Goal: Transaction & Acquisition: Purchase product/service

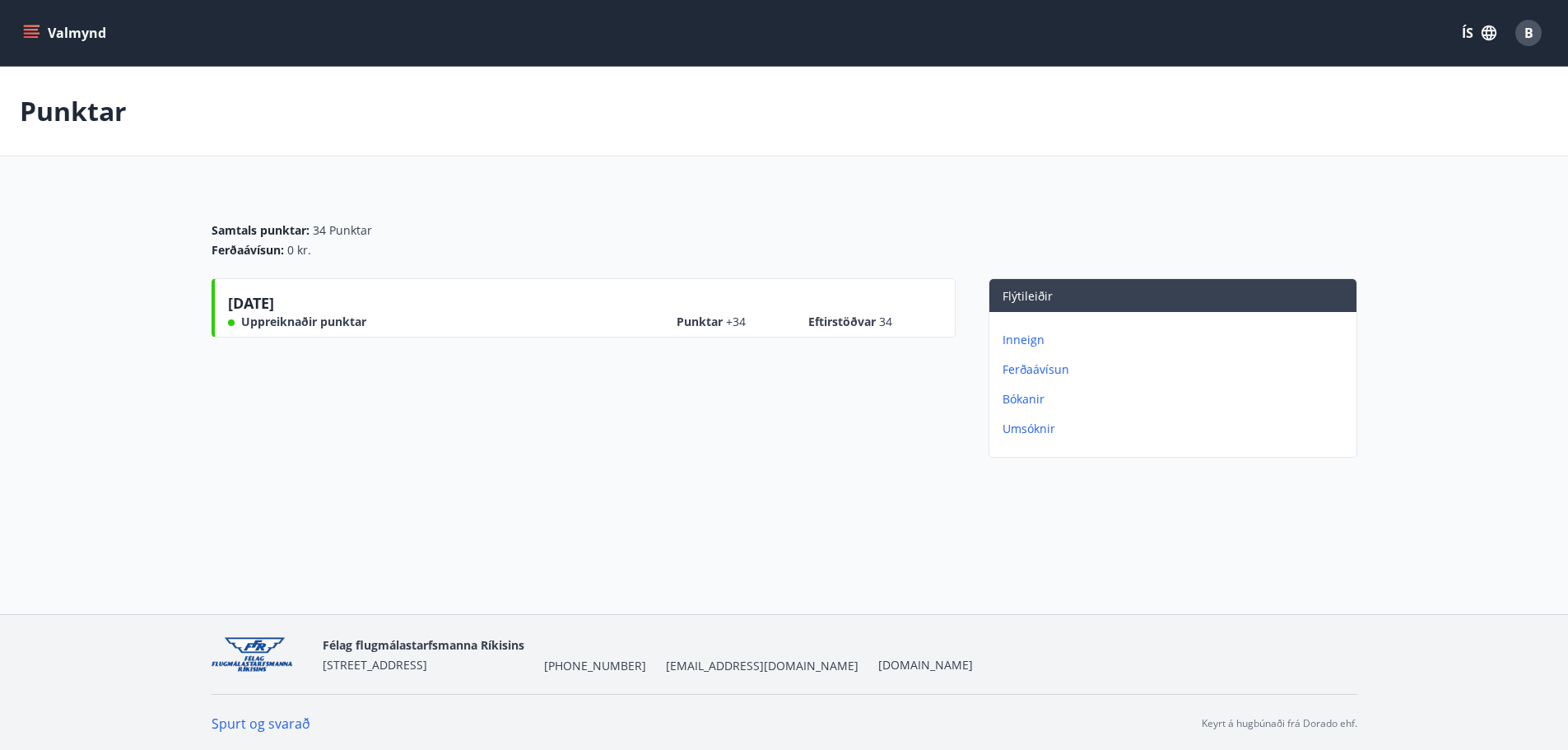
click at [34, 32] on icon "menu" at bounding box center [31, 33] width 16 height 16
click at [753, 389] on div "[DATE] Uppreiknaðir punktar Punktar +34 Eftirstöðvar 34" at bounding box center [584, 371] width 744 height 186
click at [1037, 340] on p "Inneign" at bounding box center [1176, 340] width 347 height 16
click at [1031, 372] on p "Punktar" at bounding box center [1176, 369] width 347 height 16
click at [1034, 404] on p "Bókanir" at bounding box center [1176, 399] width 347 height 16
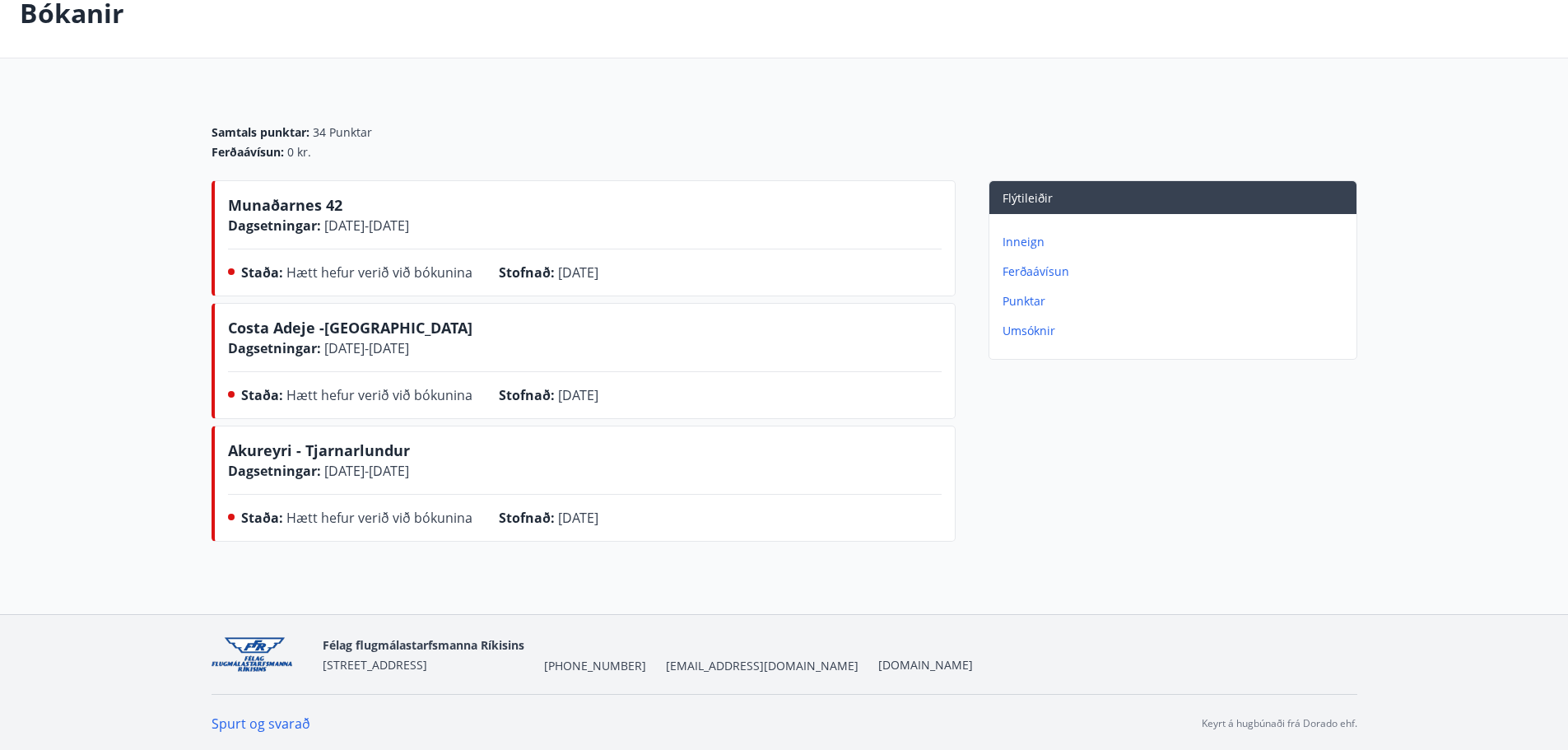
scroll to position [101, 0]
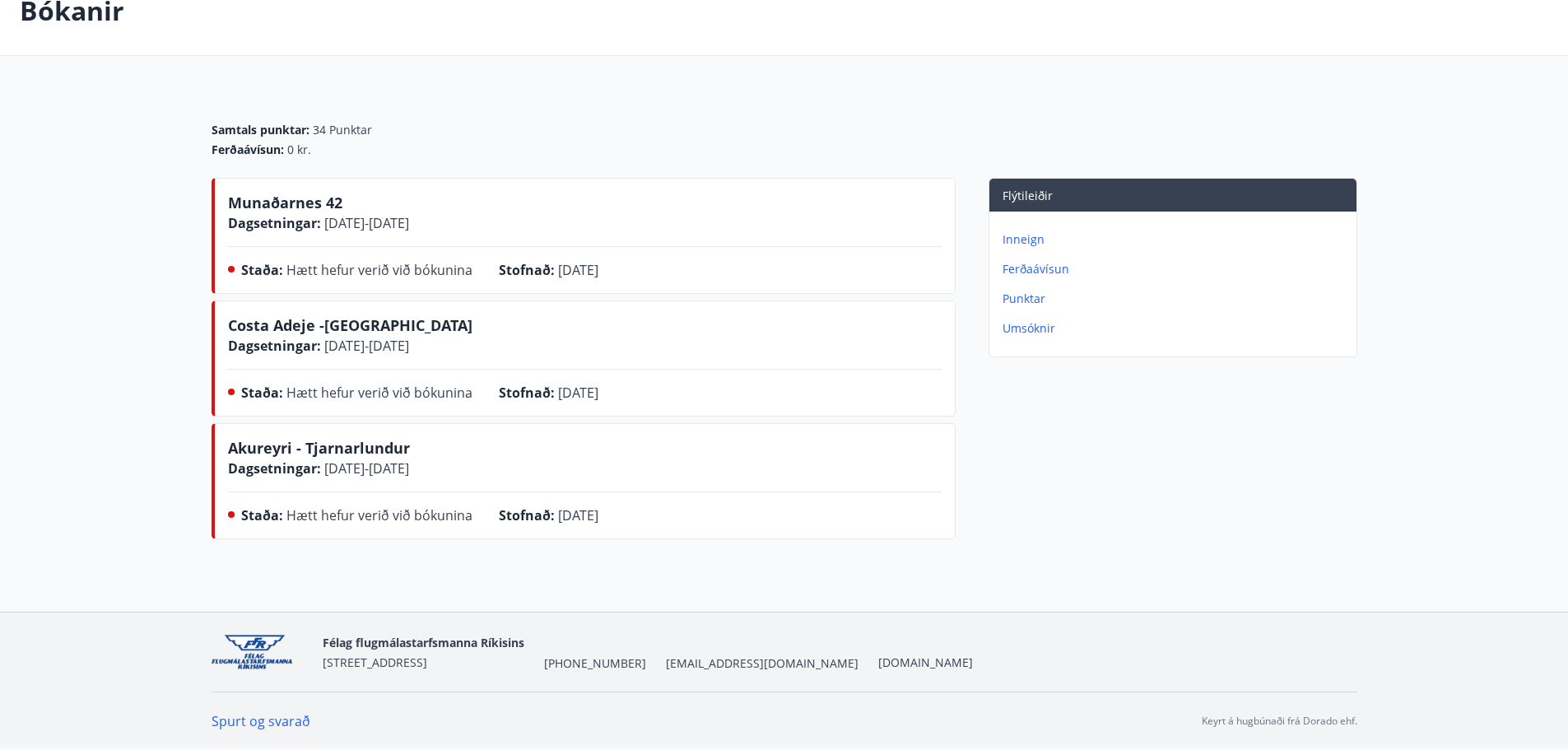
drag, startPoint x: 143, startPoint y: 324, endPoint x: 146, endPoint y: 364, distance: 40.1
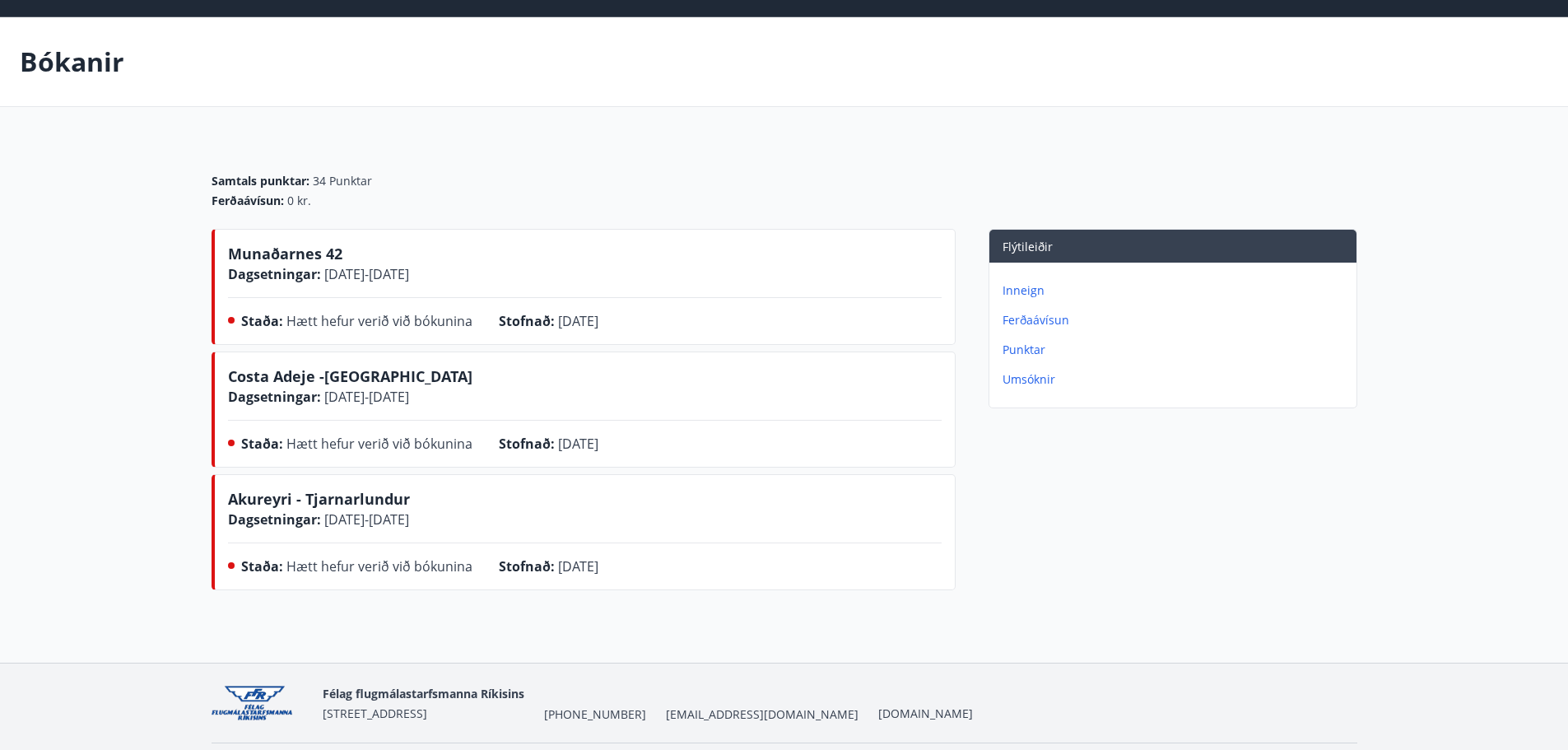
scroll to position [0, 0]
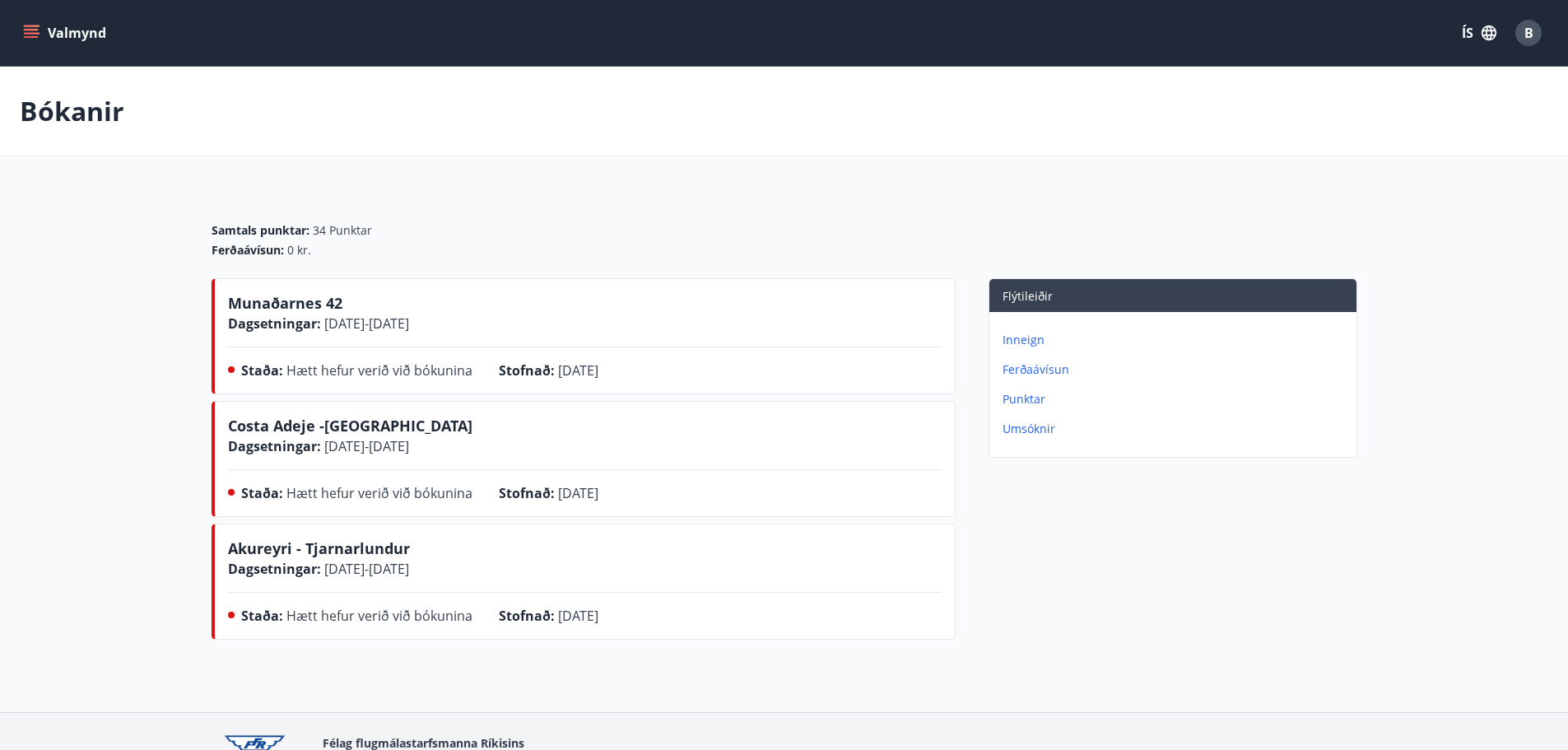
click at [1043, 429] on p "Umsóknir" at bounding box center [1176, 429] width 347 height 16
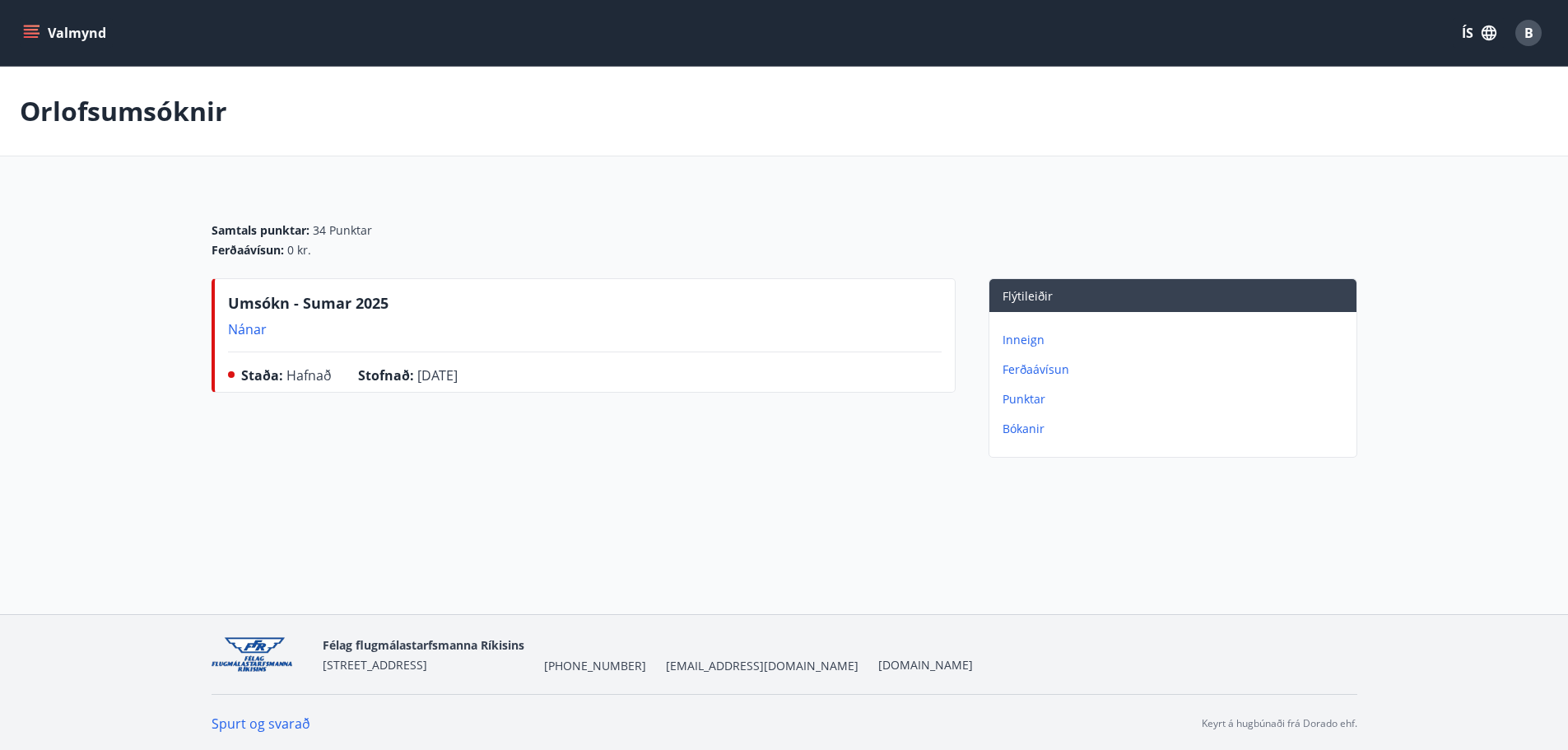
click at [247, 326] on p "Nánar" at bounding box center [308, 329] width 160 height 18
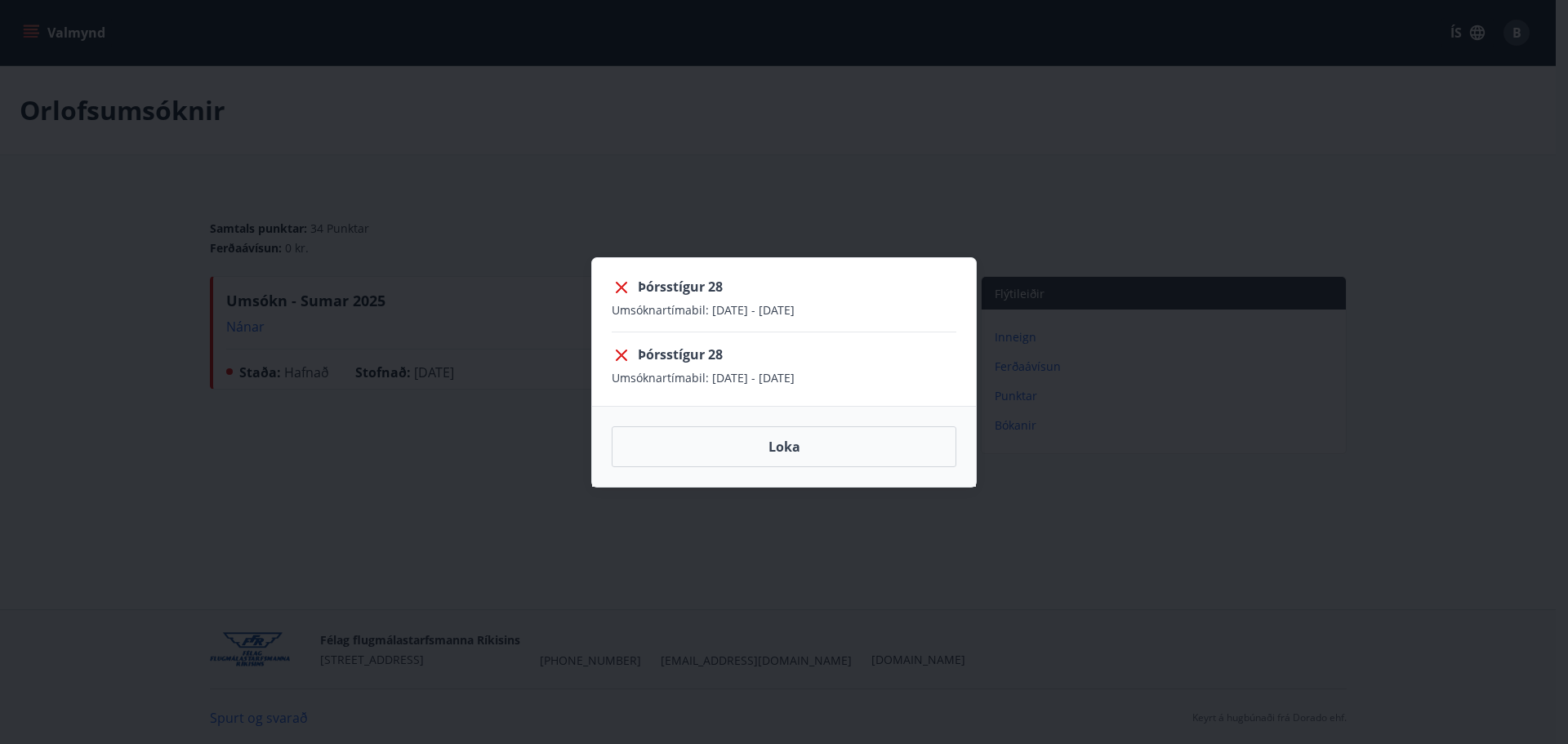
click at [1164, 381] on div "Þórsstígur 28 Umsóknartímabil : [DATE] - [DATE] Þórsstígur 28 Umsóknartímabil :…" at bounding box center [784, 372] width 1568 height 744
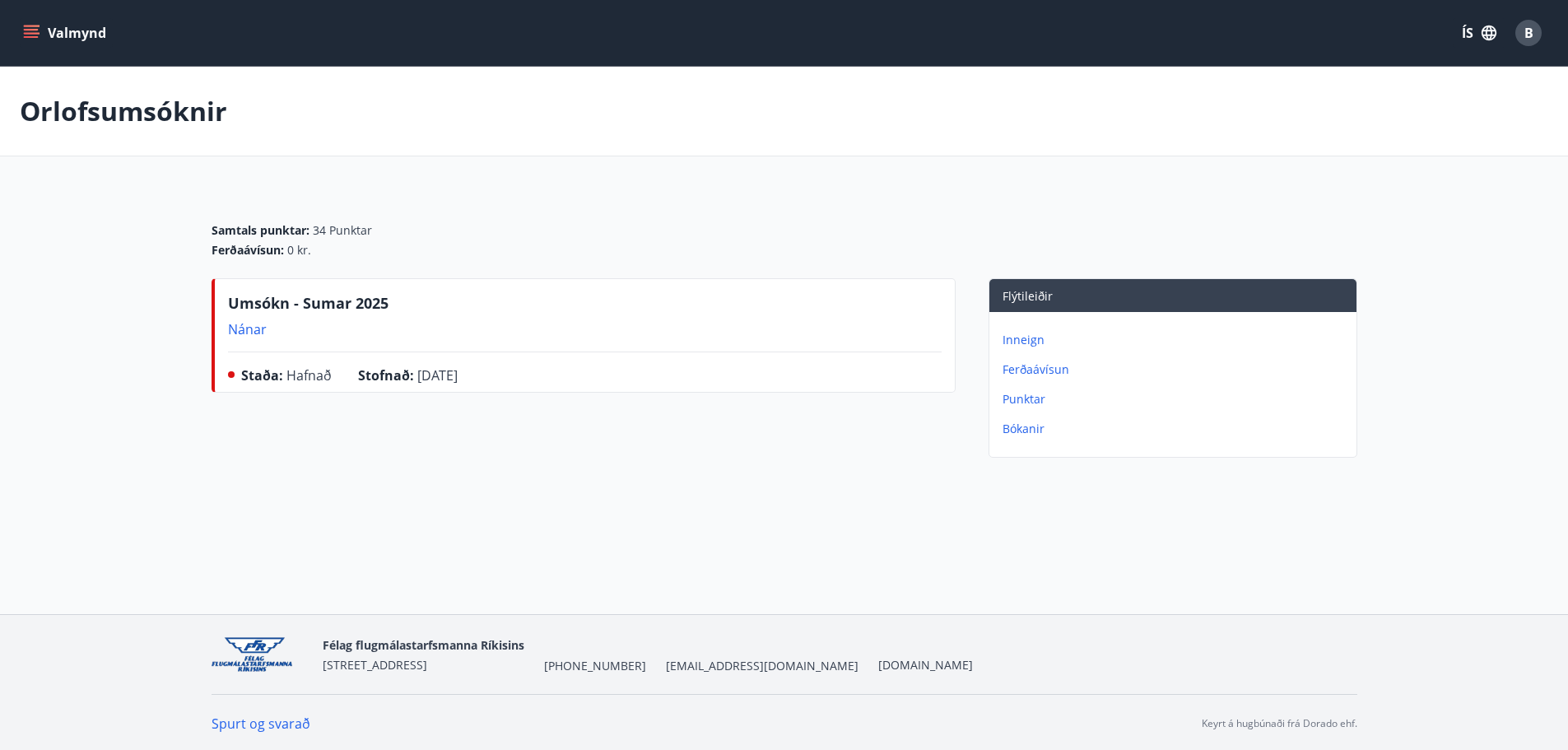
click at [1016, 299] on span "Flýtileiðir" at bounding box center [1027, 295] width 50 height 15
click at [1019, 335] on p "Inneign" at bounding box center [1176, 340] width 347 height 16
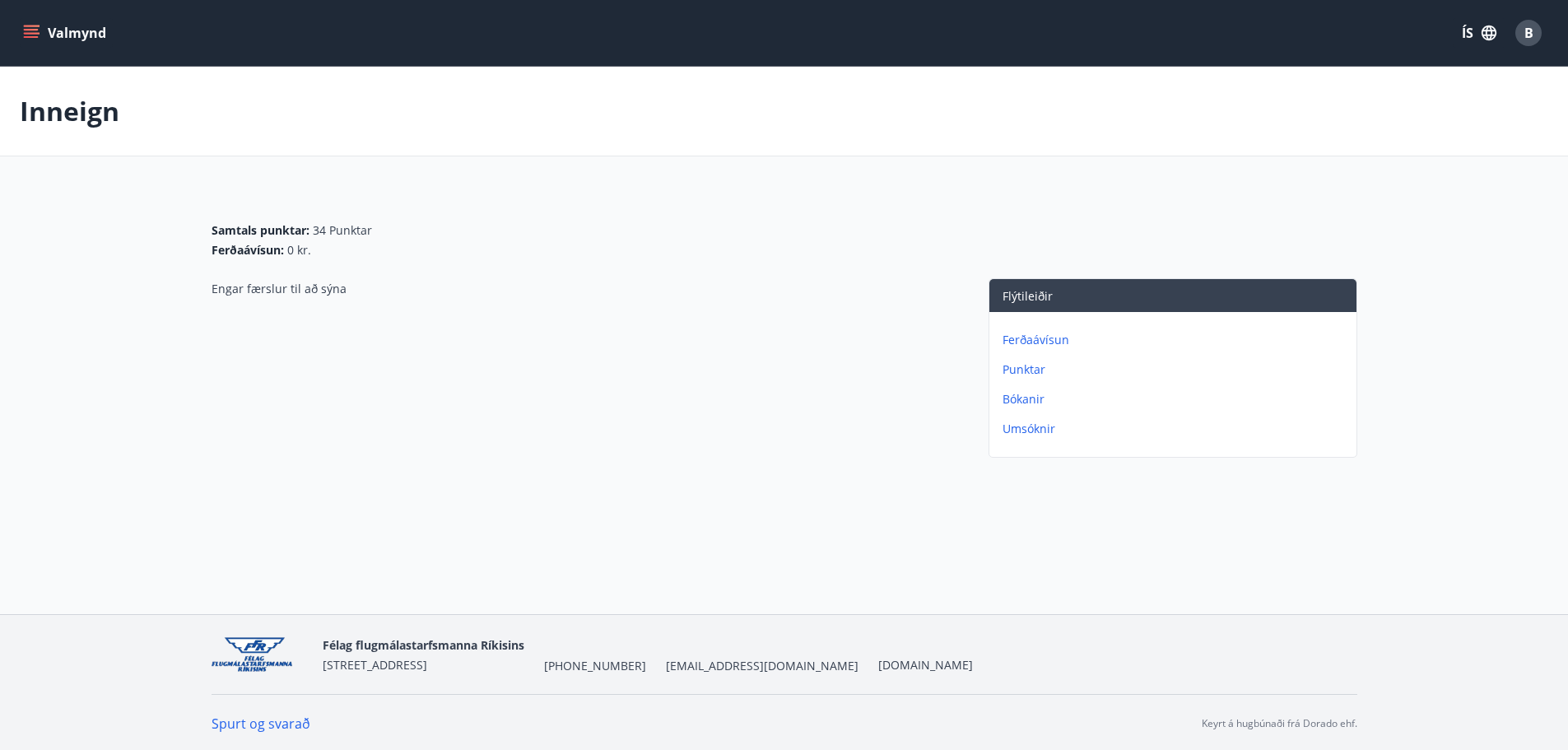
click at [42, 25] on button "Valmynd" at bounding box center [66, 33] width 93 height 30
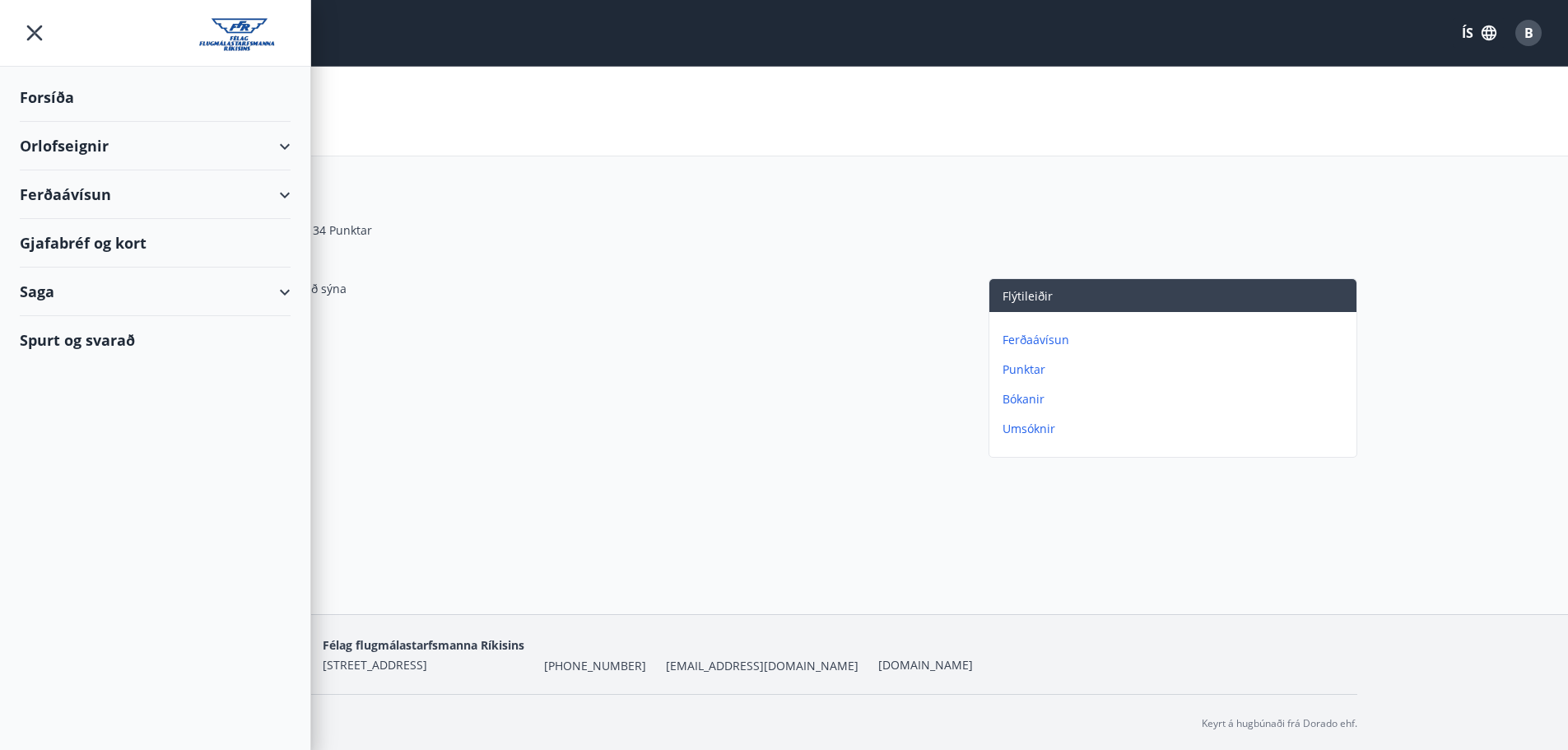
click at [29, 278] on div "Saga" at bounding box center [155, 292] width 270 height 49
click at [61, 379] on div "Bókanir" at bounding box center [154, 368] width 245 height 35
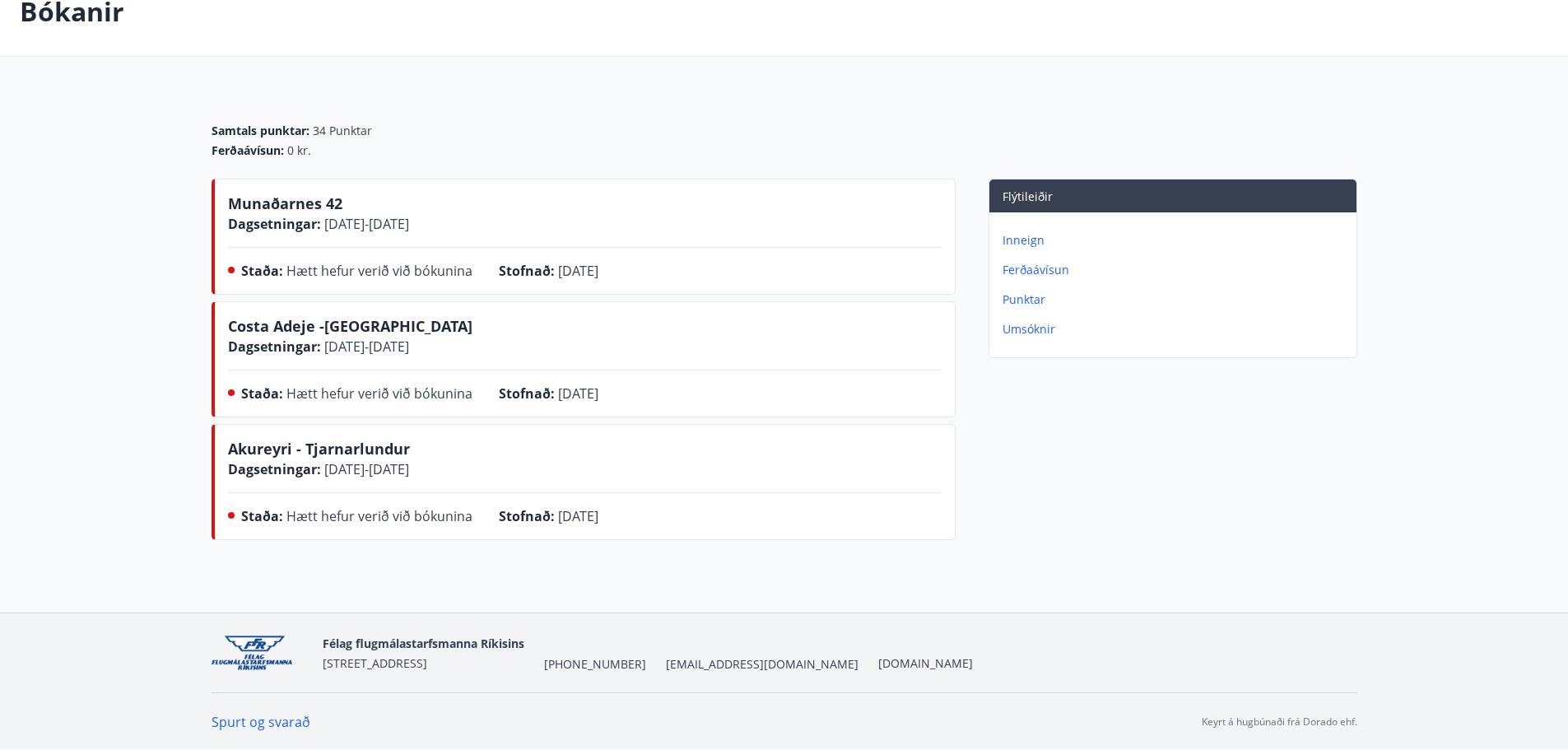
scroll to position [101, 0]
drag, startPoint x: 629, startPoint y: 379, endPoint x: 629, endPoint y: 394, distance: 15.0
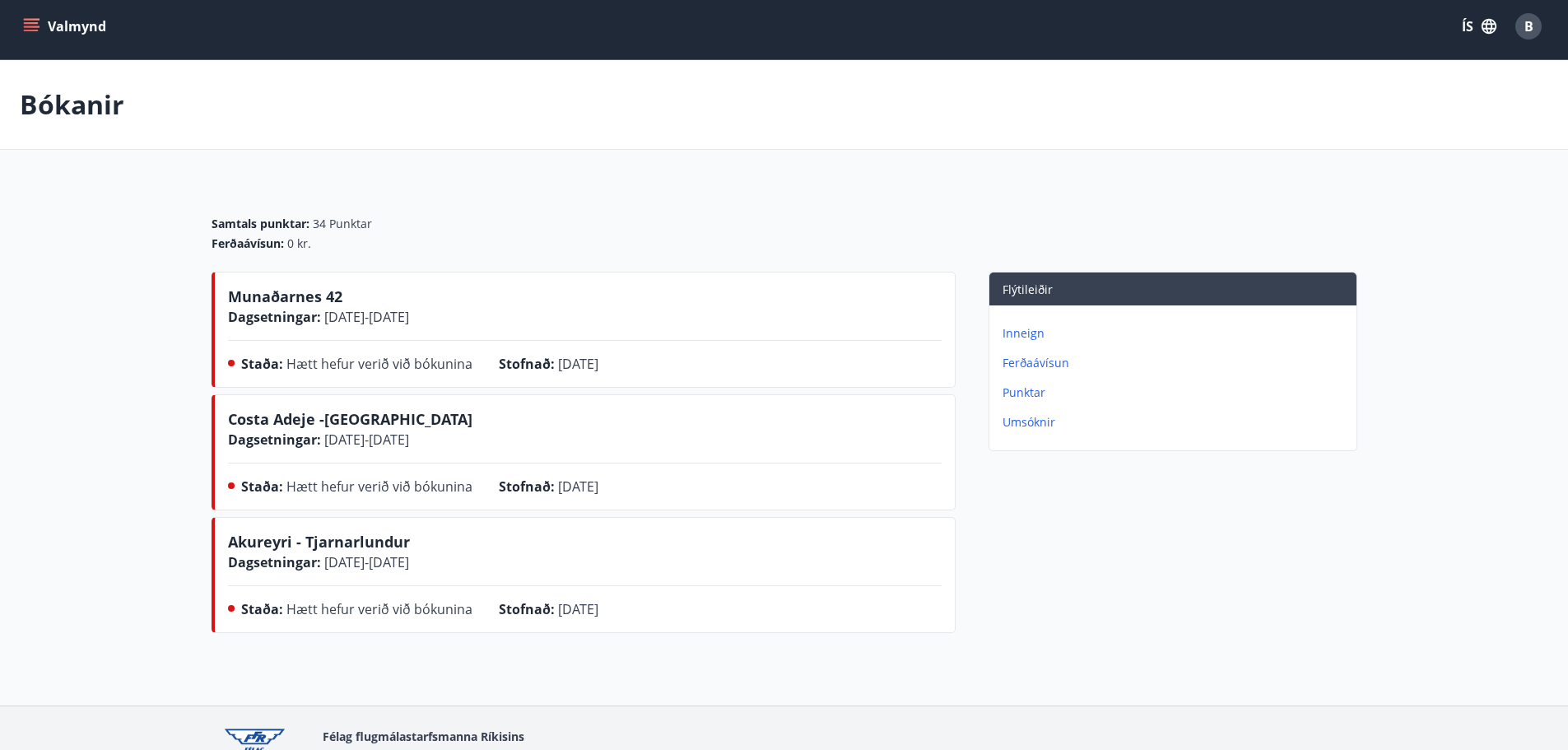
scroll to position [0, 0]
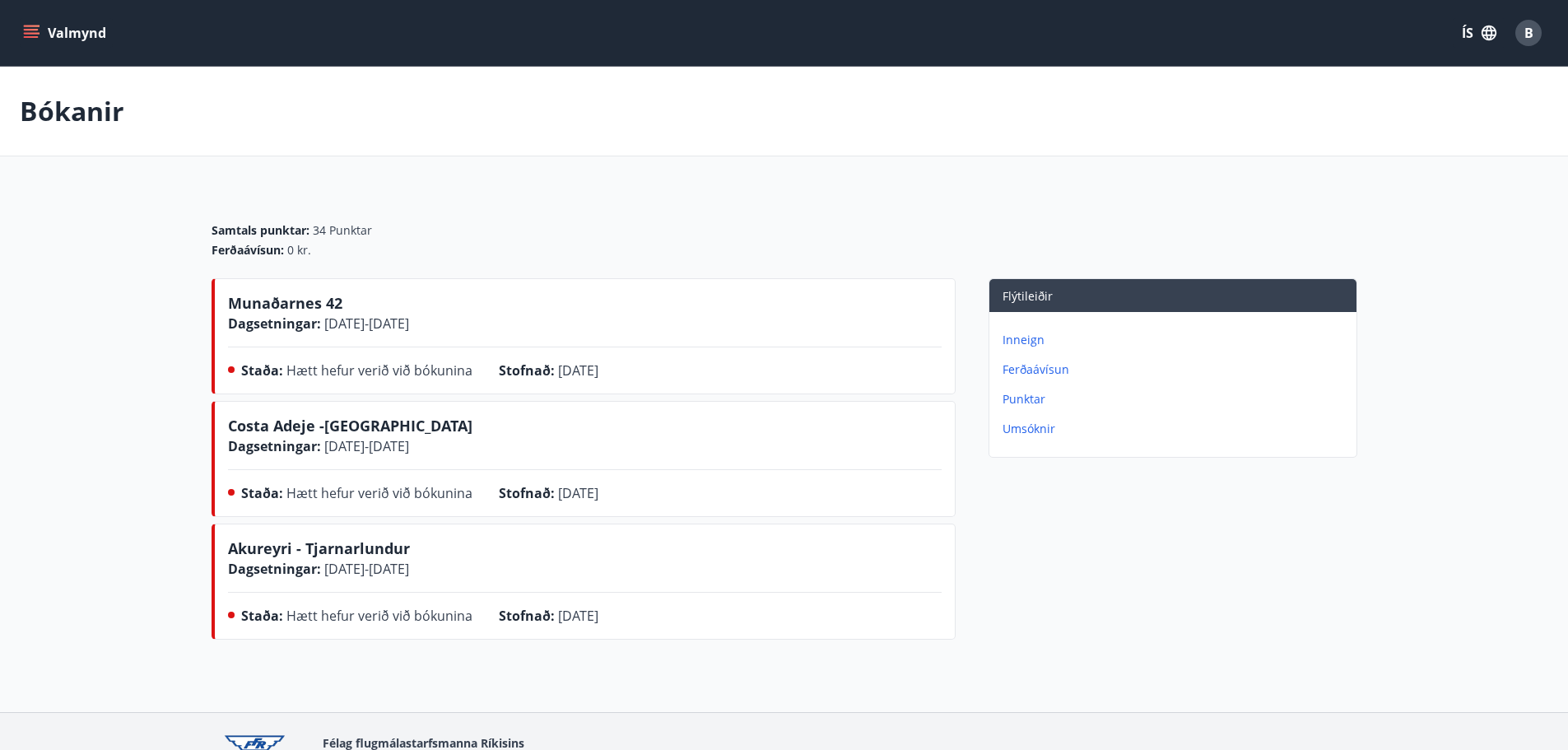
drag, startPoint x: 747, startPoint y: 525, endPoint x: 742, endPoint y: 463, distance: 62.2
click at [33, 36] on icon "menu" at bounding box center [31, 37] width 14 height 2
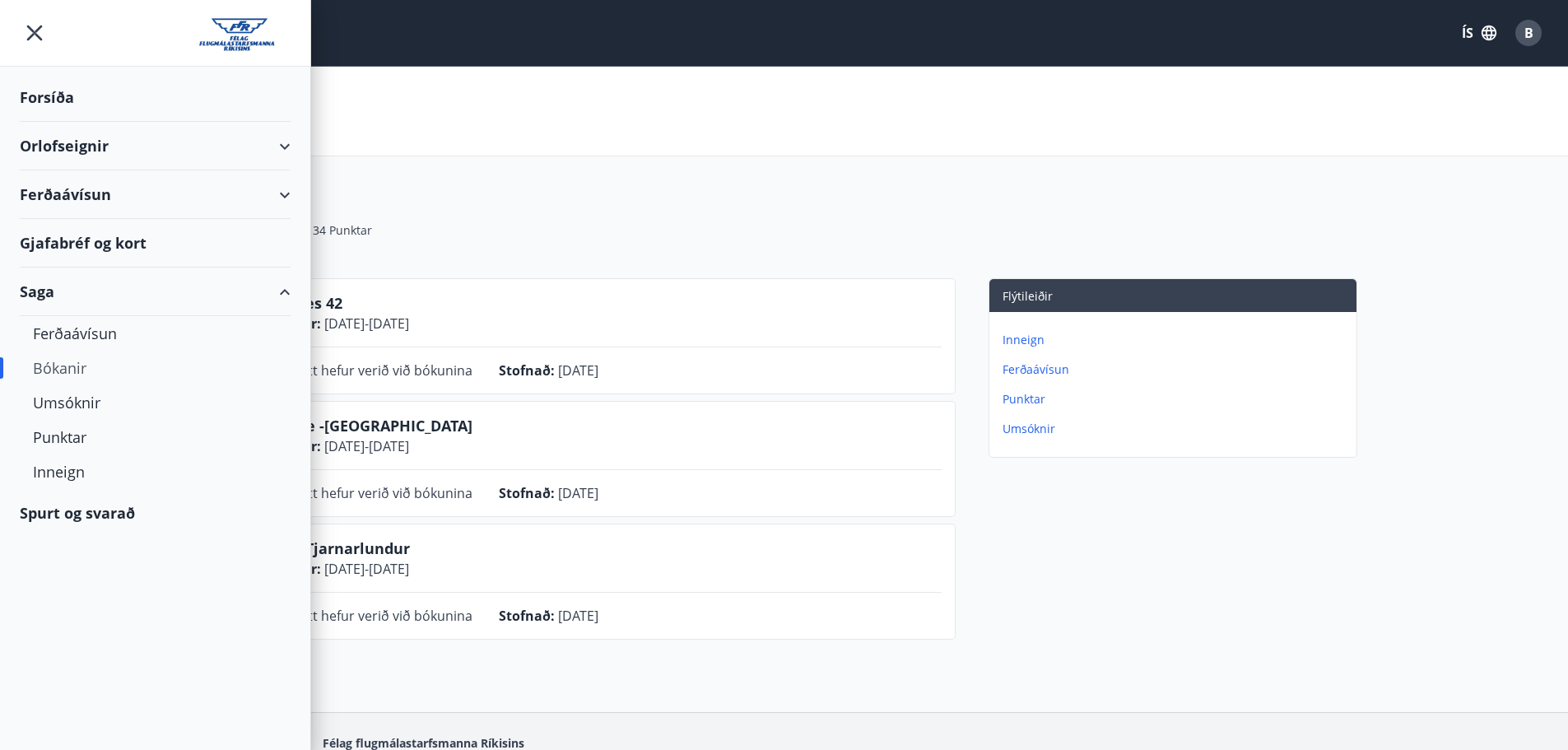
click at [130, 140] on div "Orlofseignir" at bounding box center [155, 146] width 270 height 49
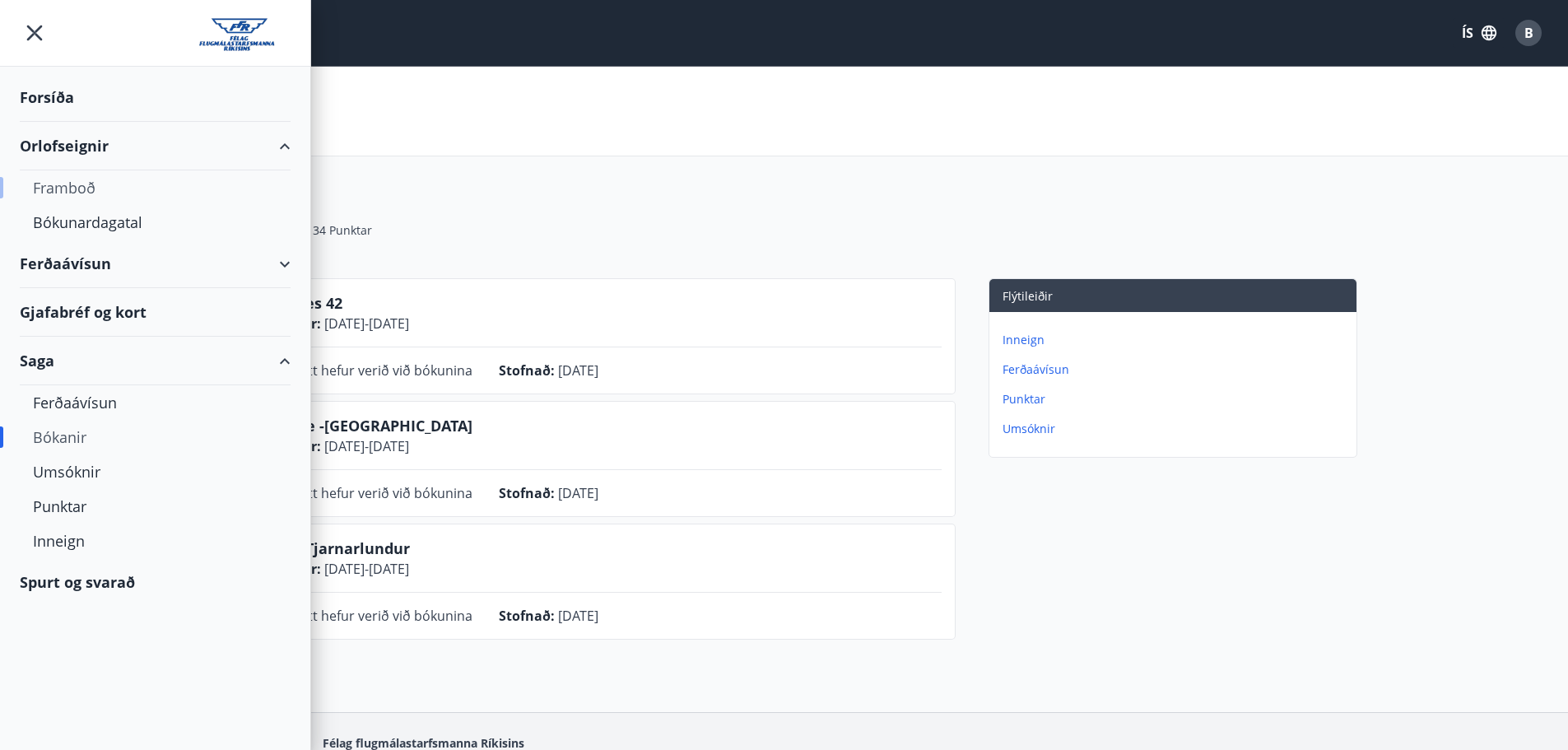
click at [84, 189] on div "Framboð" at bounding box center [154, 188] width 245 height 35
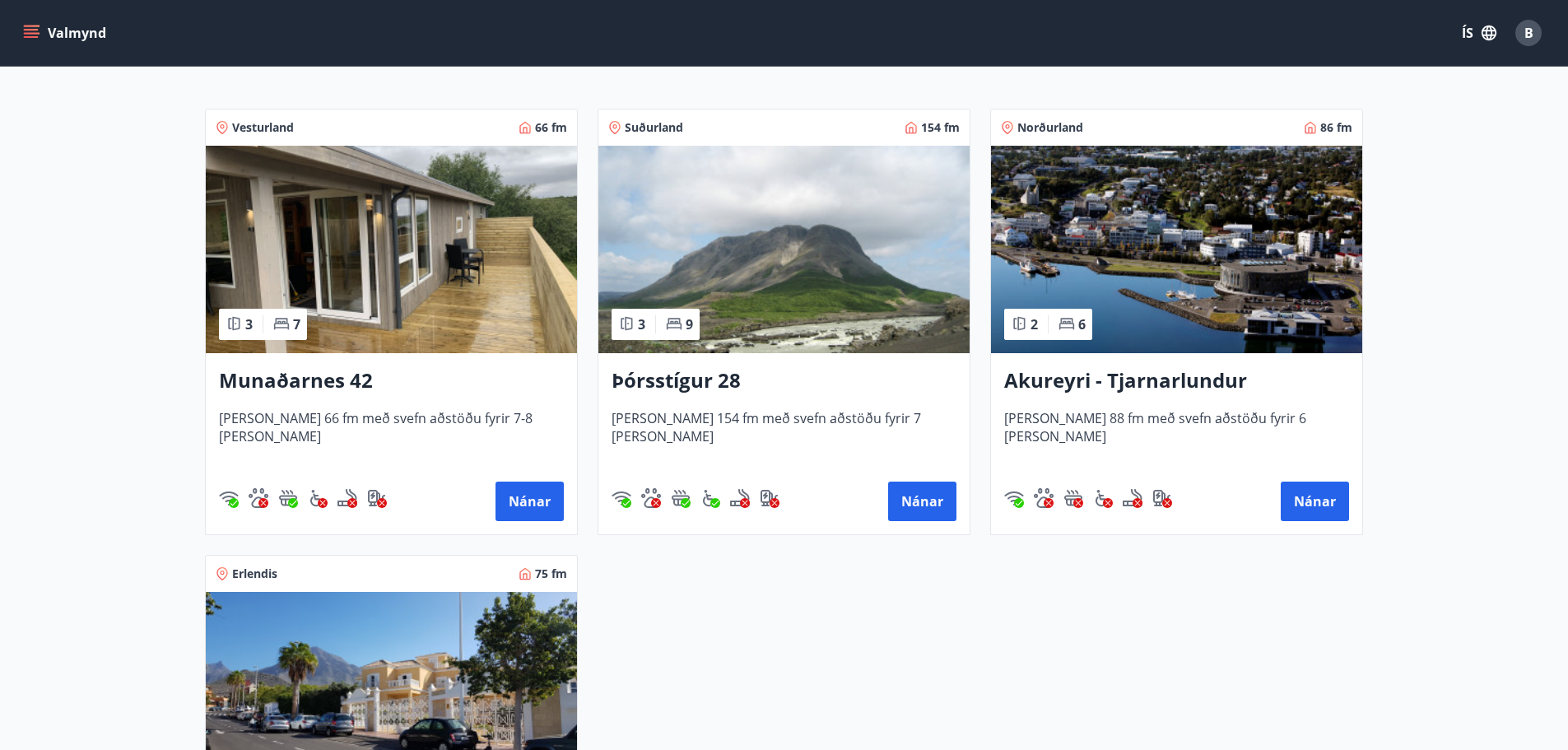
drag, startPoint x: 195, startPoint y: 289, endPoint x: 196, endPoint y: 376, distance: 87.0
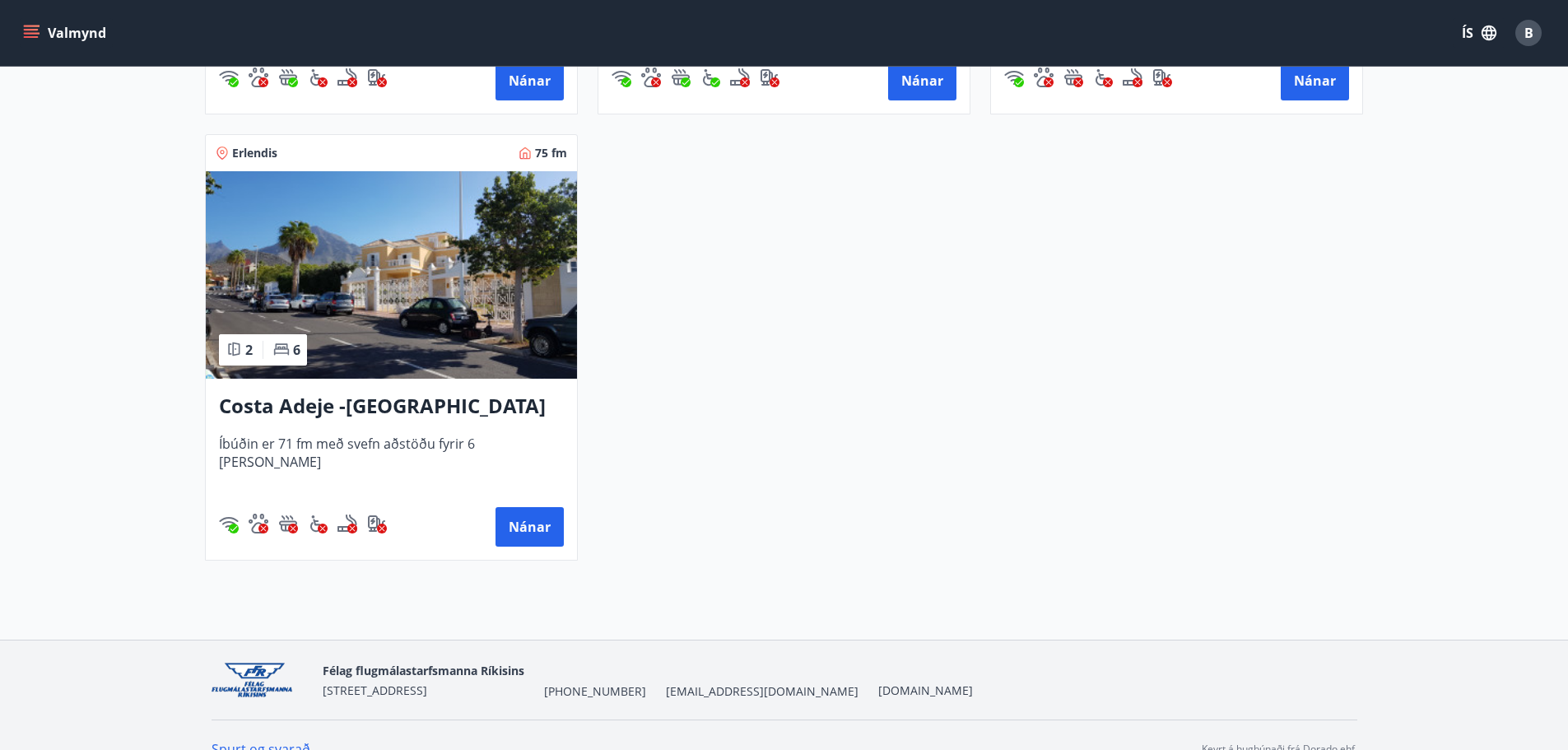
click at [479, 333] on img at bounding box center [391, 275] width 371 height 207
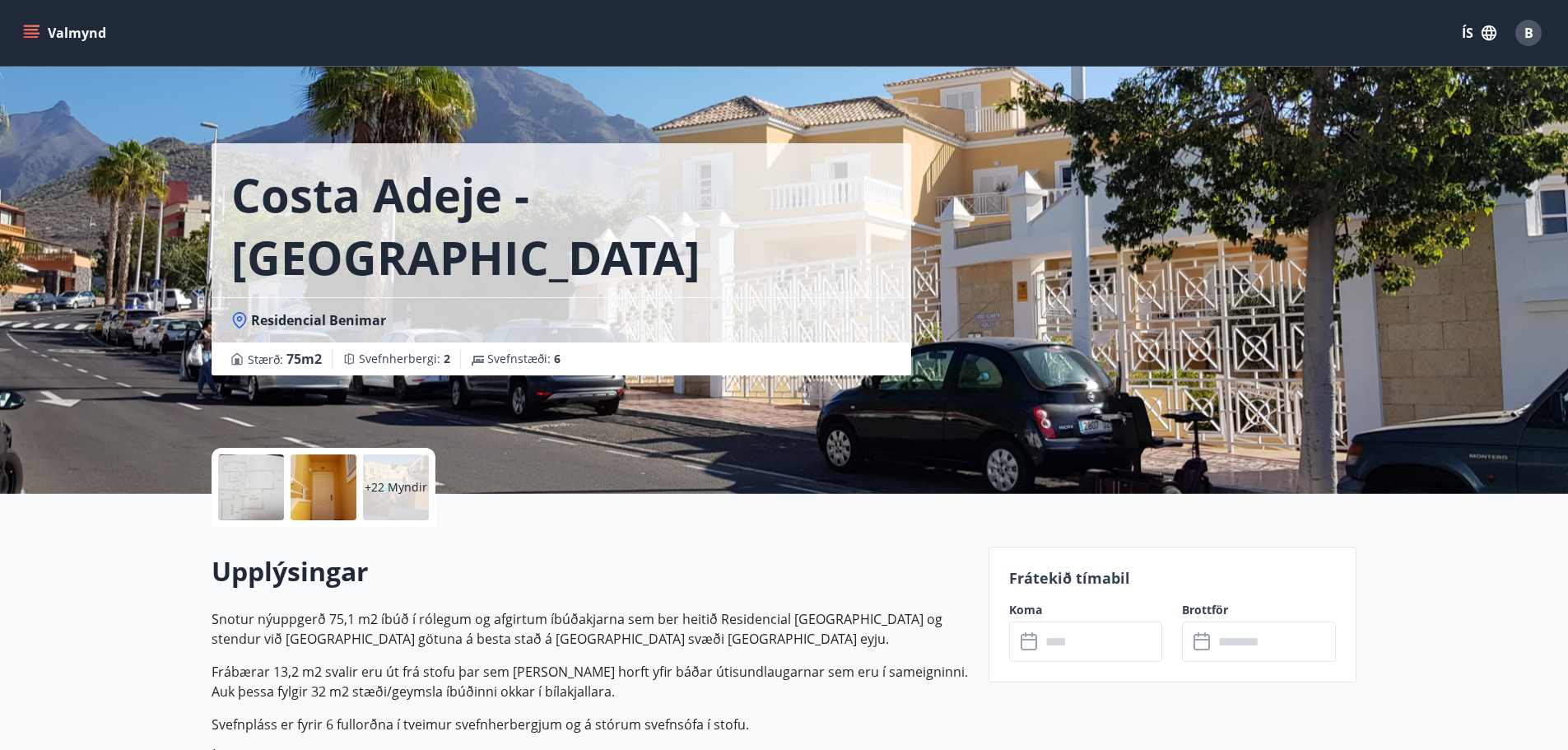
drag, startPoint x: 612, startPoint y: 328, endPoint x: 639, endPoint y: 119, distance: 210.7
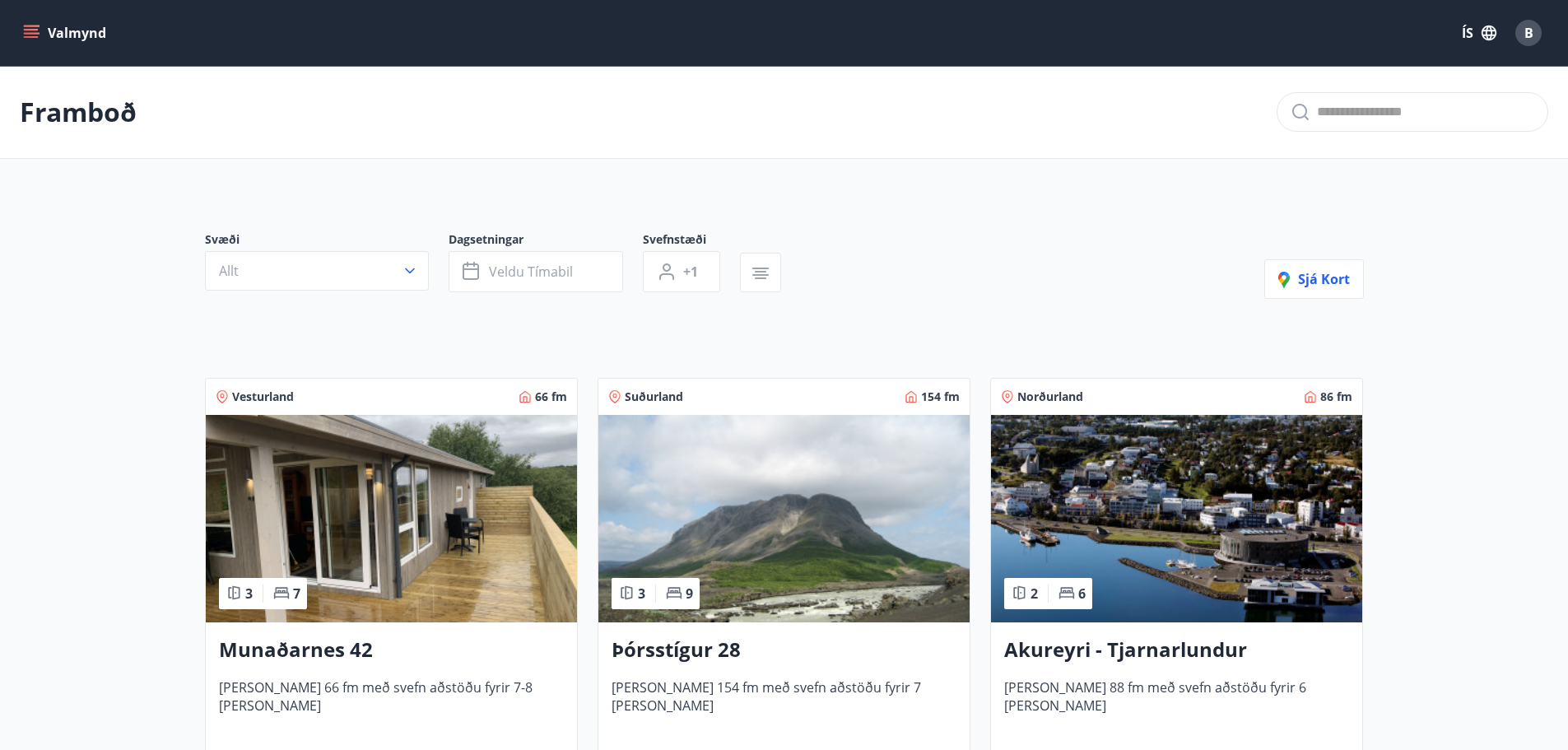
click at [43, 37] on button "Valmynd" at bounding box center [66, 33] width 93 height 30
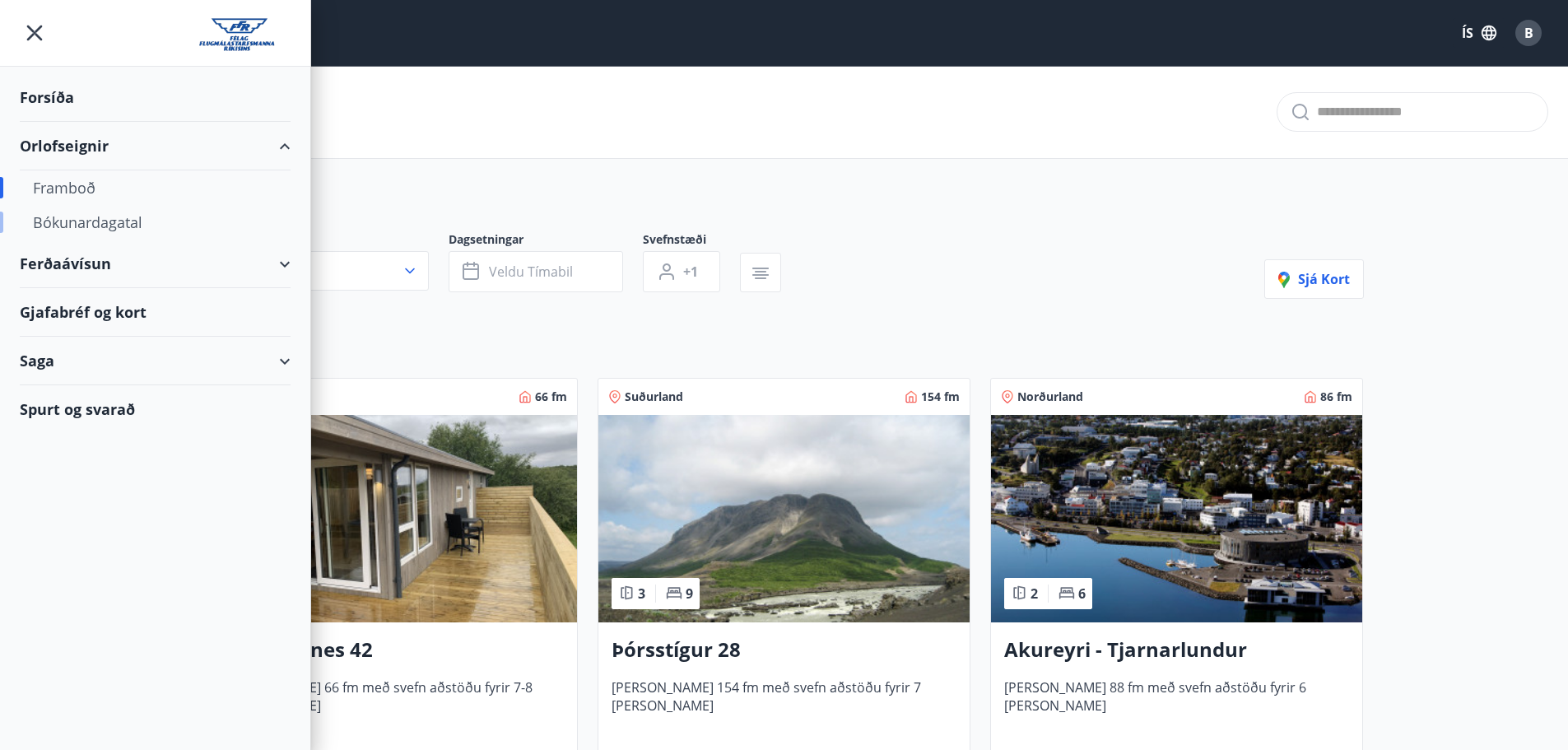
click at [96, 224] on div "Bókunardagatal" at bounding box center [154, 223] width 245 height 35
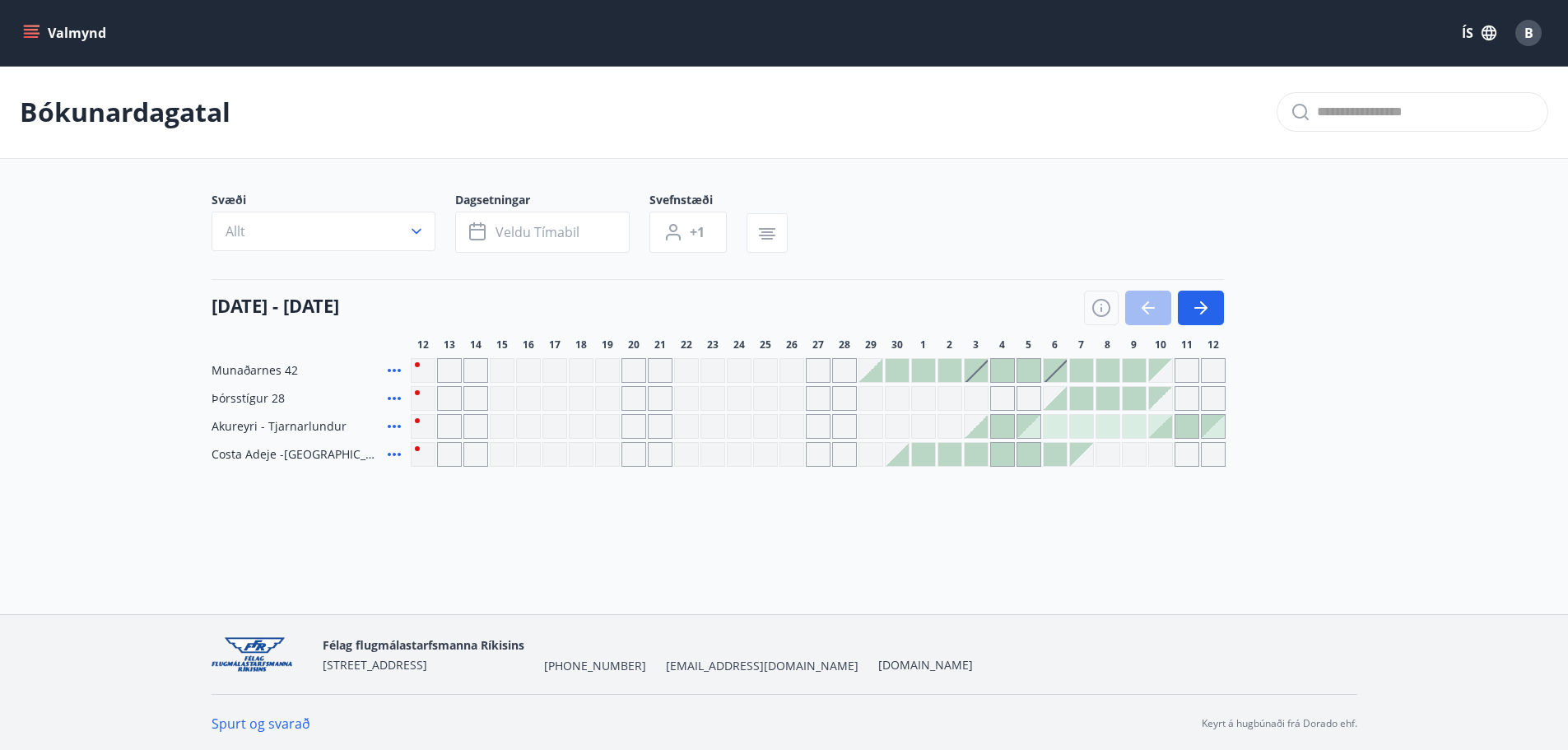
click at [1004, 399] on div "Gráir dagar eru ekki bókanlegir" at bounding box center [1003, 399] width 25 height 25
click at [307, 241] on button "Allt" at bounding box center [323, 231] width 223 height 39
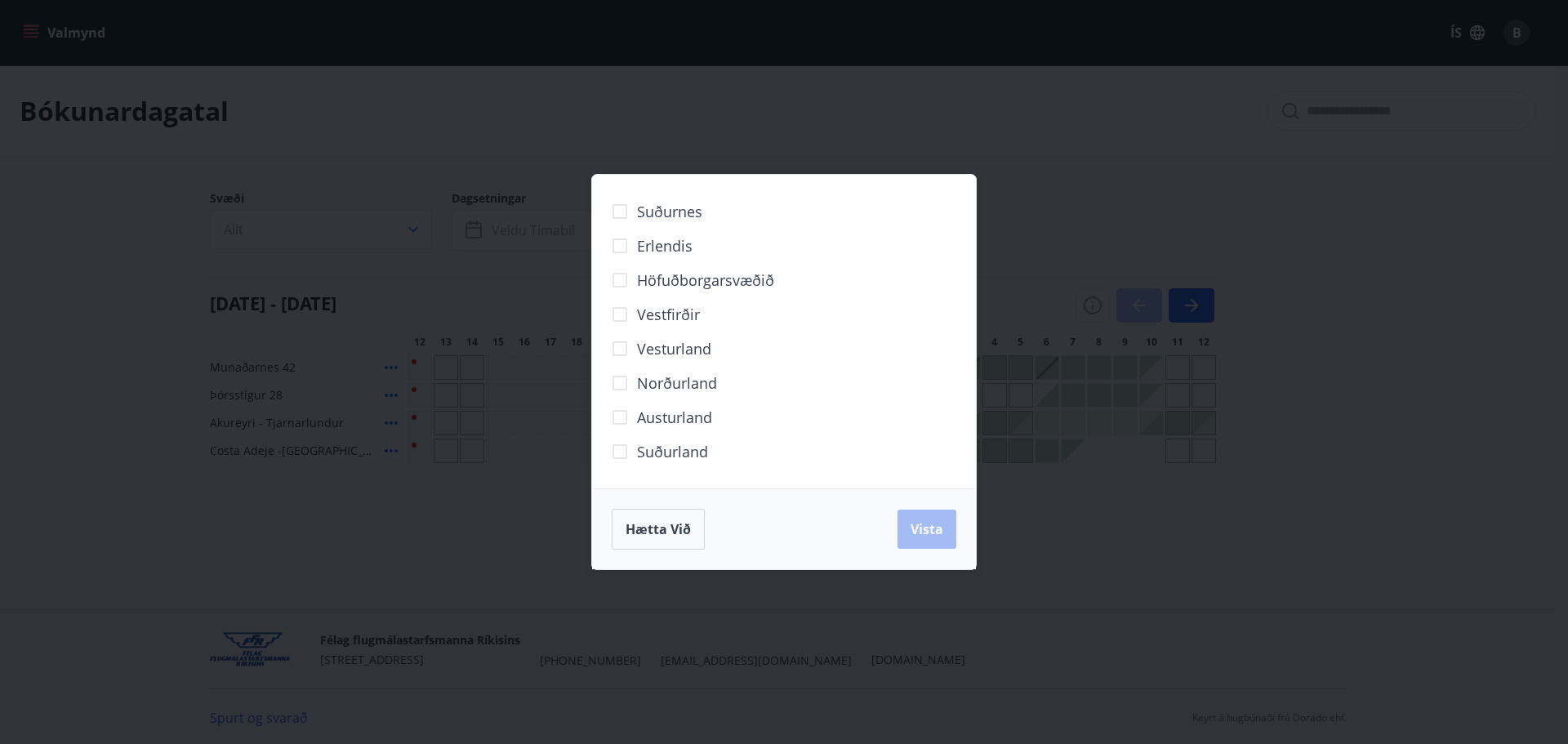
drag, startPoint x: 723, startPoint y: 527, endPoint x: 713, endPoint y: 528, distance: 10.0
click at [720, 527] on div "Hætta við Vista" at bounding box center [784, 529] width 344 height 41
click at [658, 521] on span "Hætta við" at bounding box center [657, 529] width 66 height 18
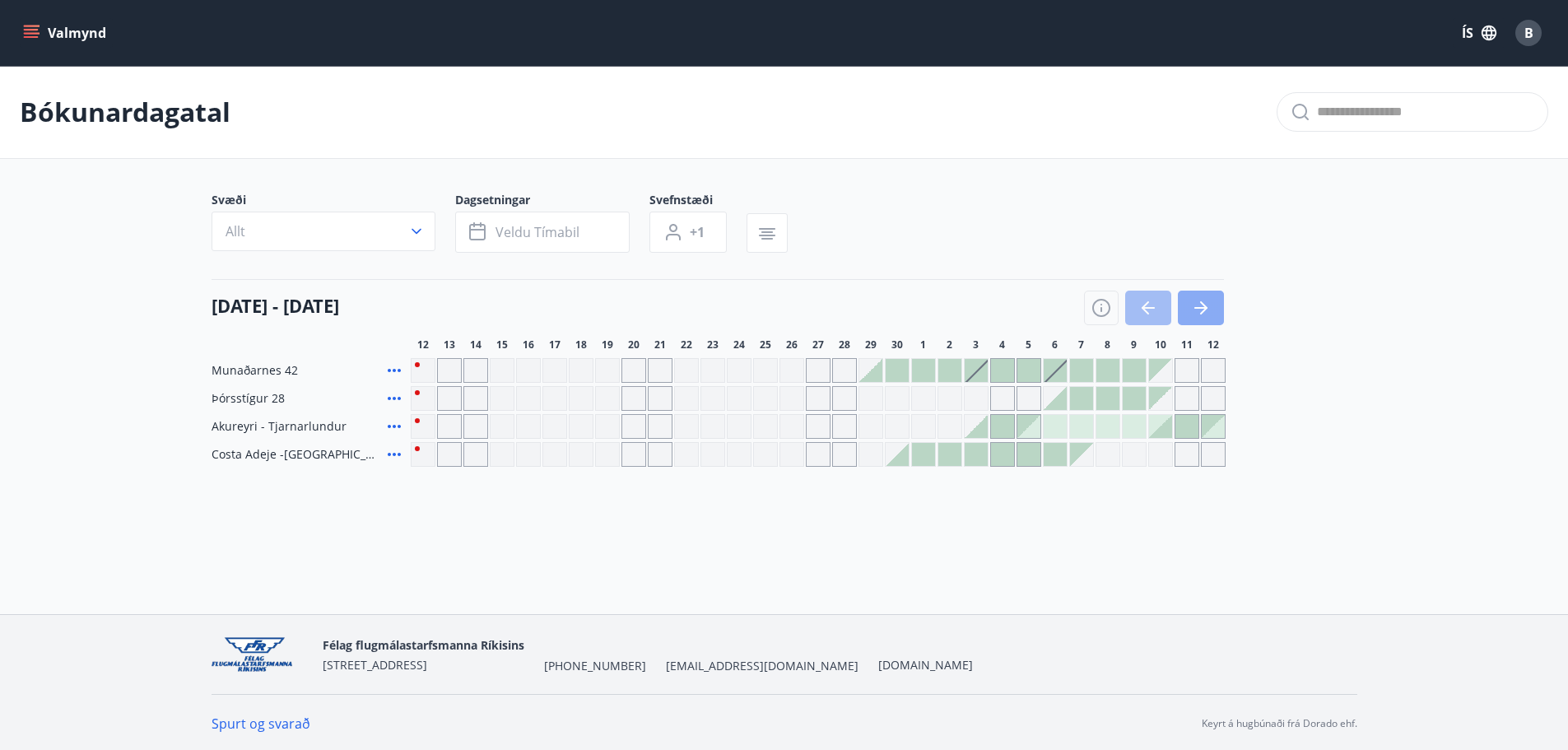
click at [1194, 307] on icon "button" at bounding box center [1201, 308] width 20 height 20
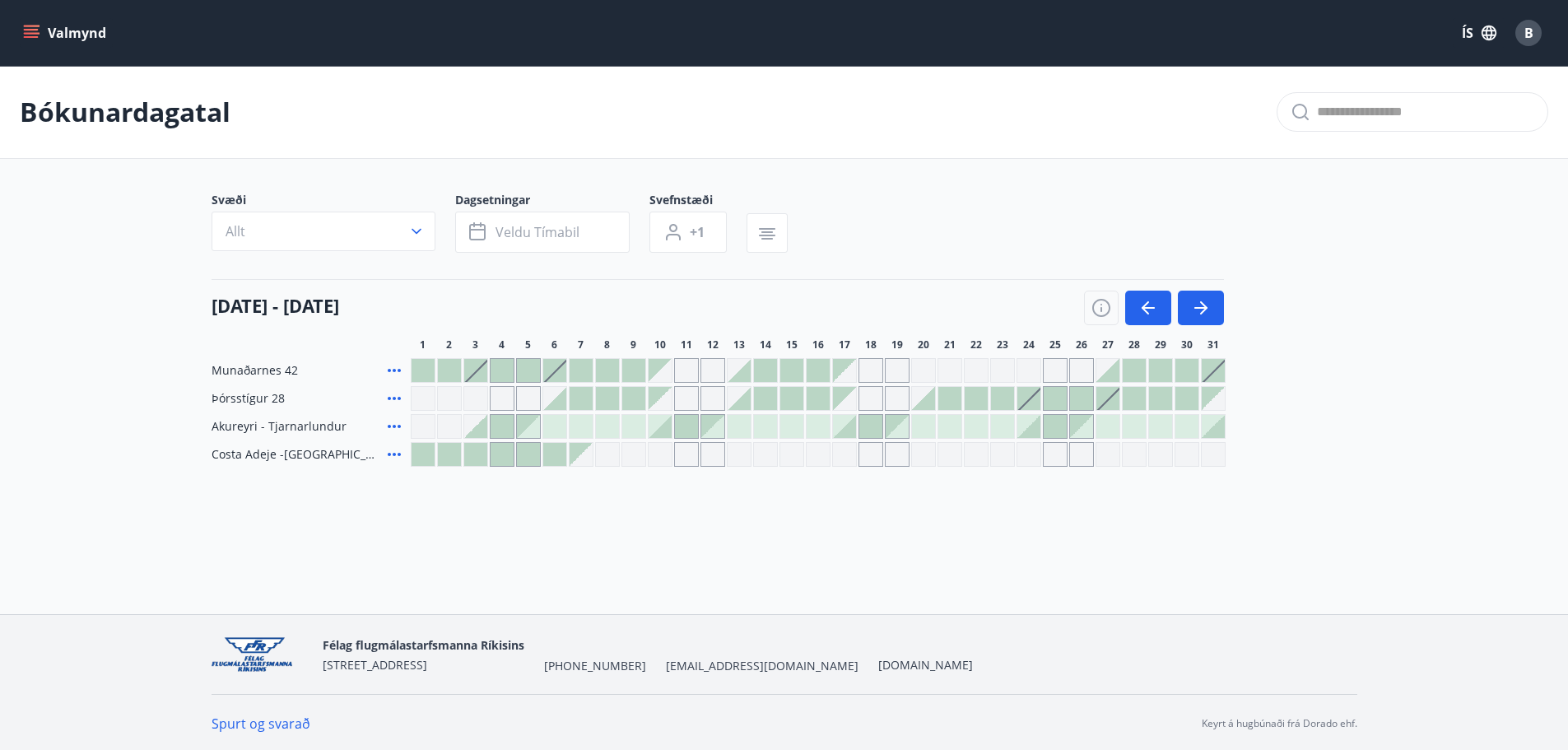
click at [394, 369] on icon at bounding box center [394, 370] width 13 height 3
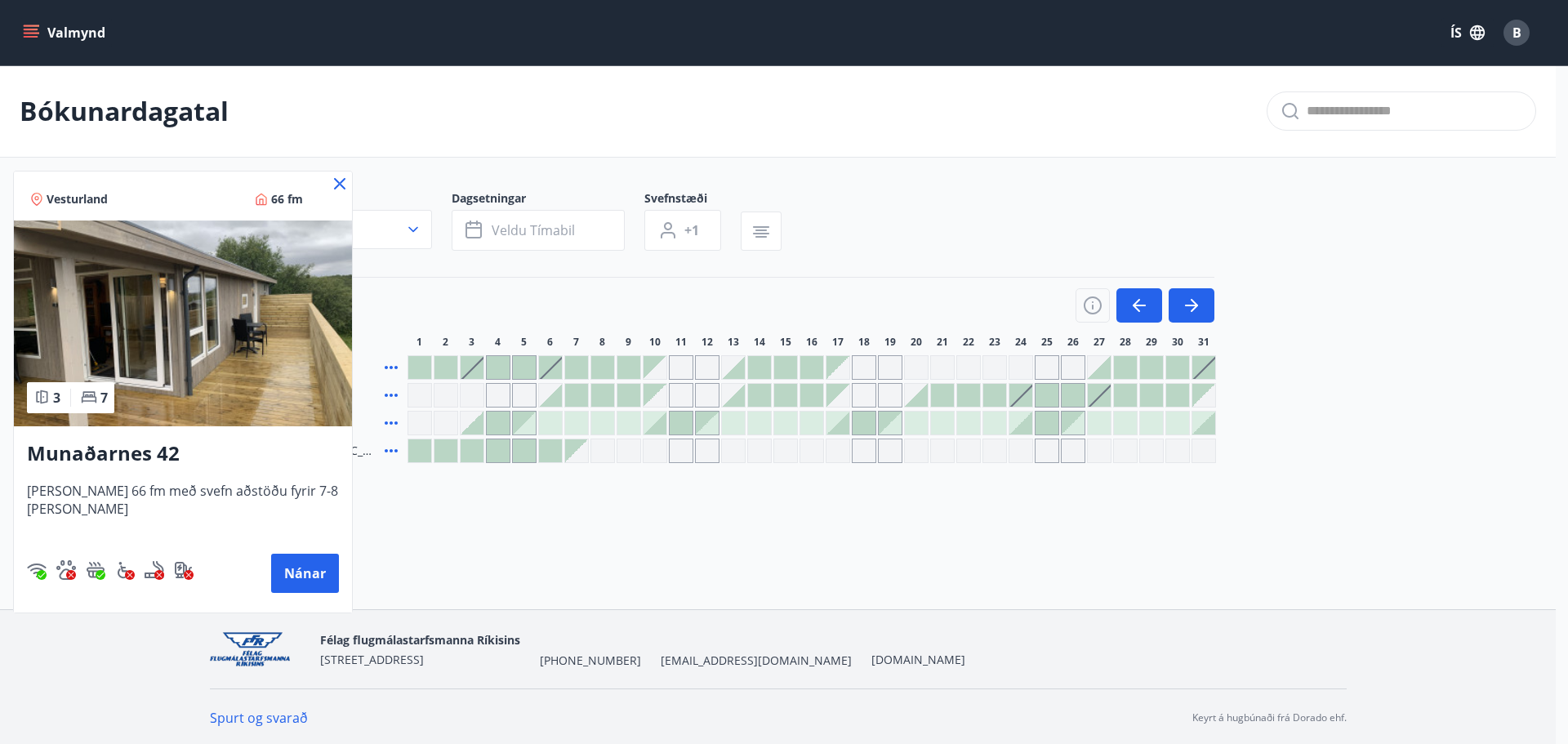
click at [331, 187] on icon at bounding box center [340, 184] width 20 height 20
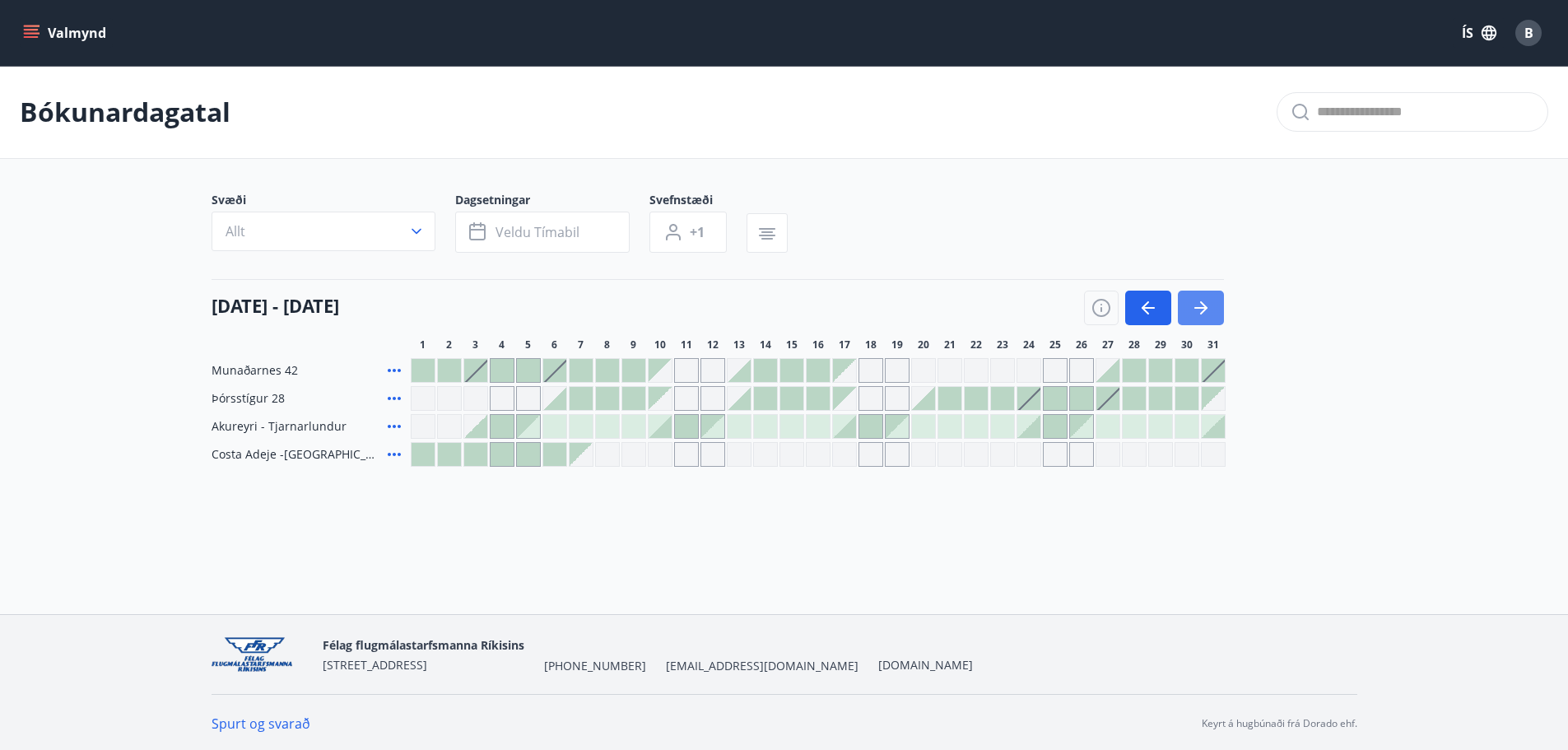
click at [1213, 314] on button "button" at bounding box center [1201, 308] width 46 height 35
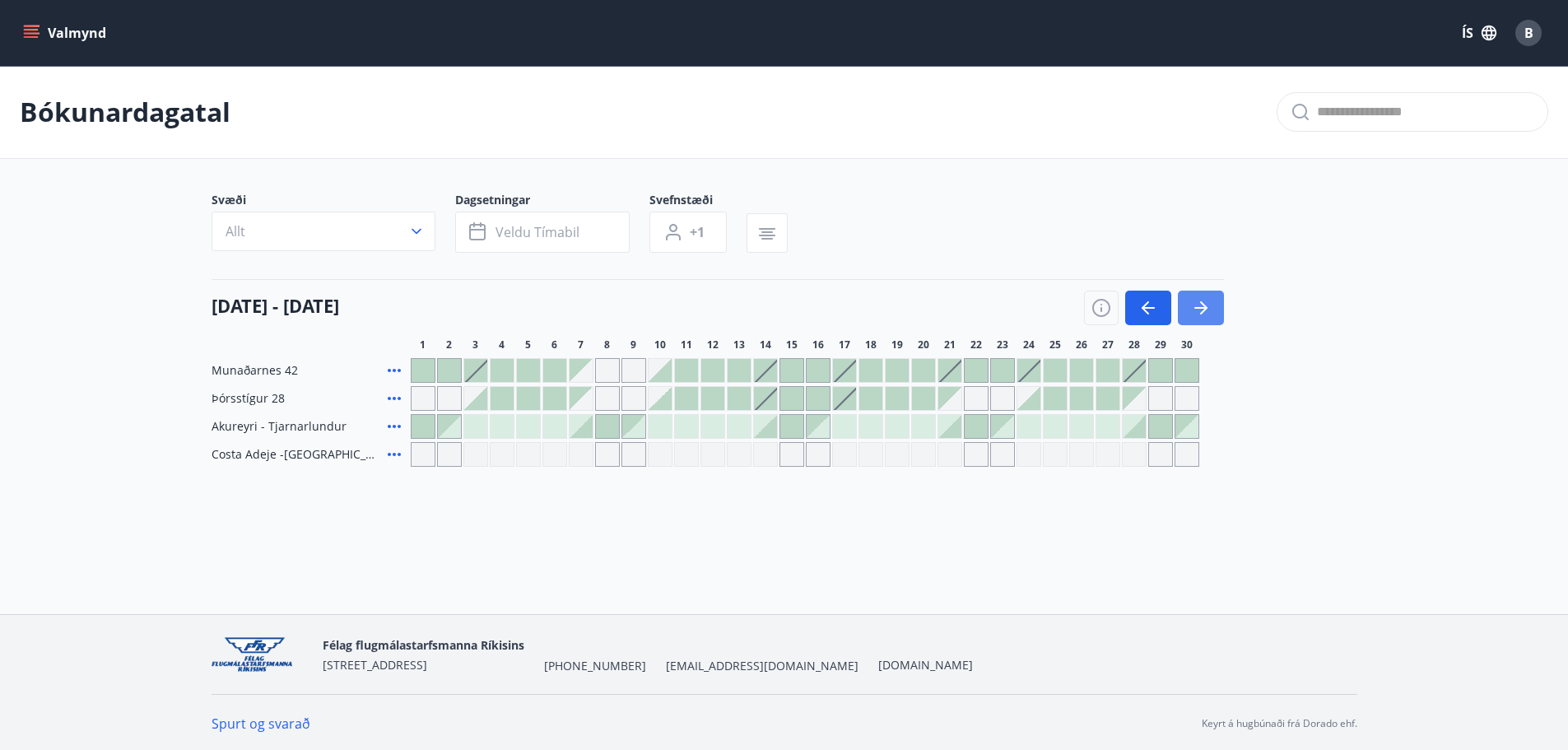
click at [1213, 314] on button "button" at bounding box center [1201, 308] width 46 height 35
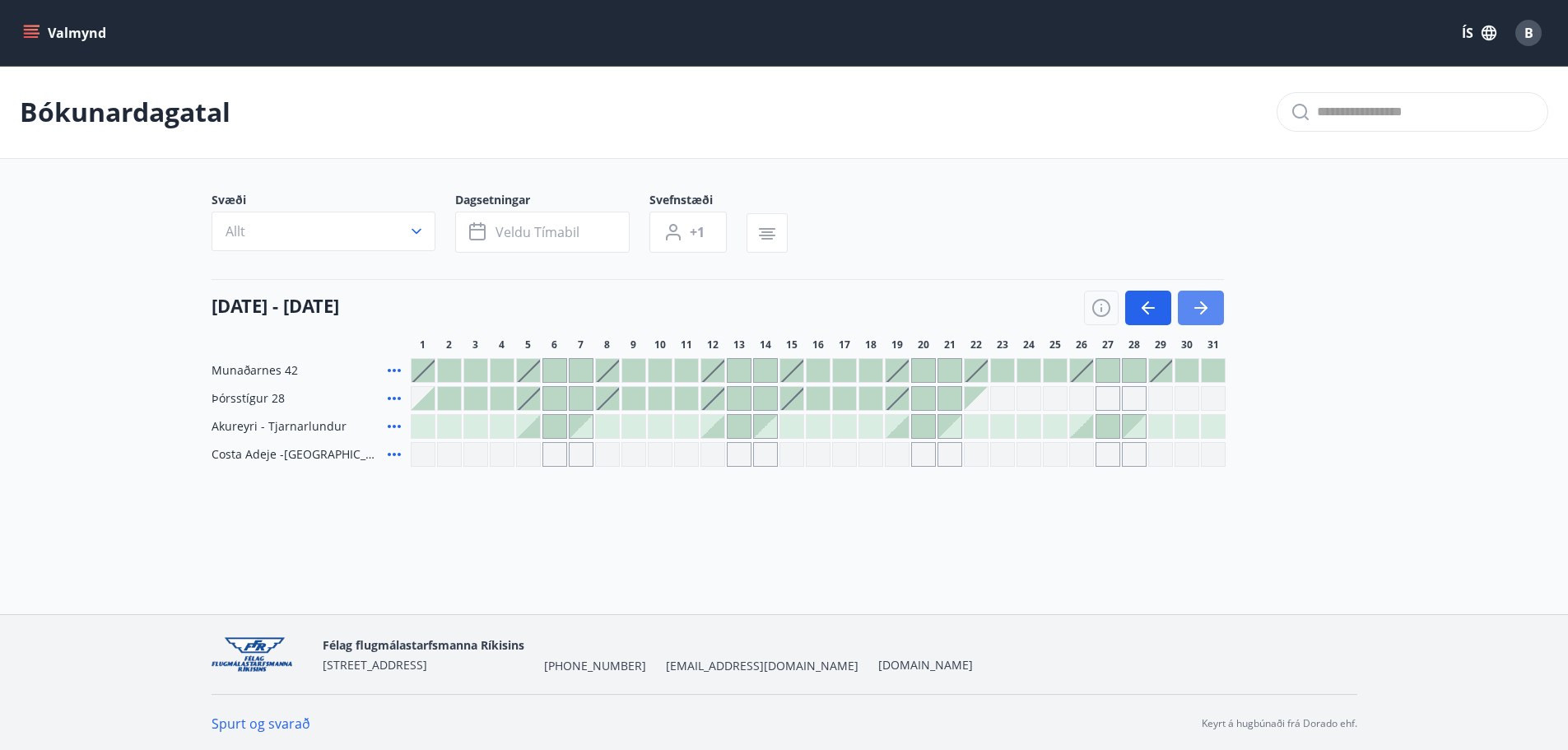
click at [1213, 314] on button "button" at bounding box center [1201, 308] width 46 height 35
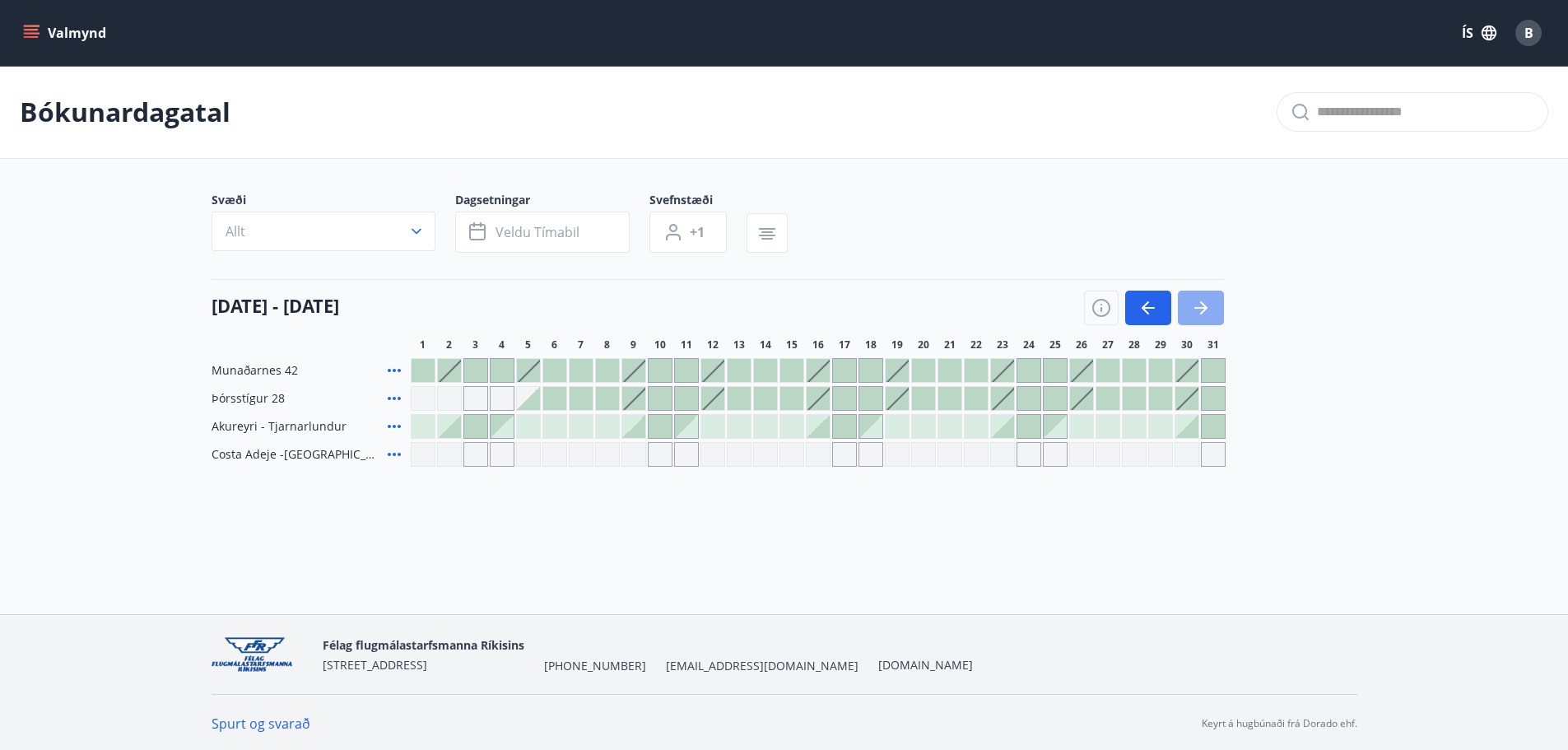
click at [1213, 314] on button "button" at bounding box center [1201, 308] width 46 height 35
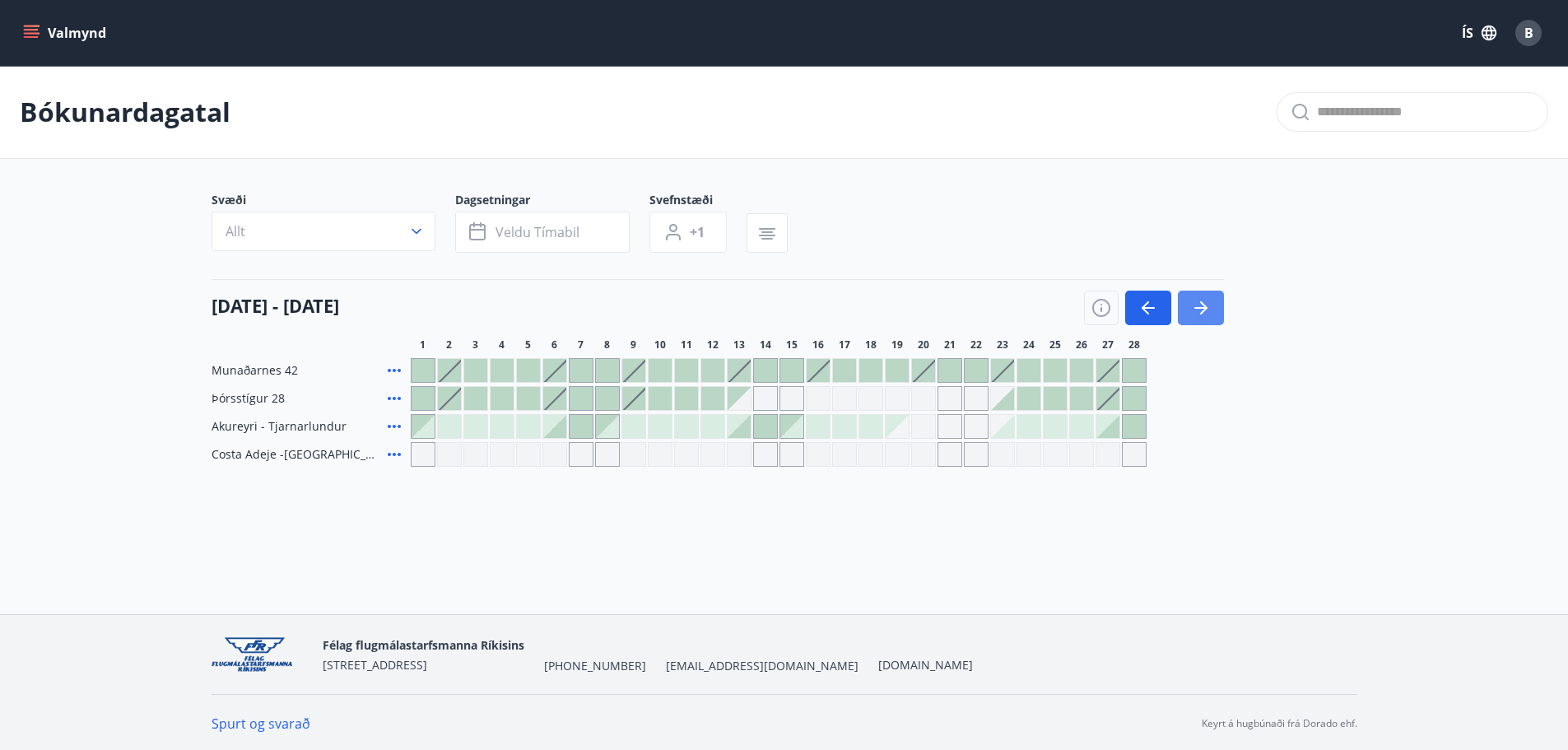
click at [1213, 314] on button "button" at bounding box center [1201, 308] width 46 height 35
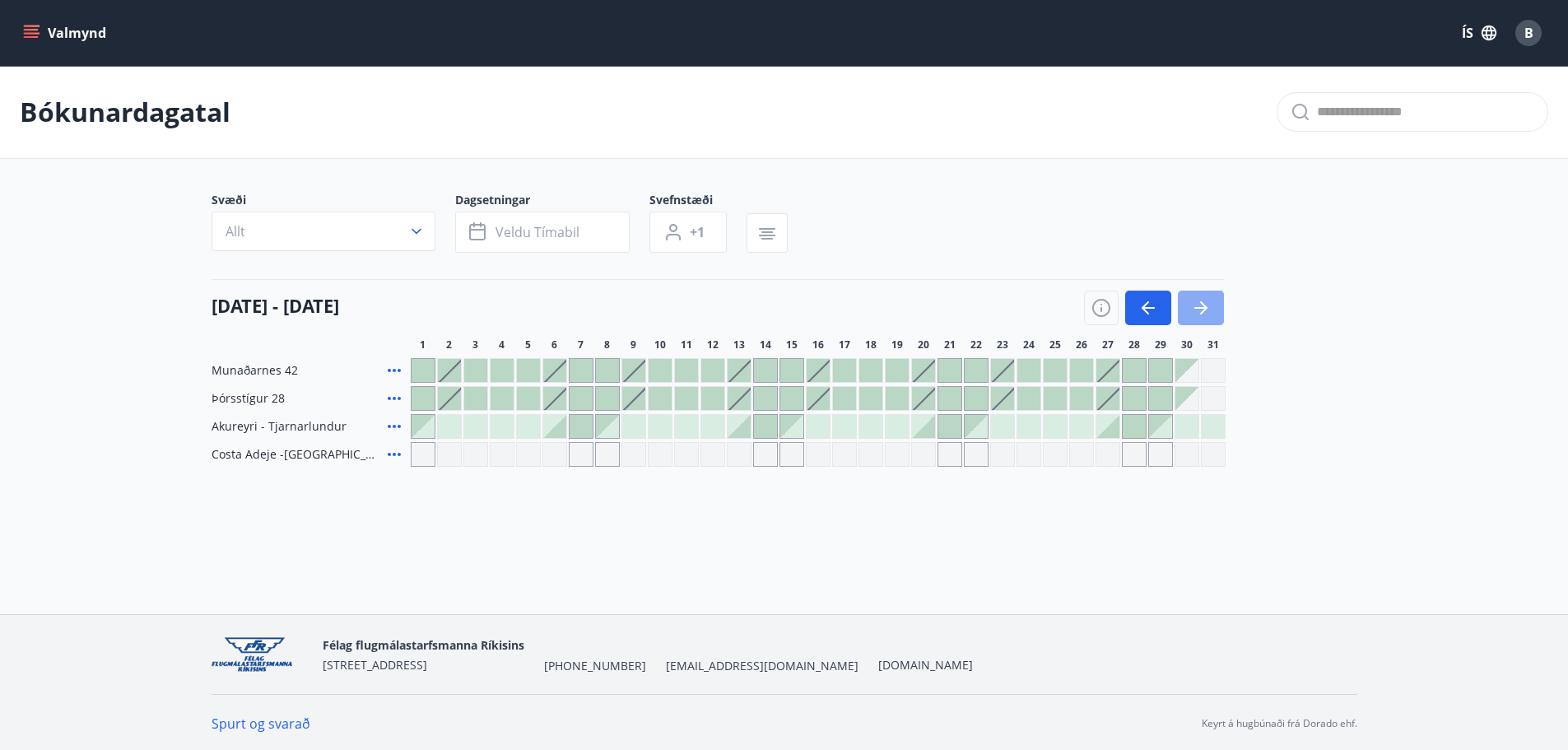
click at [1213, 314] on button "button" at bounding box center [1201, 308] width 46 height 35
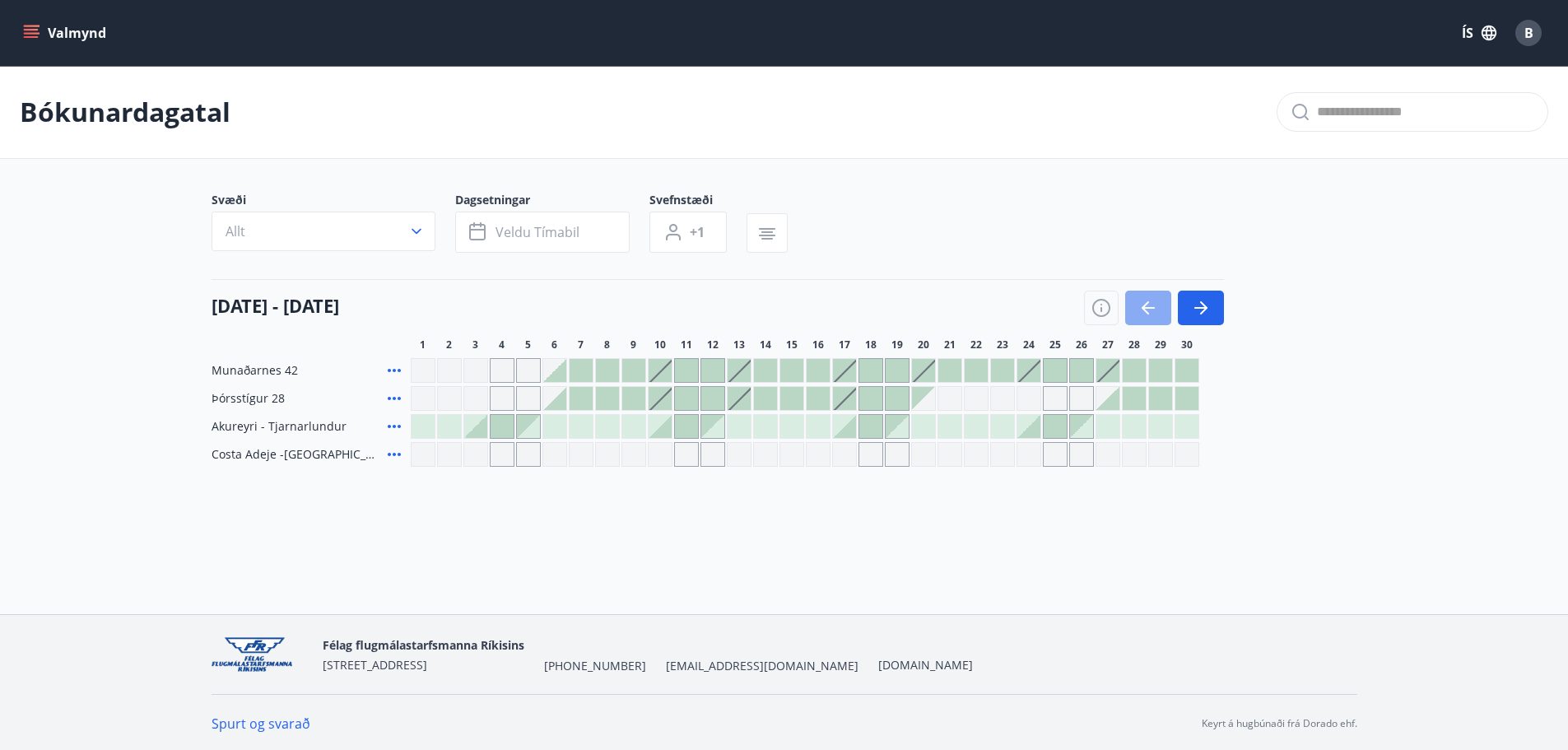
click at [1140, 311] on icon "button" at bounding box center [1148, 308] width 20 height 20
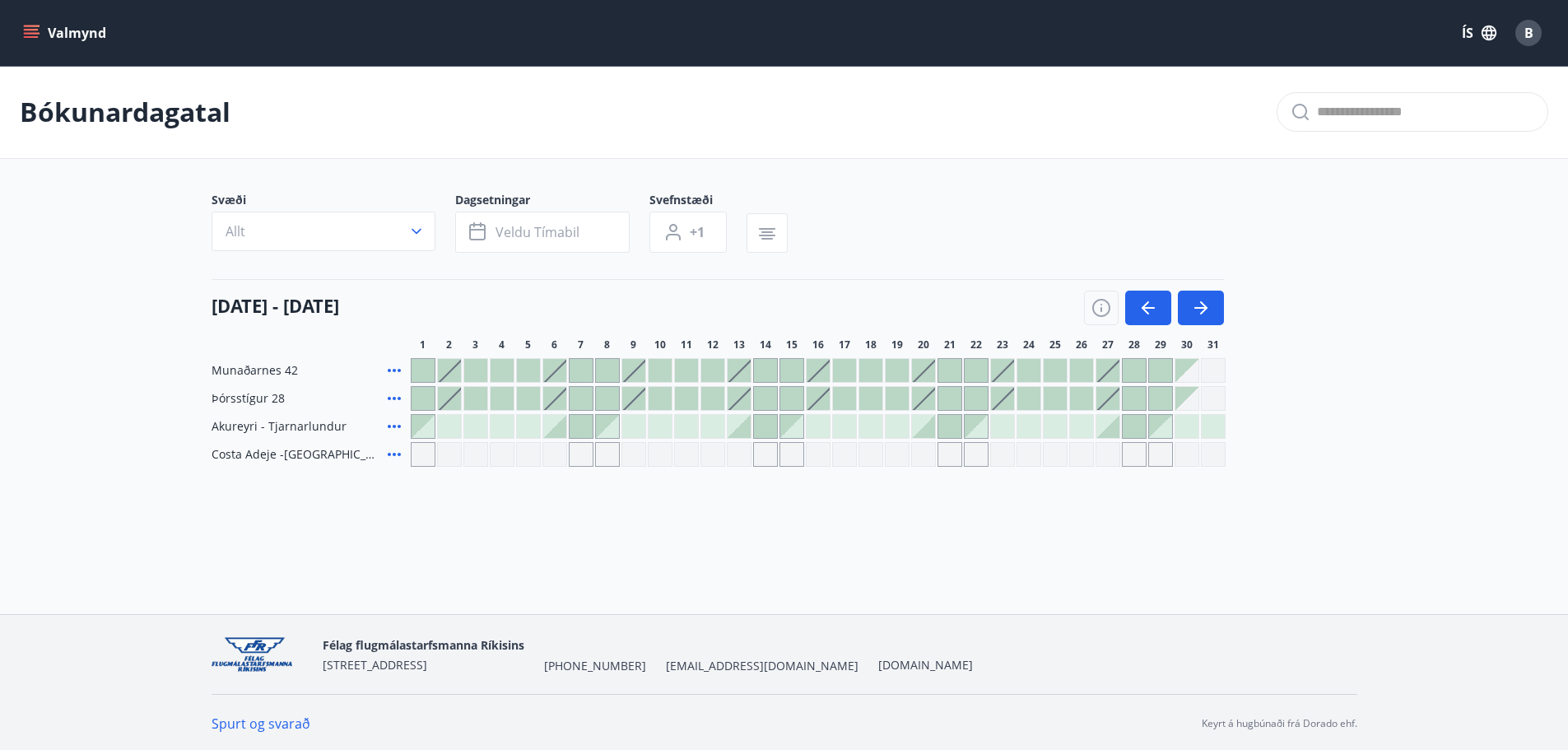
click at [949, 403] on div at bounding box center [949, 398] width 23 height 23
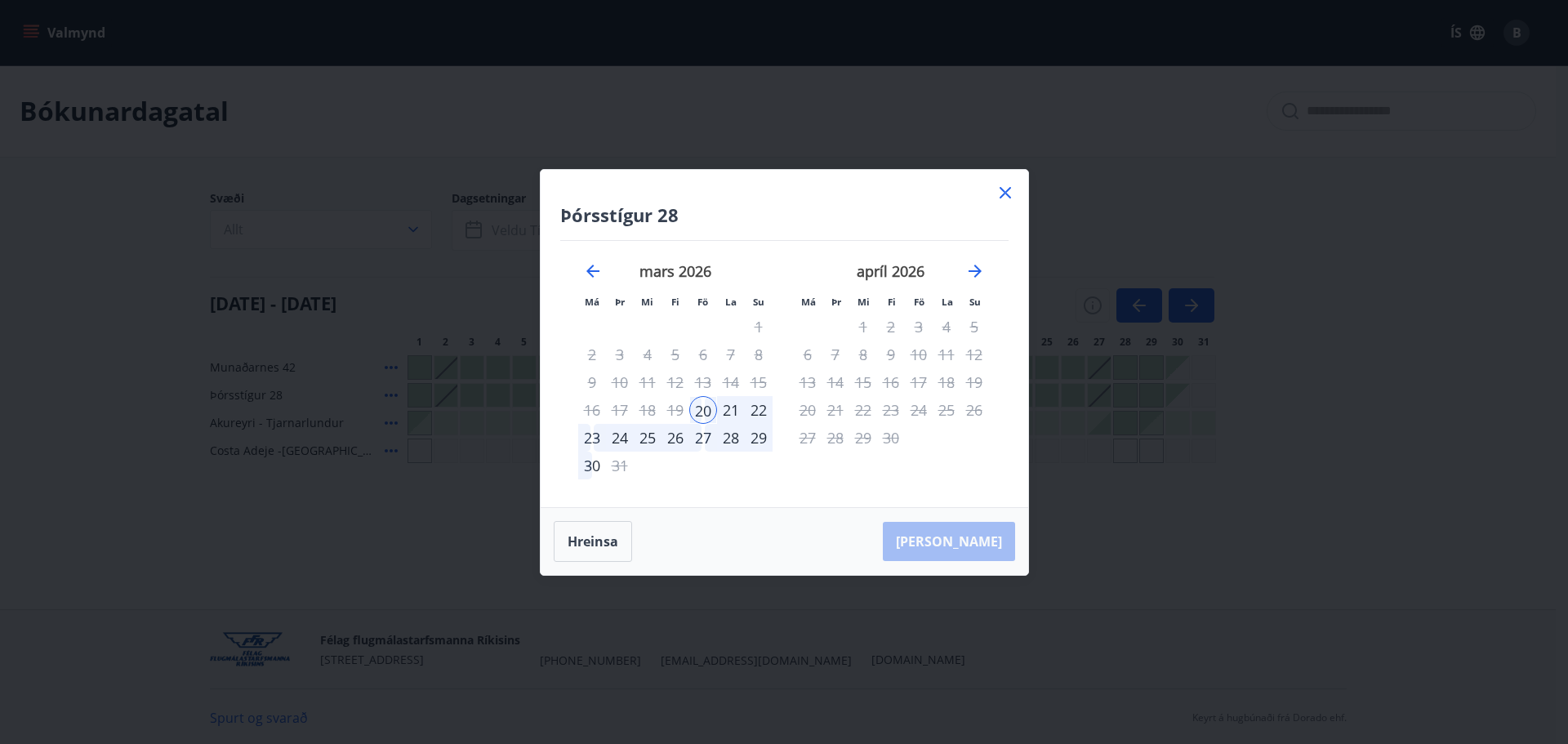
click at [702, 439] on div "27" at bounding box center [702, 437] width 28 height 28
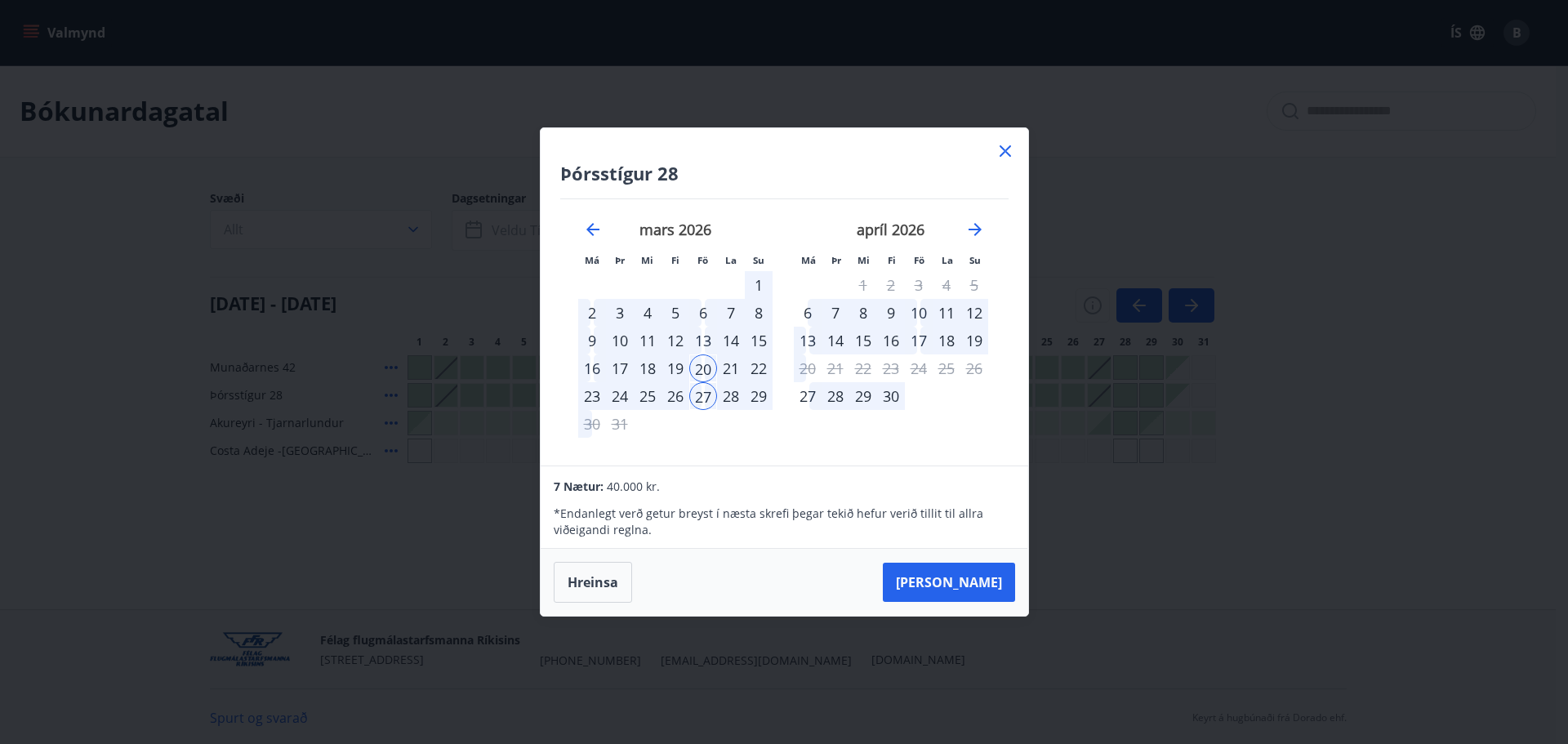
click at [998, 165] on div at bounding box center [1005, 153] width 20 height 25
click at [1001, 155] on icon at bounding box center [1006, 151] width 11 height 11
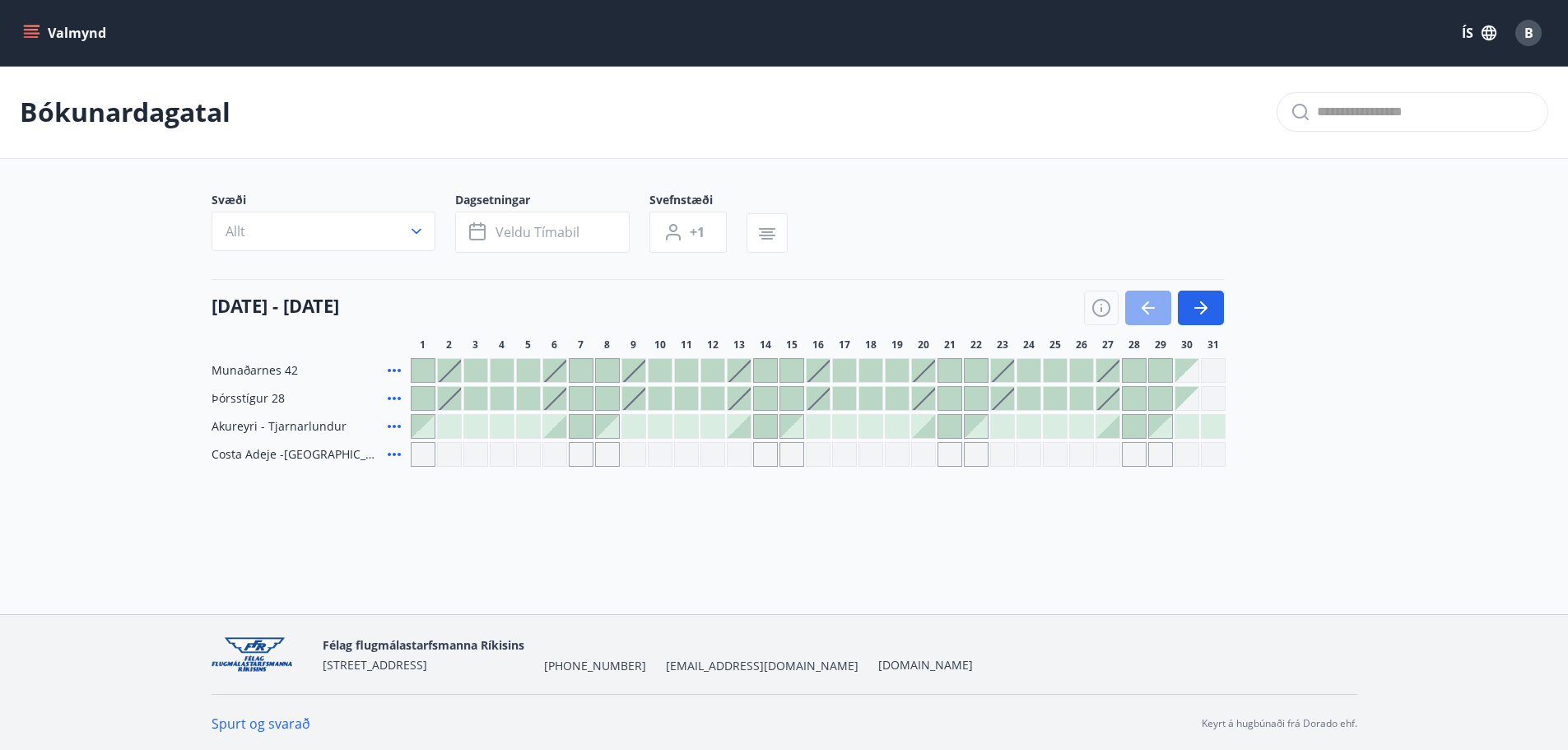
click at [1156, 310] on icon "button" at bounding box center [1148, 308] width 20 height 20
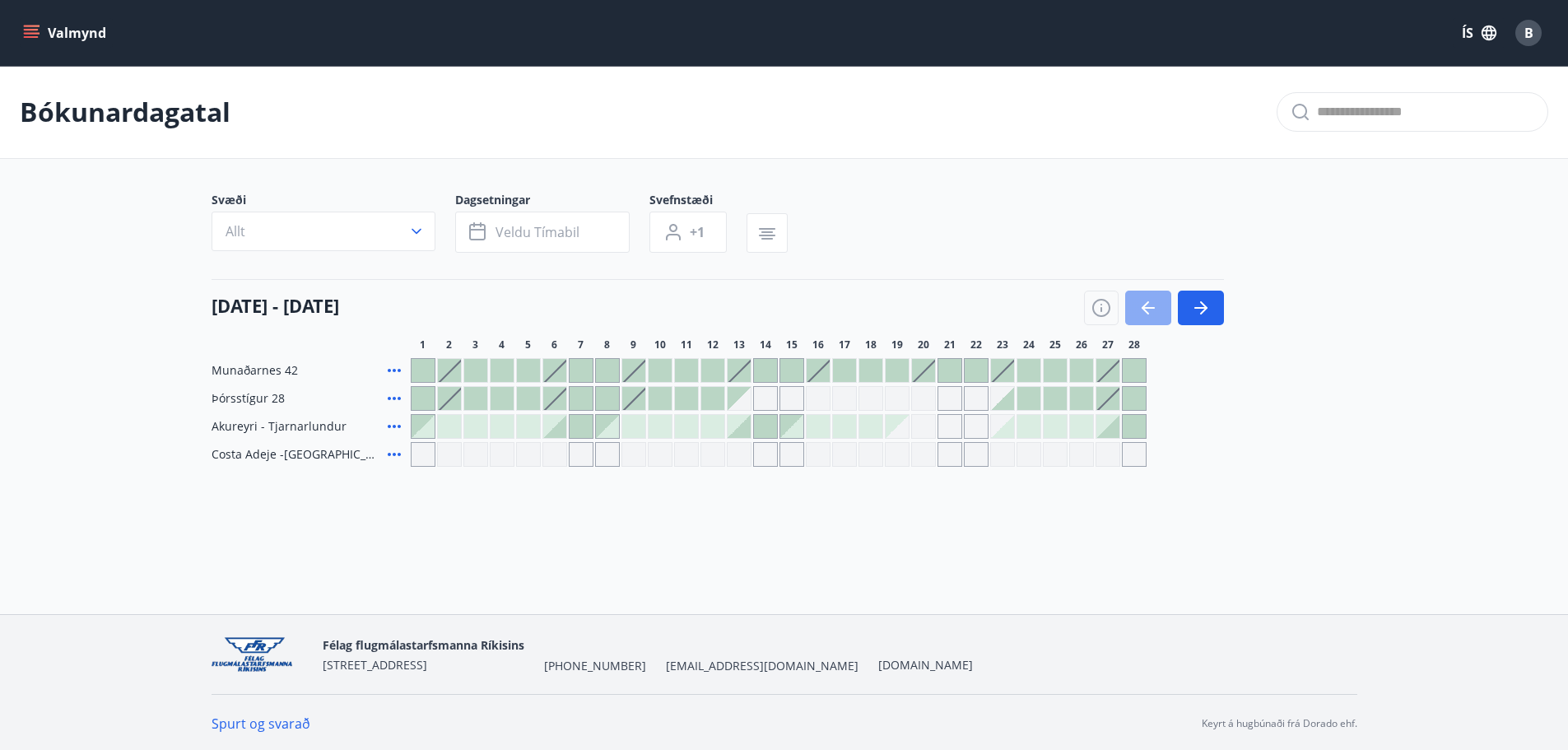
click at [1149, 309] on icon "button" at bounding box center [1148, 308] width 13 height 2
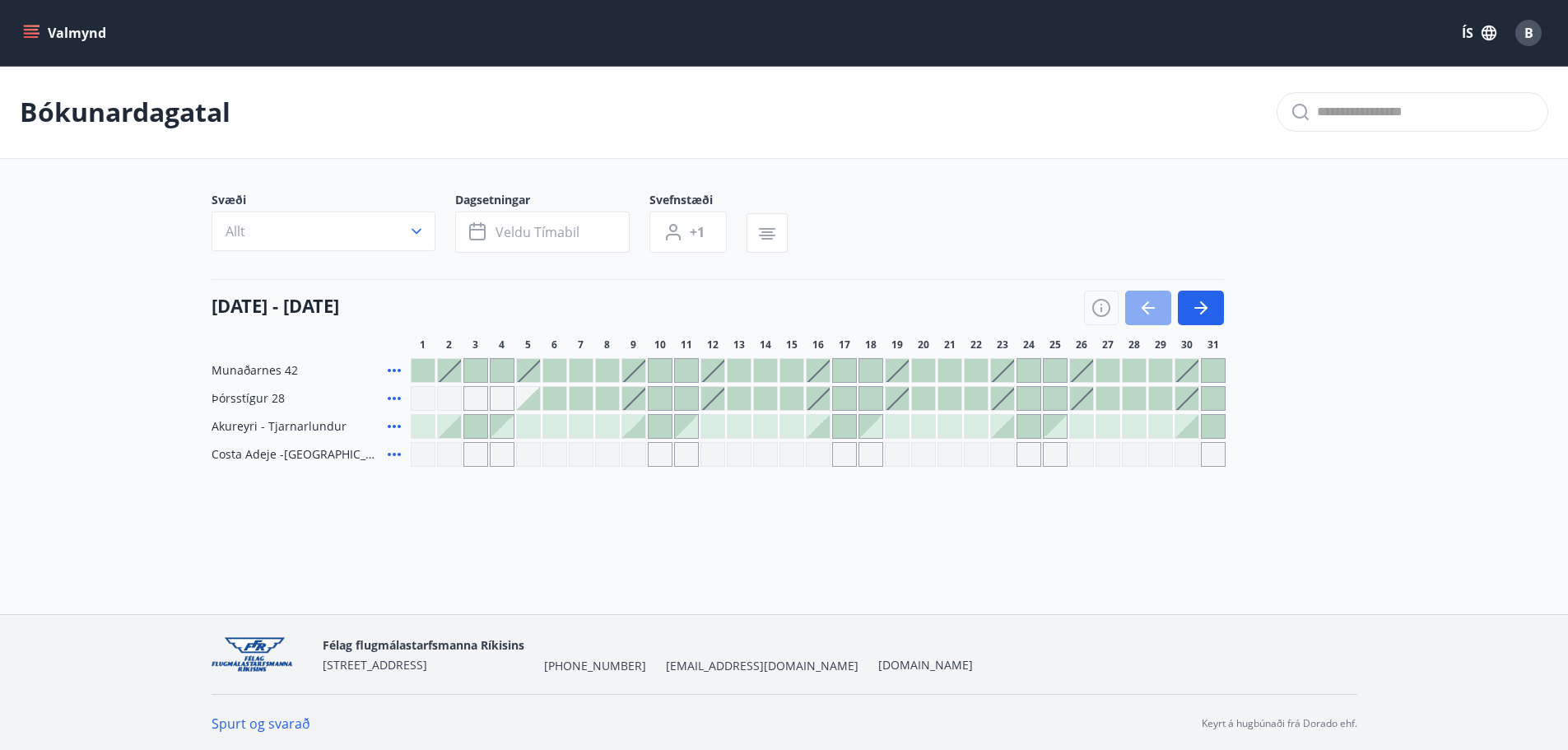
click at [1149, 309] on icon "button" at bounding box center [1148, 308] width 13 height 2
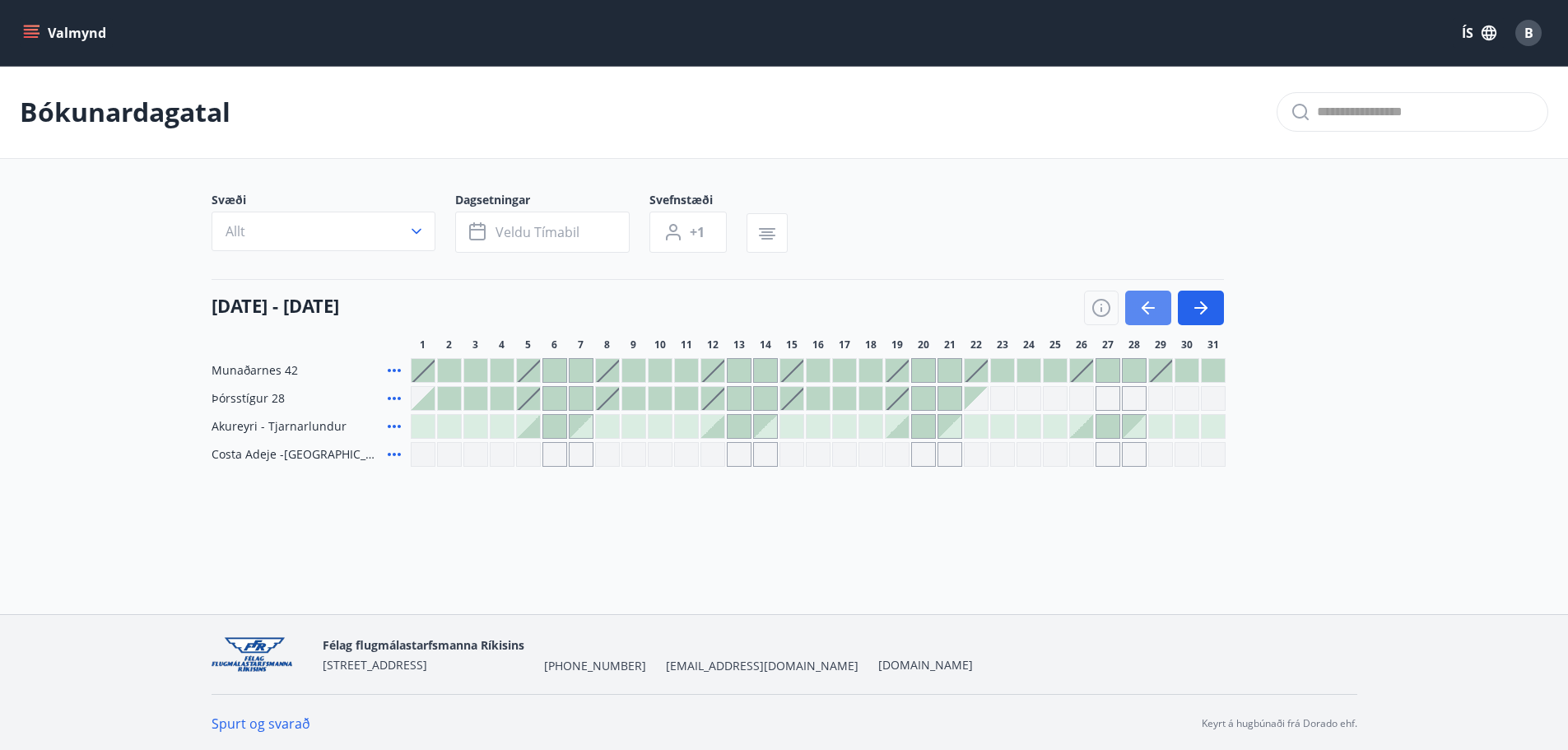
click at [1149, 309] on icon "button" at bounding box center [1148, 308] width 13 height 2
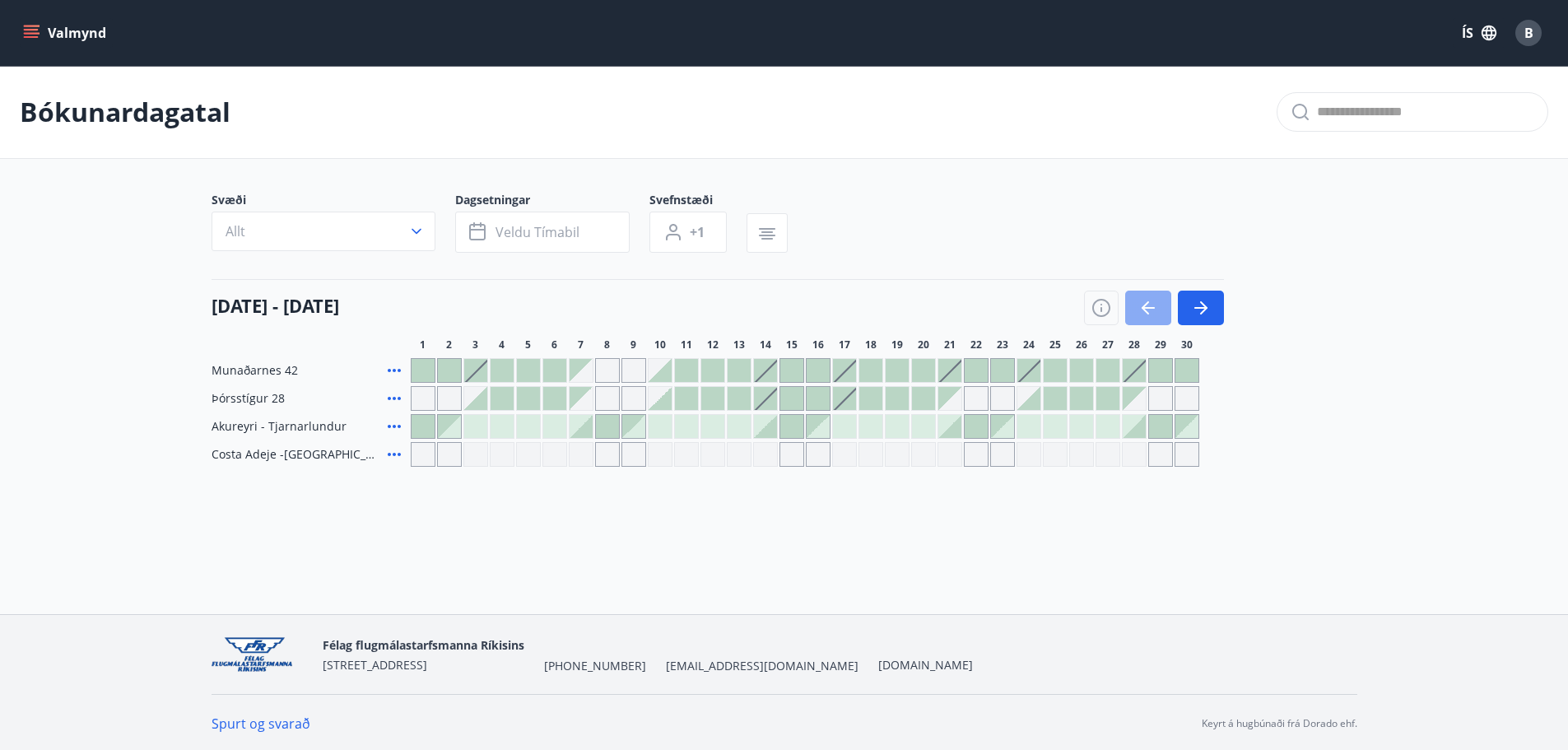
click at [1149, 309] on icon "button" at bounding box center [1148, 308] width 13 height 2
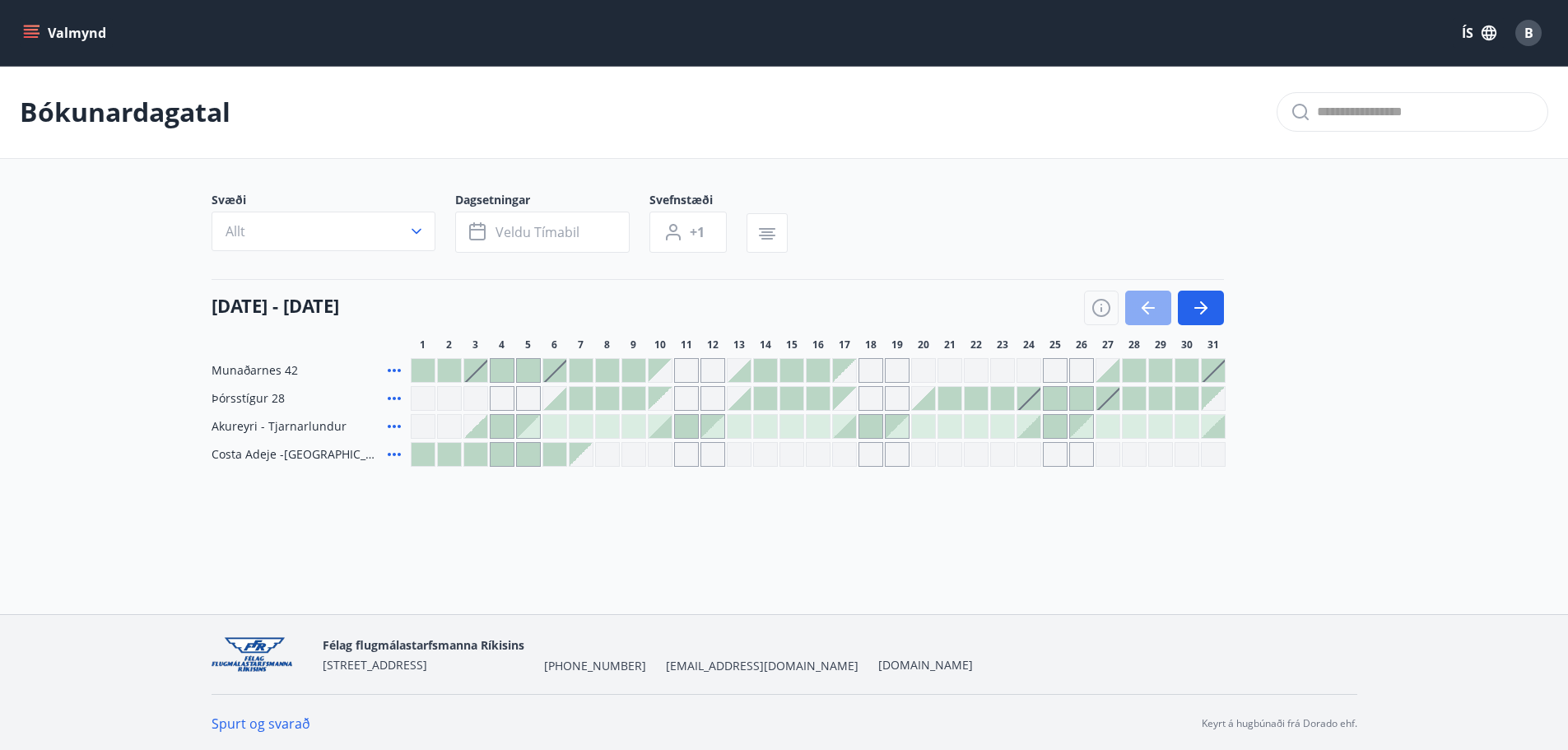
click at [1149, 309] on icon "button" at bounding box center [1148, 308] width 13 height 2
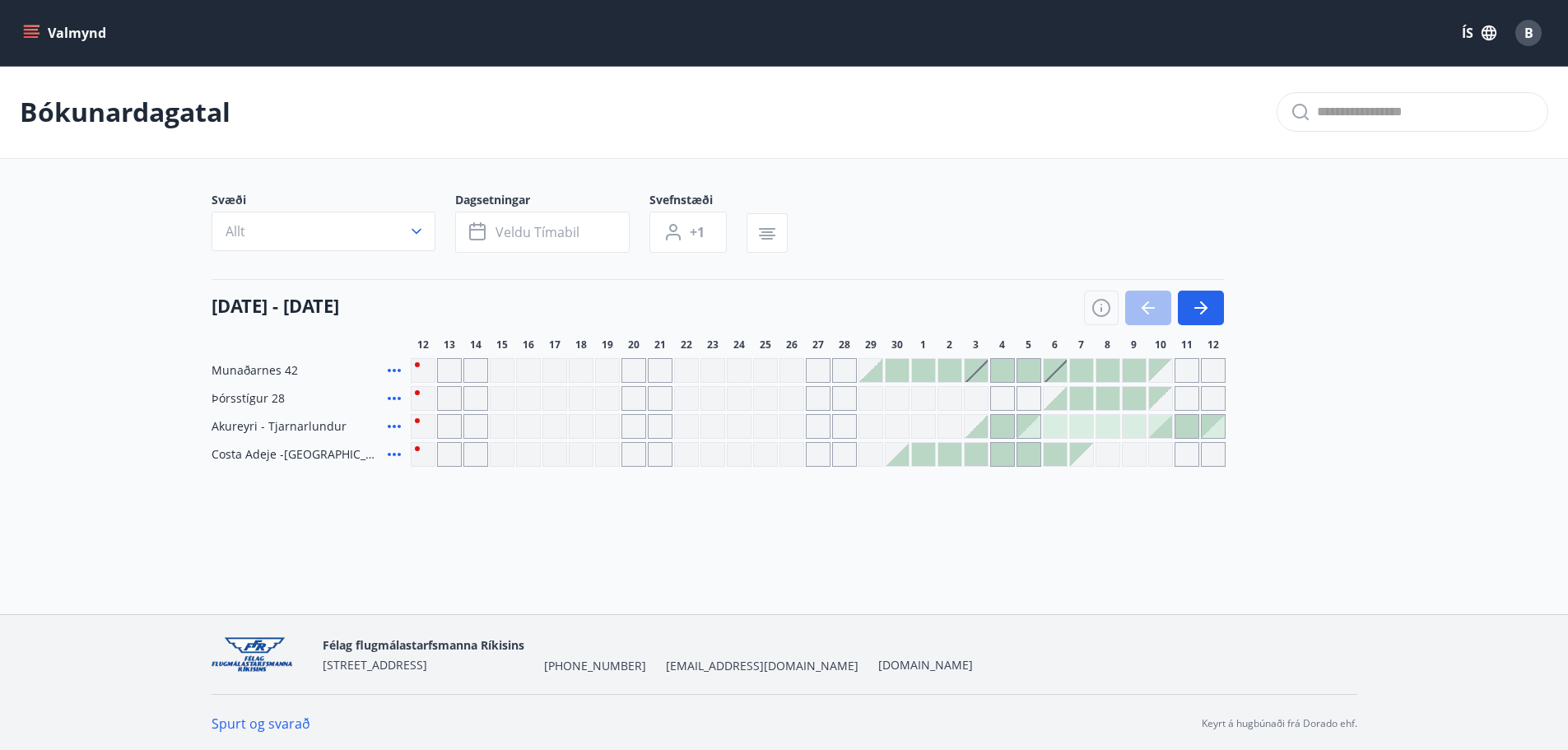
click at [907, 457] on div at bounding box center [898, 455] width 23 height 23
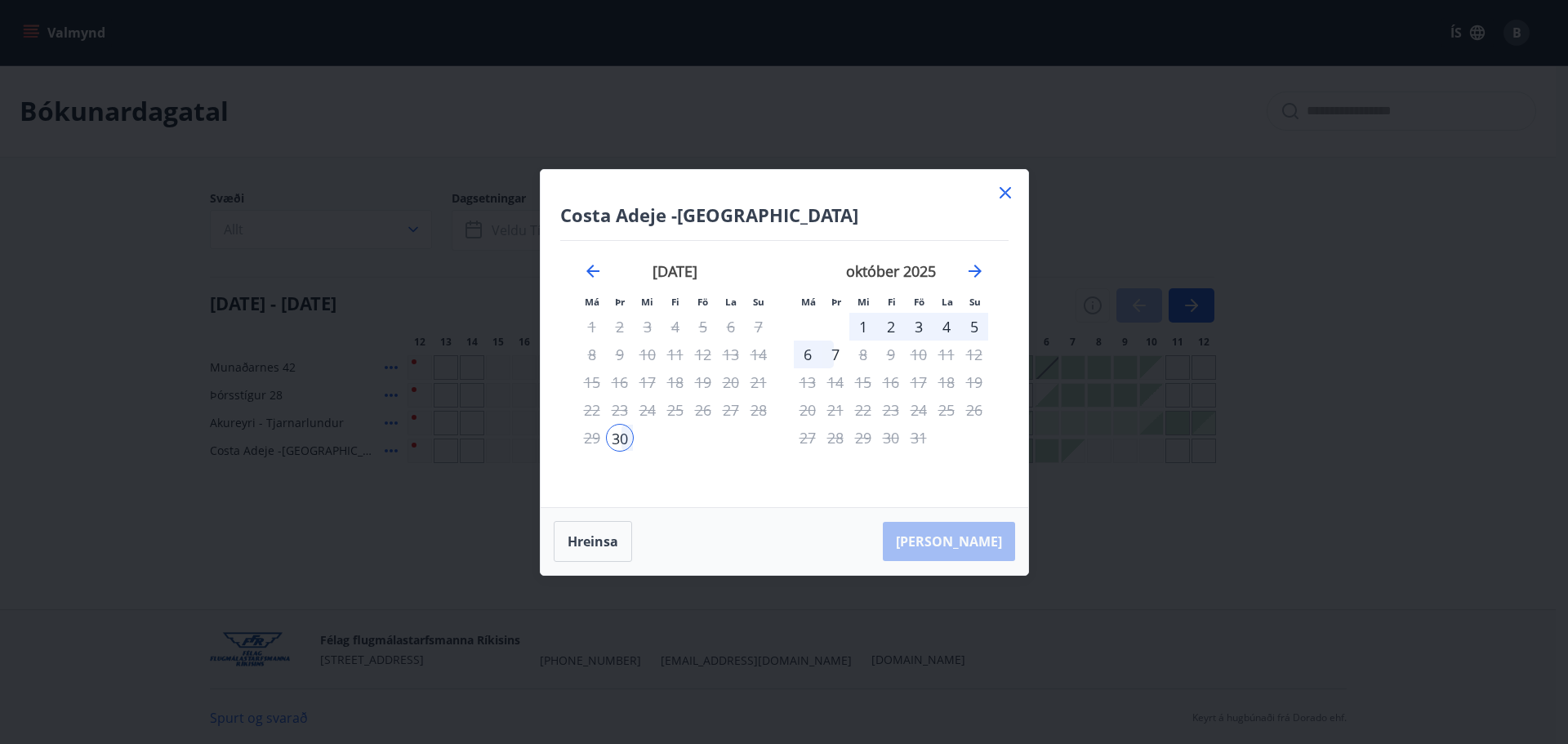
click at [867, 323] on div "1" at bounding box center [863, 326] width 28 height 28
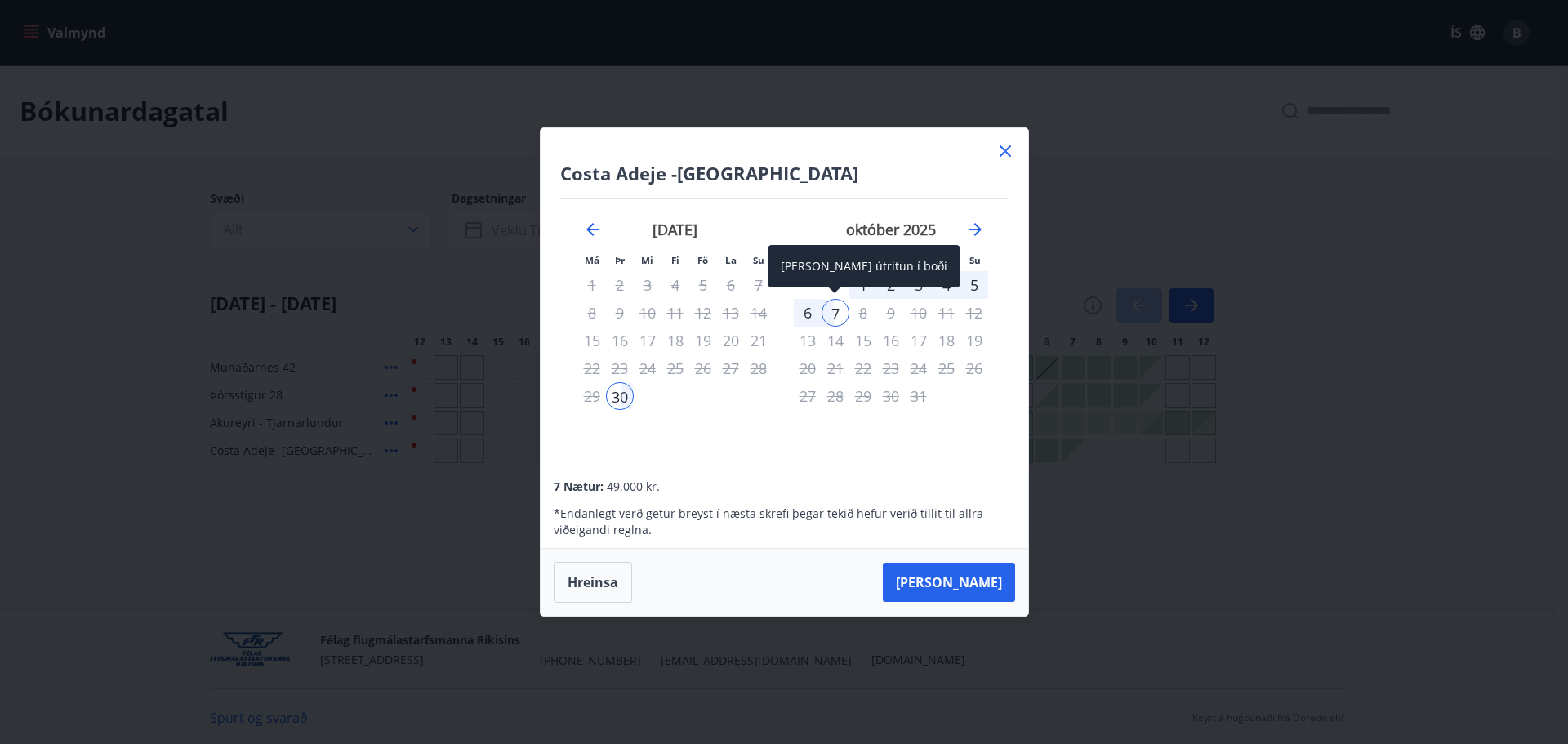
click at [836, 311] on div "7" at bounding box center [834, 312] width 28 height 28
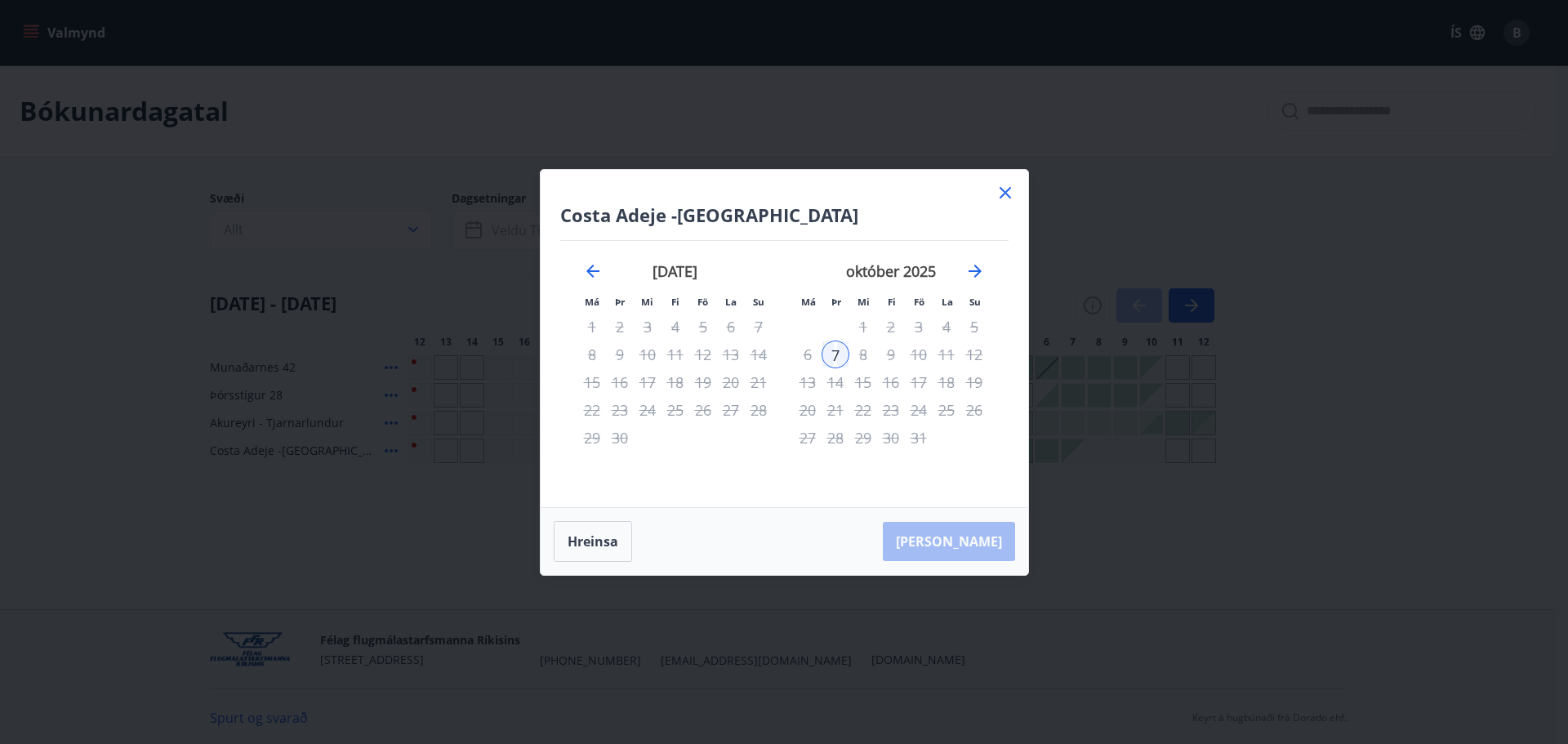
click at [976, 544] on div "[PERSON_NAME]" at bounding box center [784, 541] width 487 height 67
click at [1000, 193] on icon at bounding box center [1005, 192] width 20 height 20
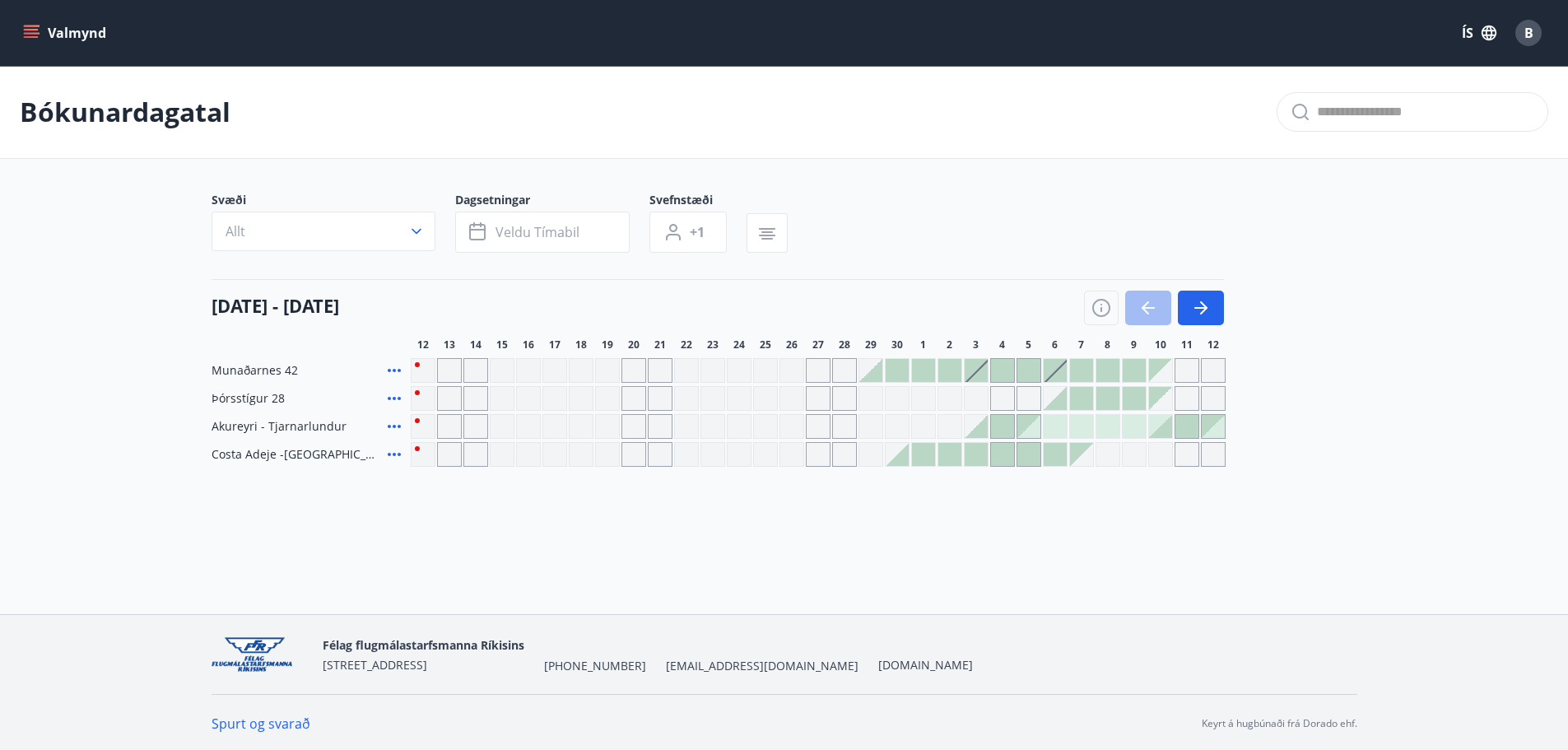
click at [1000, 423] on div at bounding box center [1002, 427] width 23 height 23
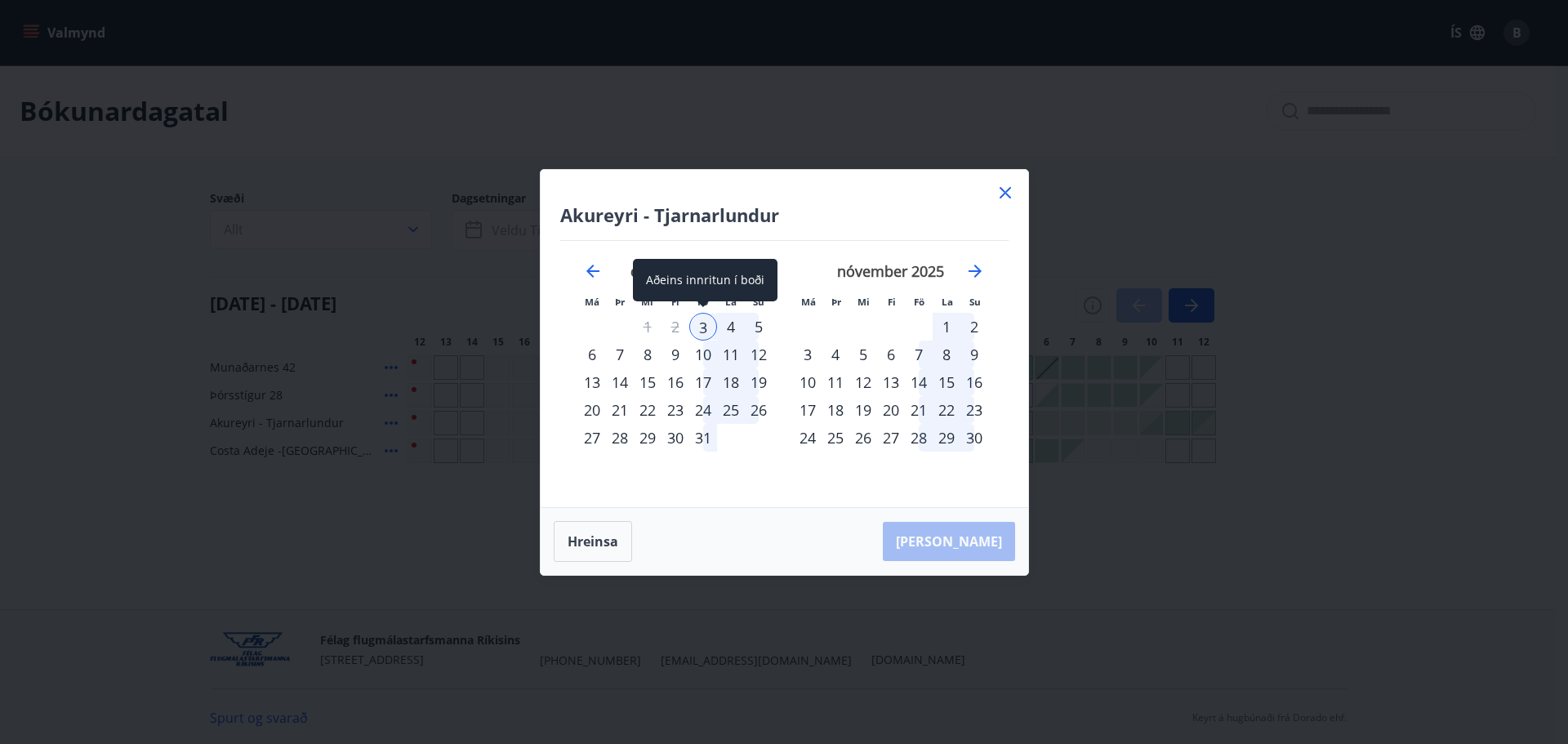
click at [702, 325] on div "3" at bounding box center [702, 326] width 28 height 28
click at [729, 321] on div "4" at bounding box center [731, 326] width 28 height 28
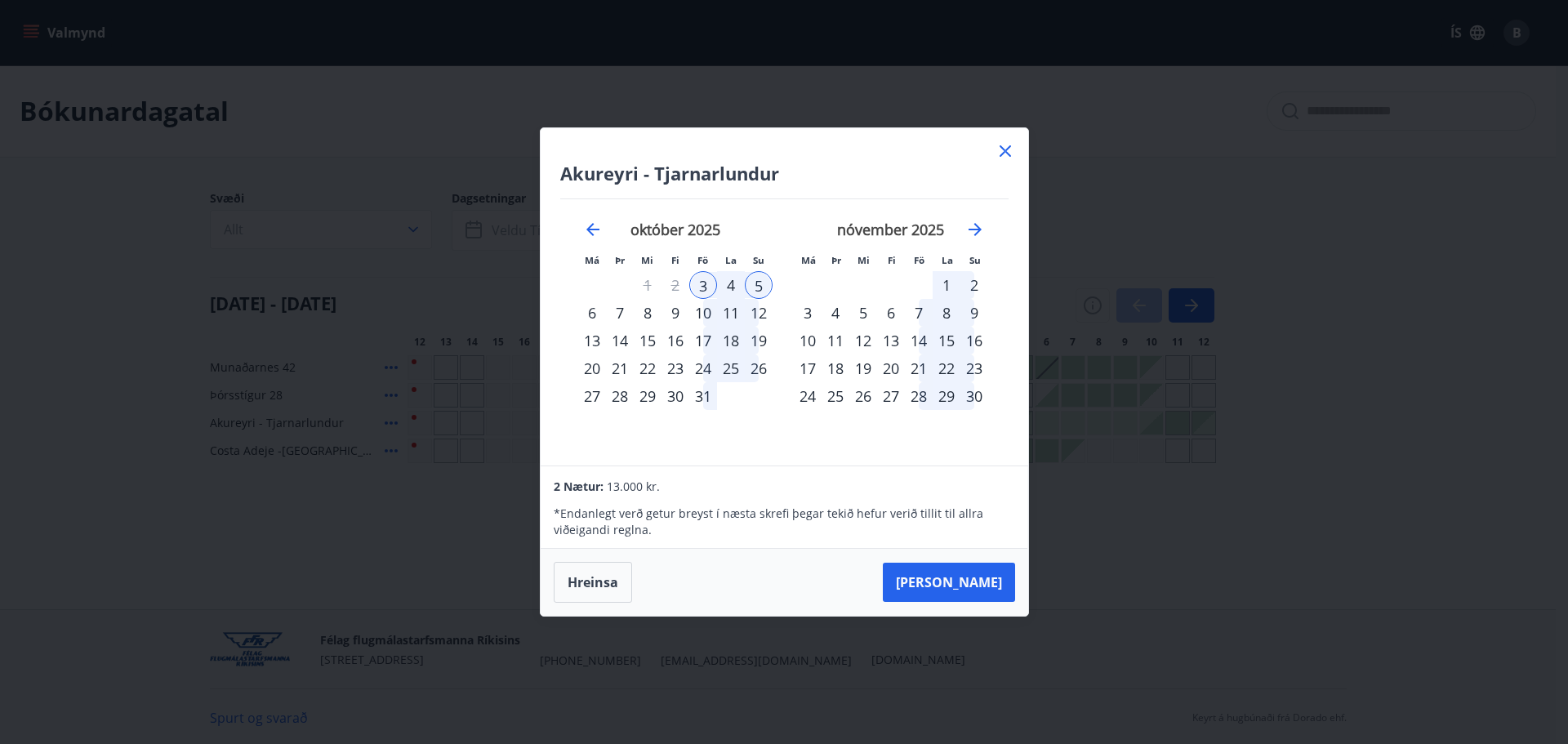
click at [1007, 147] on icon at bounding box center [1005, 150] width 20 height 20
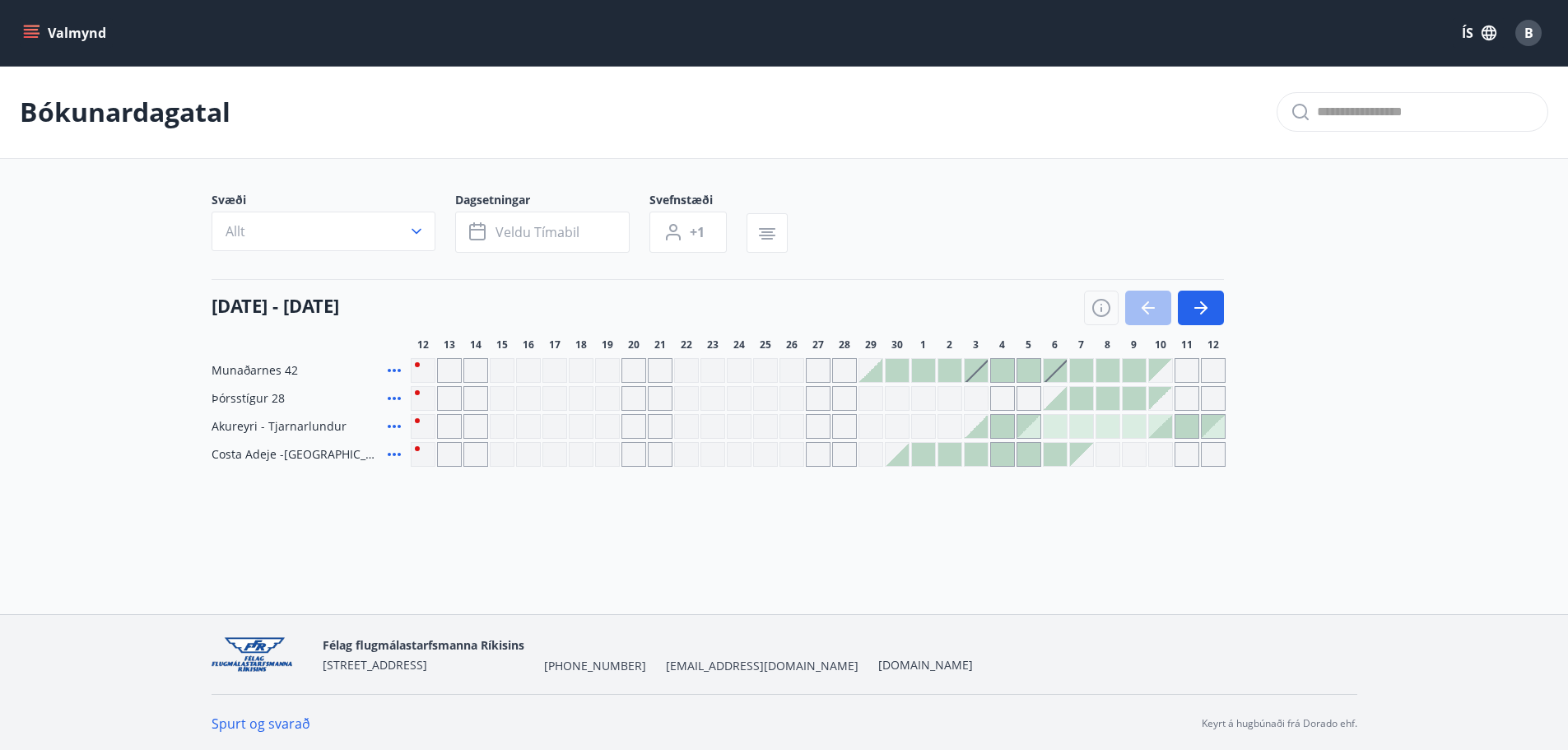
click at [898, 224] on div "Svæði Allt Dagsetningar Veldu tímabil Svefnstæði +1" at bounding box center [784, 225] width 1146 height 67
click at [2, 22] on div "Valmynd ÍS B" at bounding box center [784, 33] width 1568 height 66
click at [19, 31] on div "Valmynd ÍS B" at bounding box center [784, 33] width 1568 height 66
click at [26, 31] on icon "menu" at bounding box center [31, 30] width 14 height 2
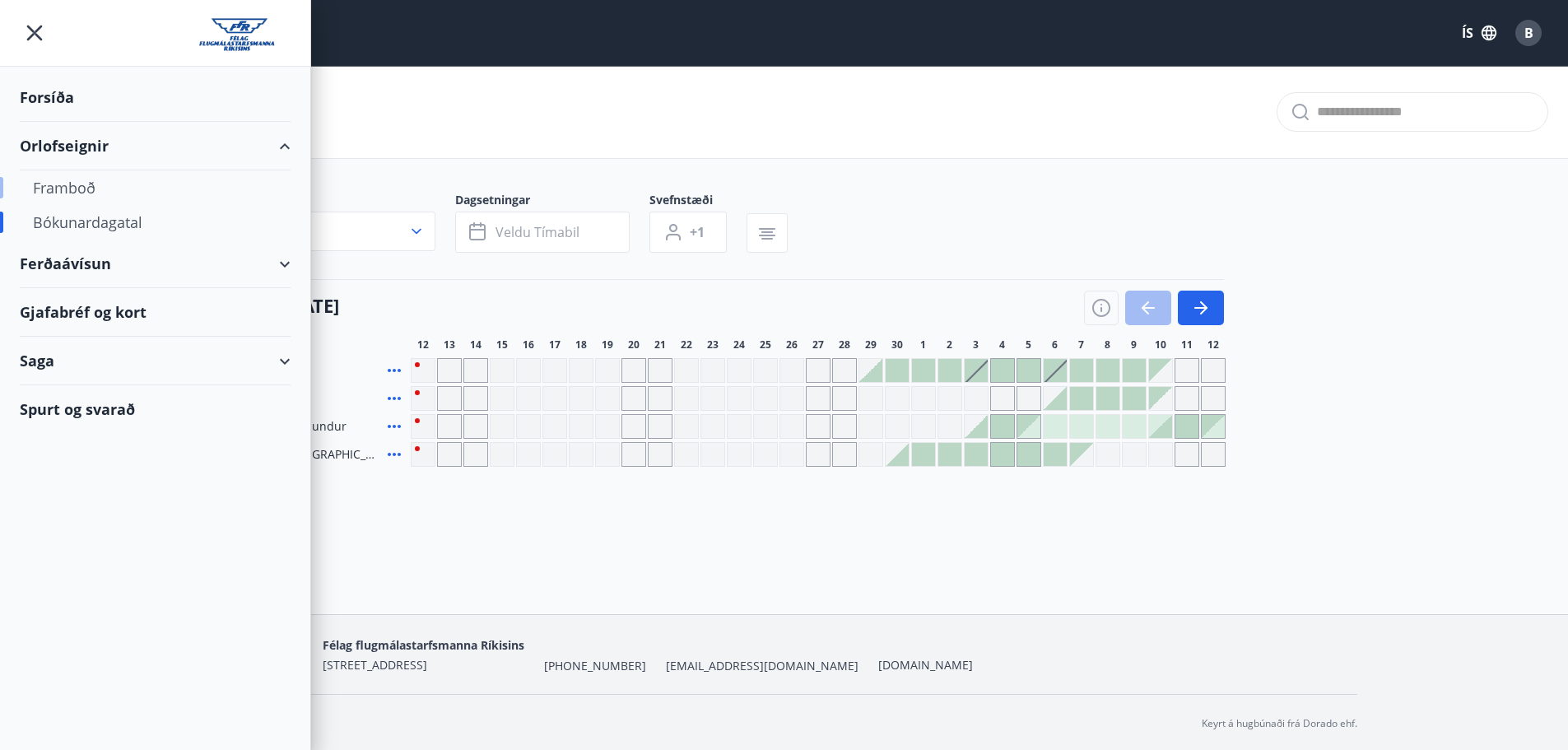
click at [69, 179] on div "Framboð" at bounding box center [154, 188] width 245 height 35
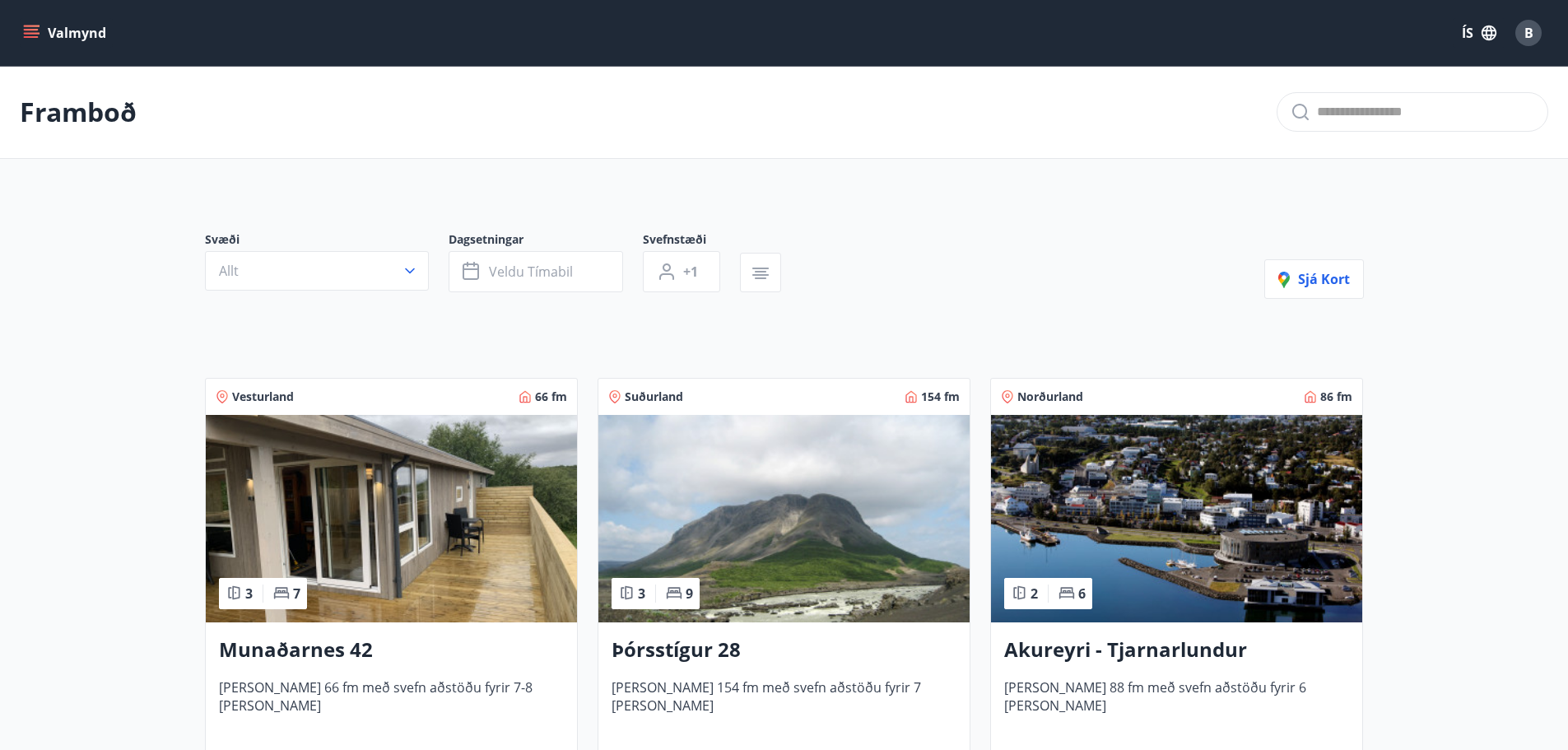
click at [22, 44] on button "Valmynd" at bounding box center [66, 33] width 93 height 30
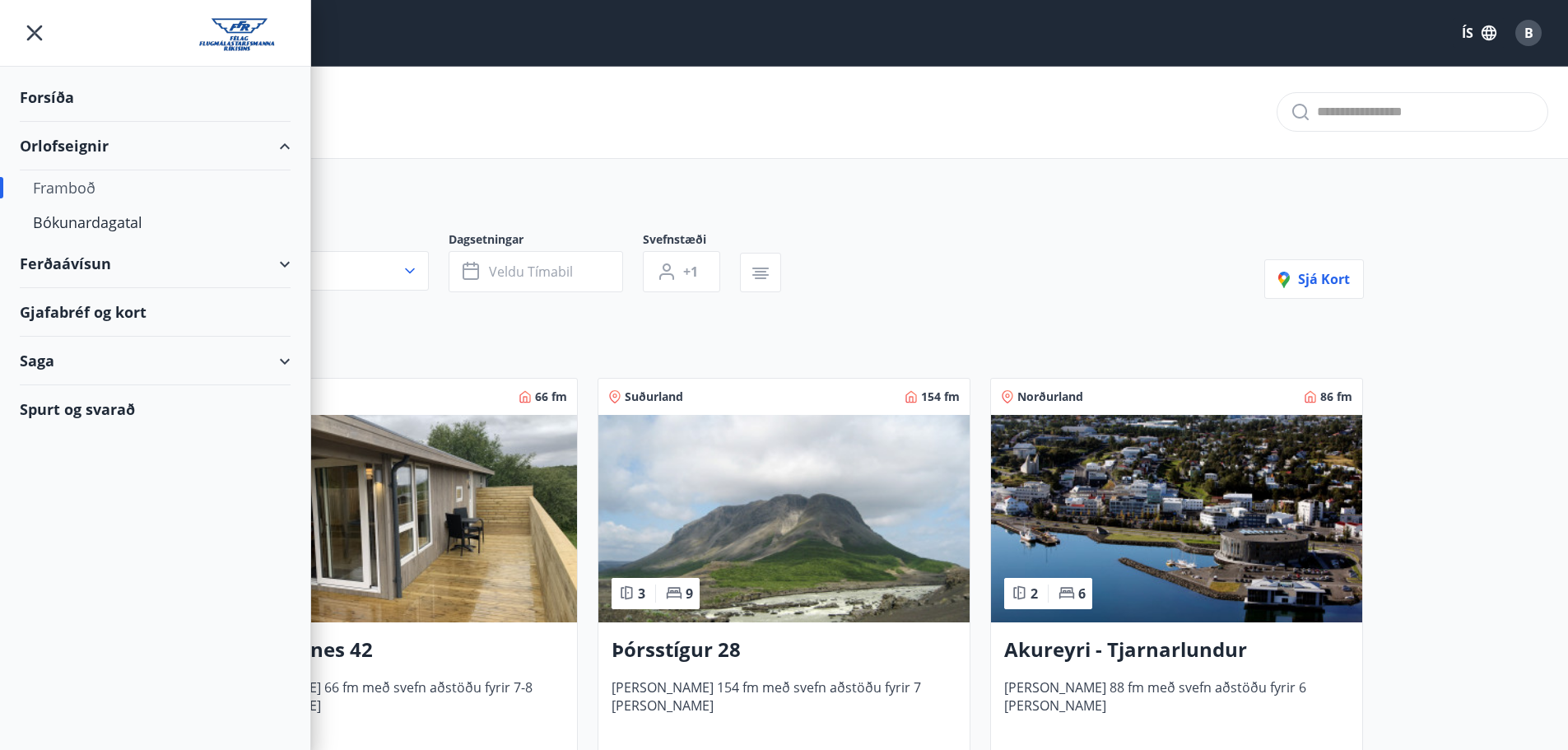
click at [104, 403] on div "Spurt og svarað" at bounding box center [155, 410] width 270 height 48
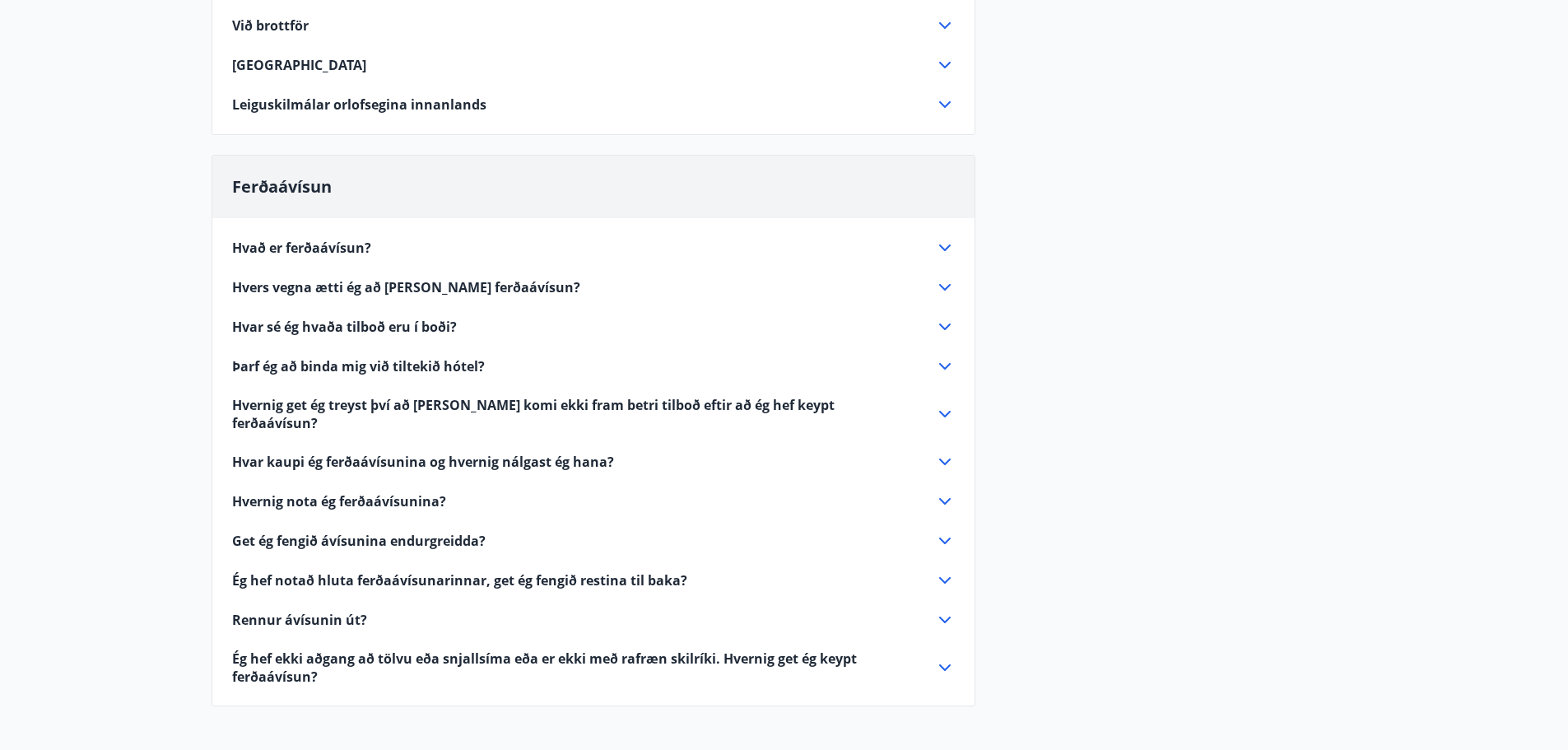
drag, startPoint x: 146, startPoint y: 345, endPoint x: 139, endPoint y: 426, distance: 81.3
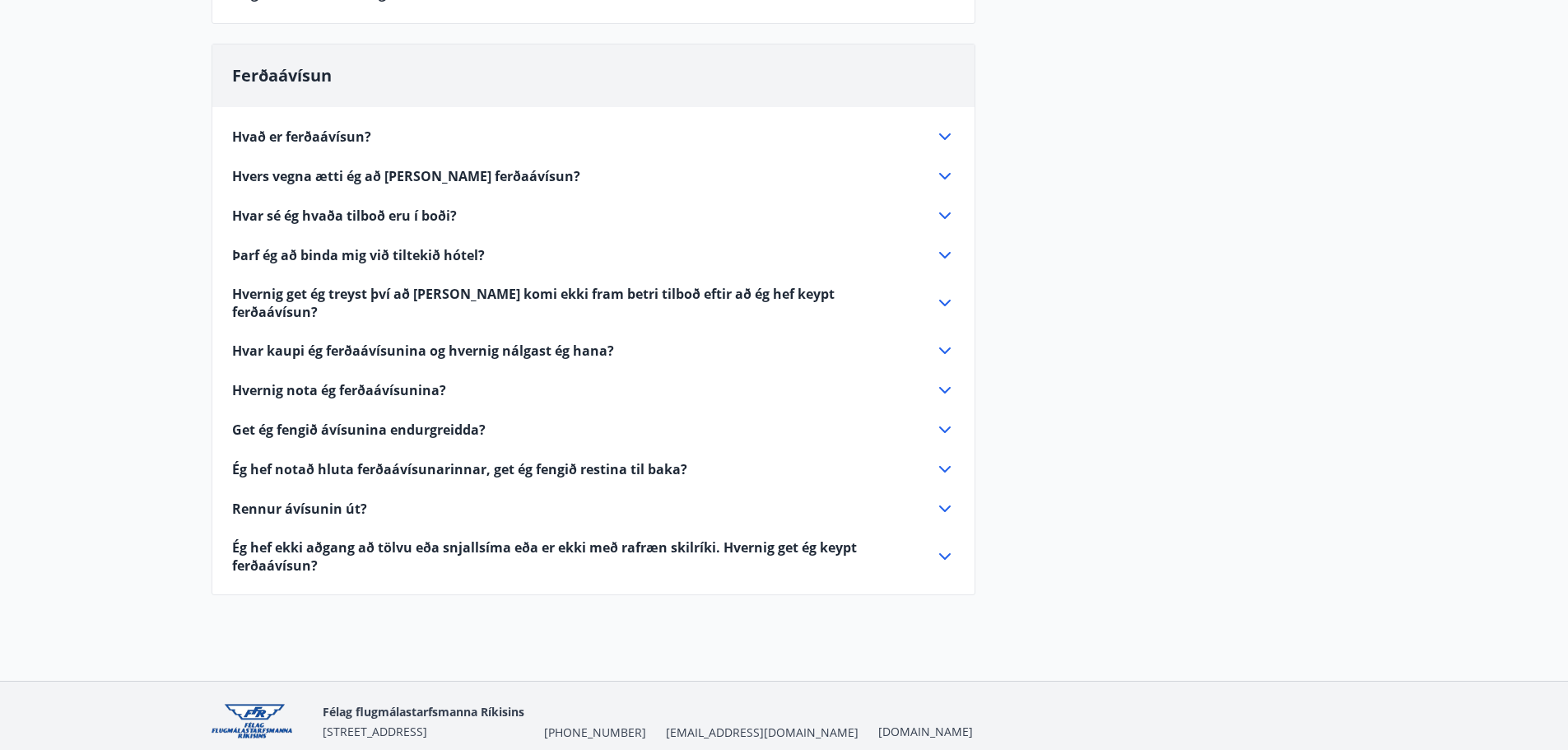
scroll to position [339, 0]
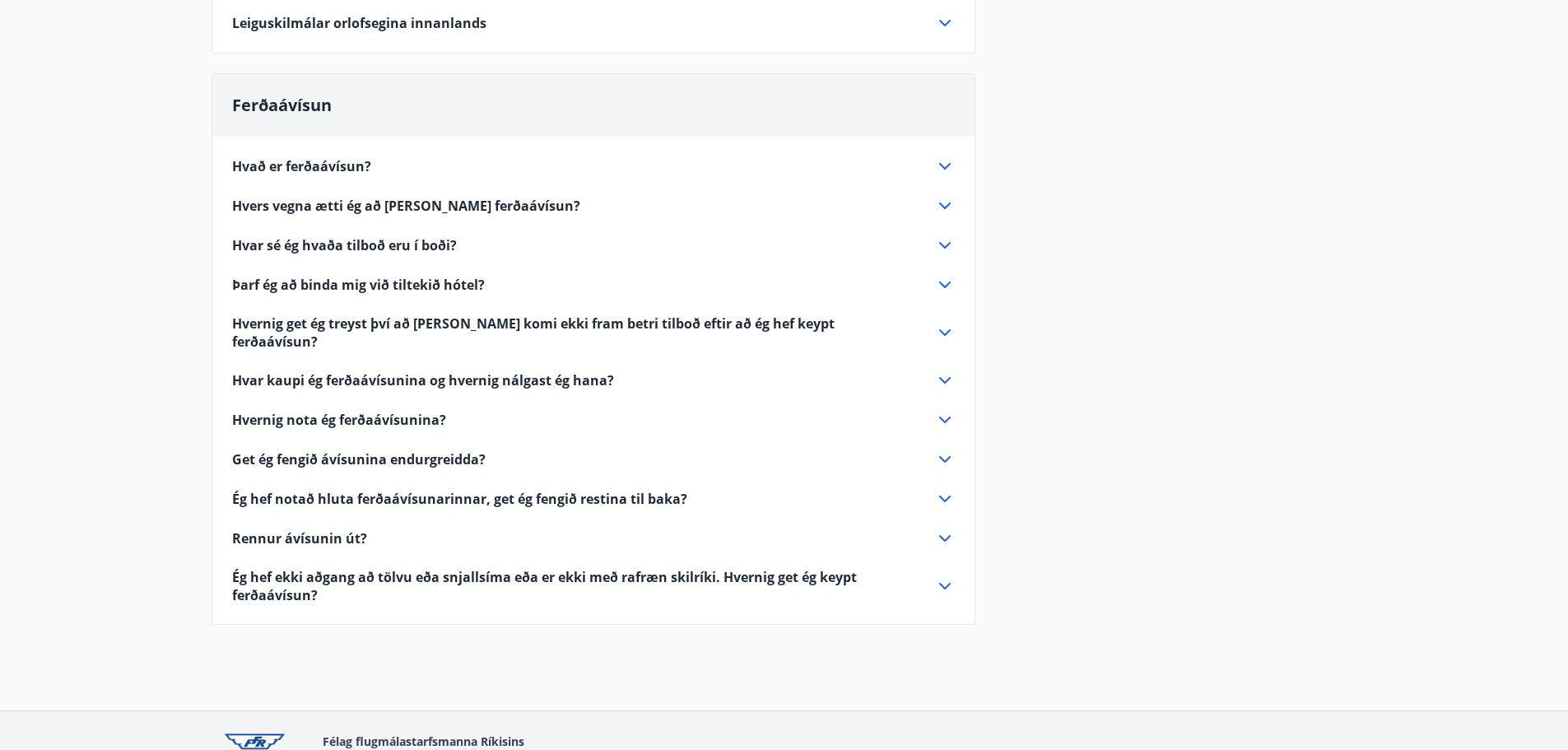
click at [327, 166] on span "Hvað er ferðaávísun?" at bounding box center [301, 166] width 139 height 18
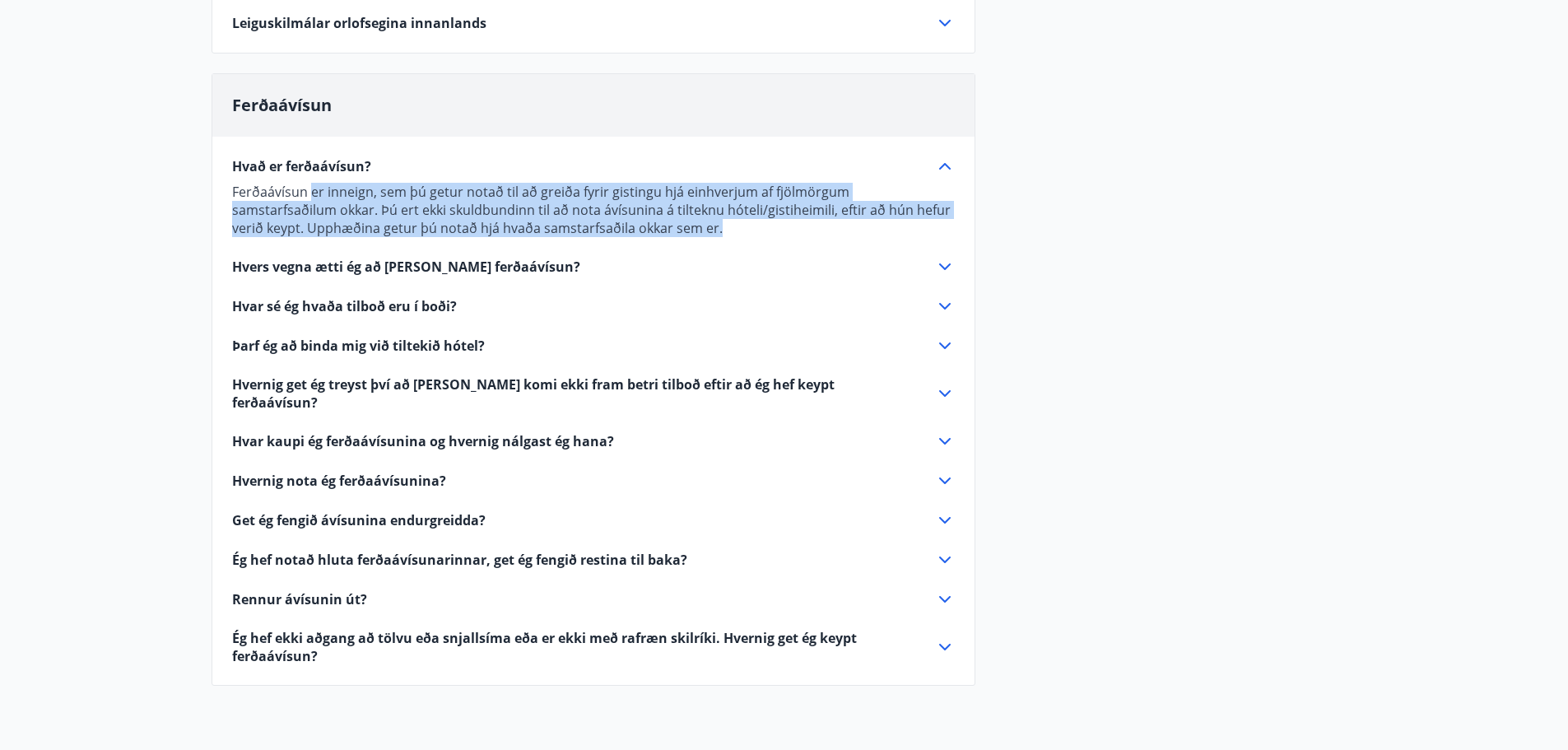
drag, startPoint x: 312, startPoint y: 199, endPoint x: 731, endPoint y: 229, distance: 420.1
click at [731, 229] on p "Ferðaávísun er inneign, sem þú getur notað til að greiða fyrir gistingu hjá ein…" at bounding box center [594, 210] width 723 height 55
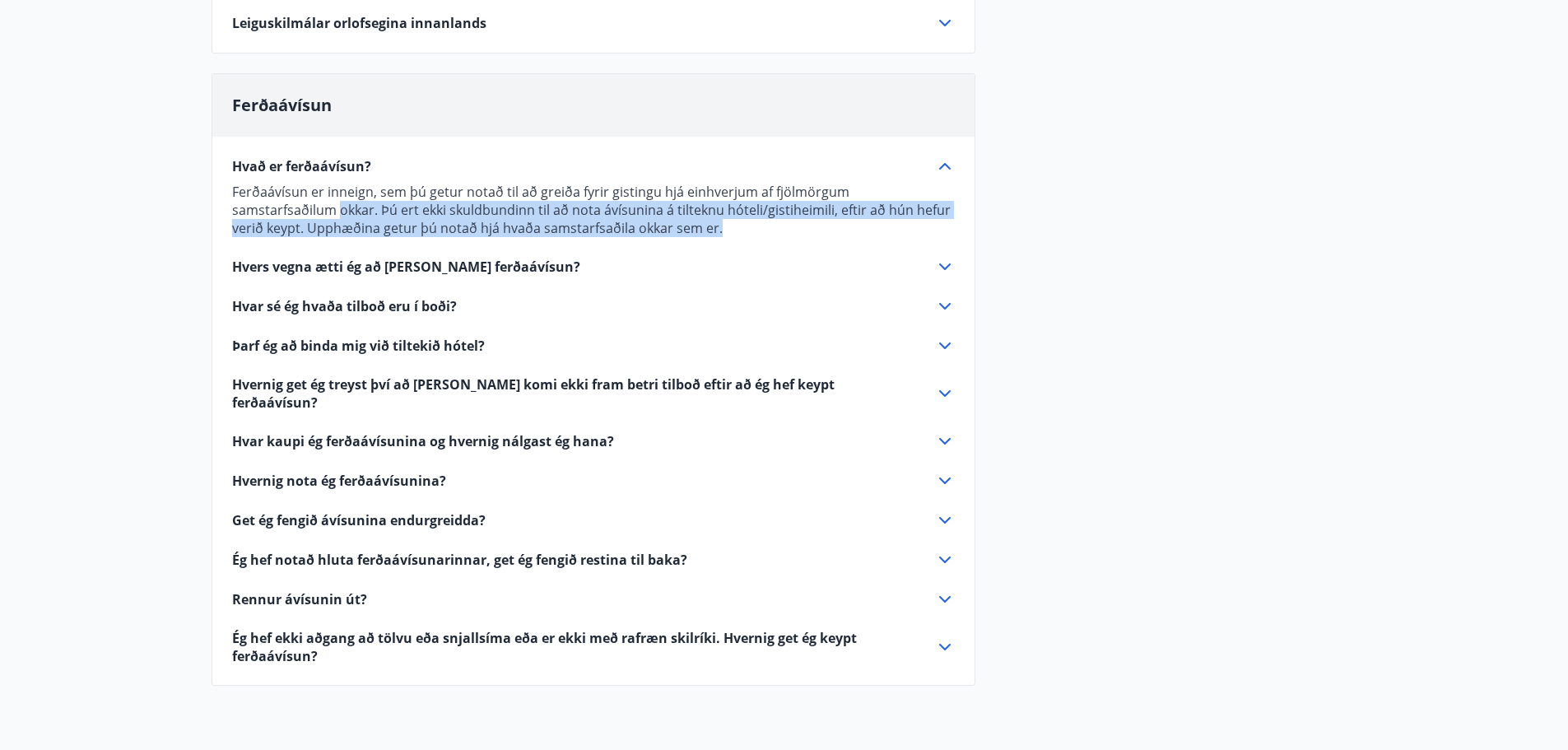
drag, startPoint x: 735, startPoint y: 230, endPoint x: 229, endPoint y: 212, distance: 506.3
click at [229, 212] on div "Hvað er ferðaávísun? Ferðaávísun er inneign, sem þú getur notað til að greiða f…" at bounding box center [593, 400] width 762 height 528
click at [714, 265] on div "Hvers vegna ætti ég að [PERSON_NAME] ferðaávísun?" at bounding box center [583, 267] width 703 height 18
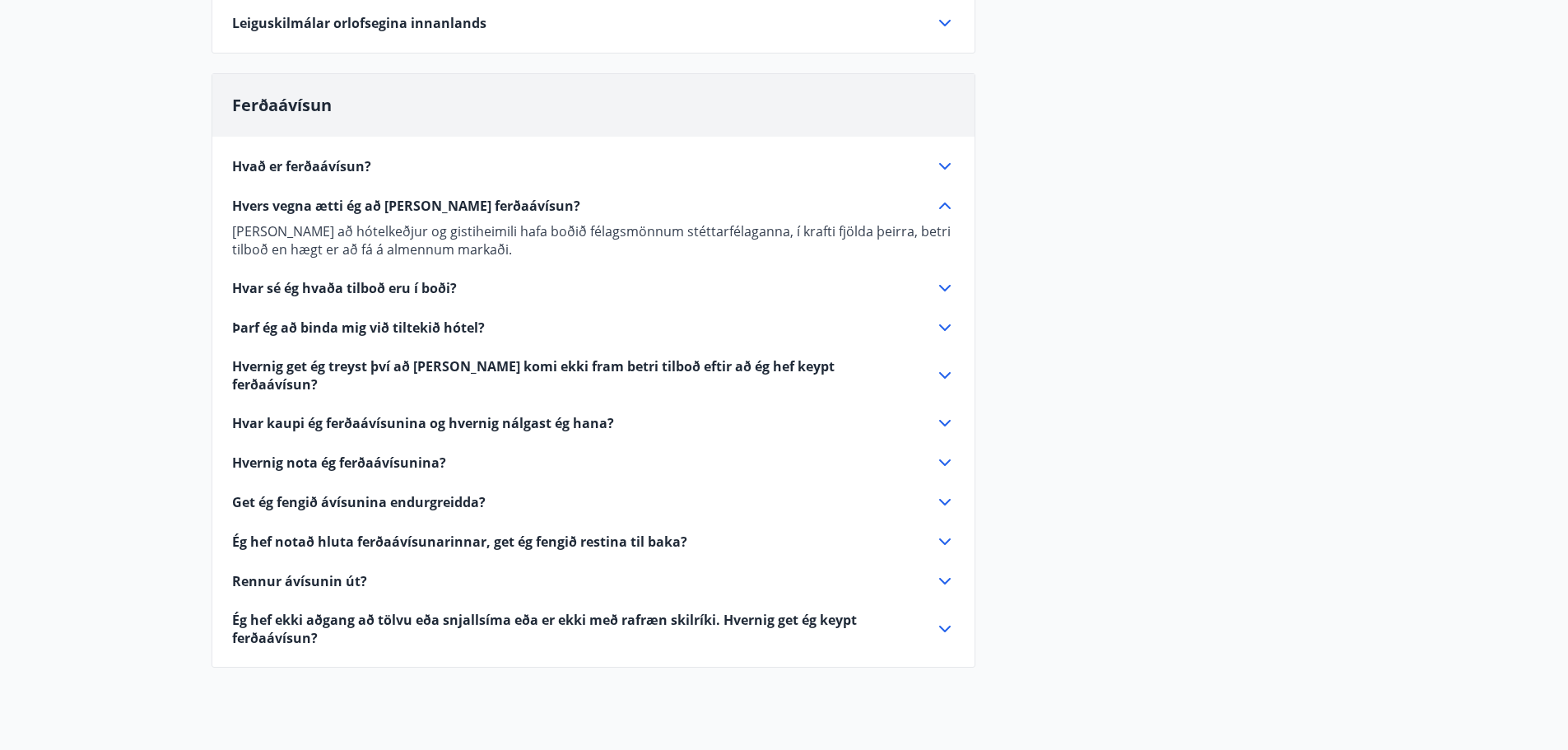
click at [502, 285] on div "Hvar sé ég hvaða tilboð eru í boði?" at bounding box center [583, 288] width 703 height 18
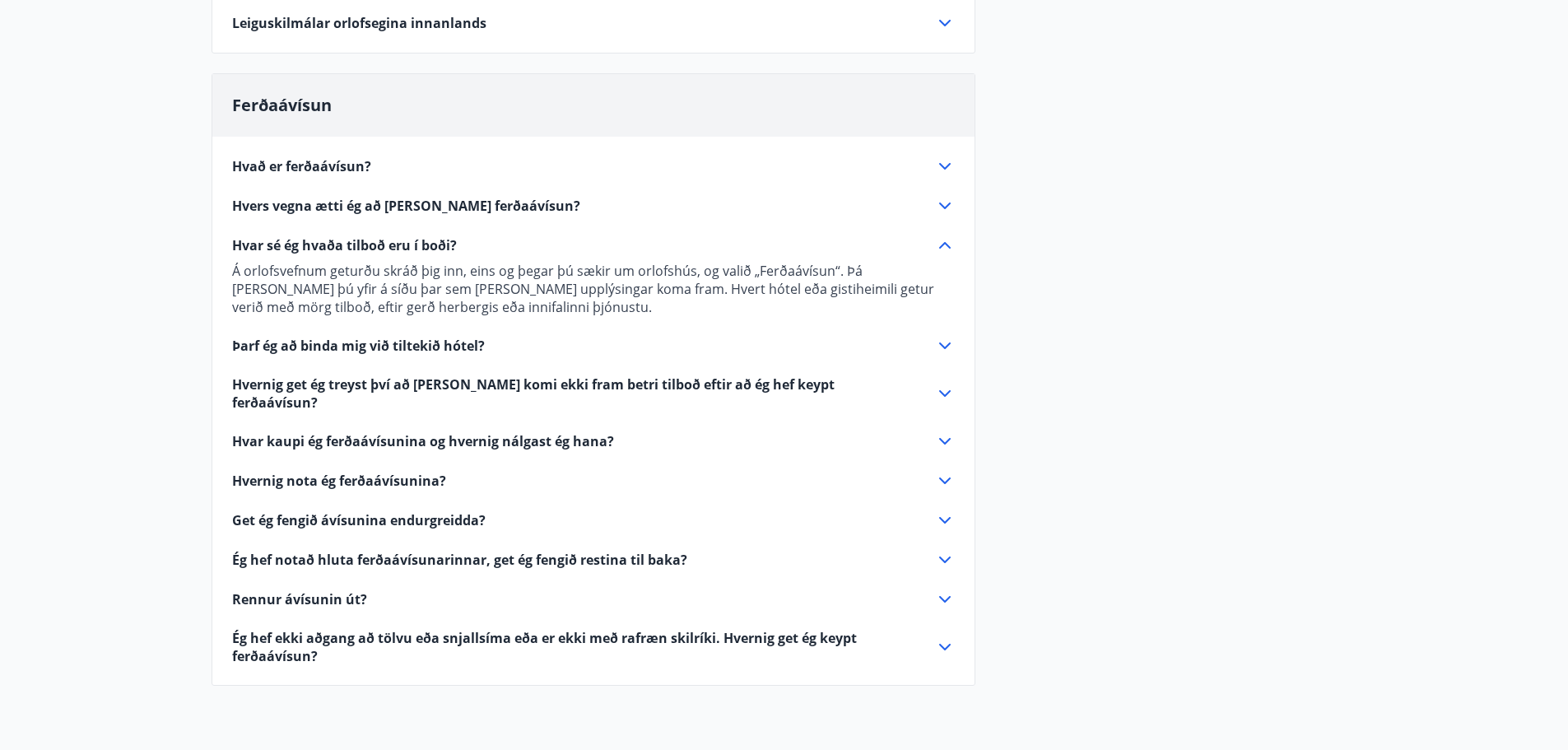
click at [503, 342] on div "Þarf ég að binda mig við tiltekið hótel?" at bounding box center [583, 345] width 703 height 18
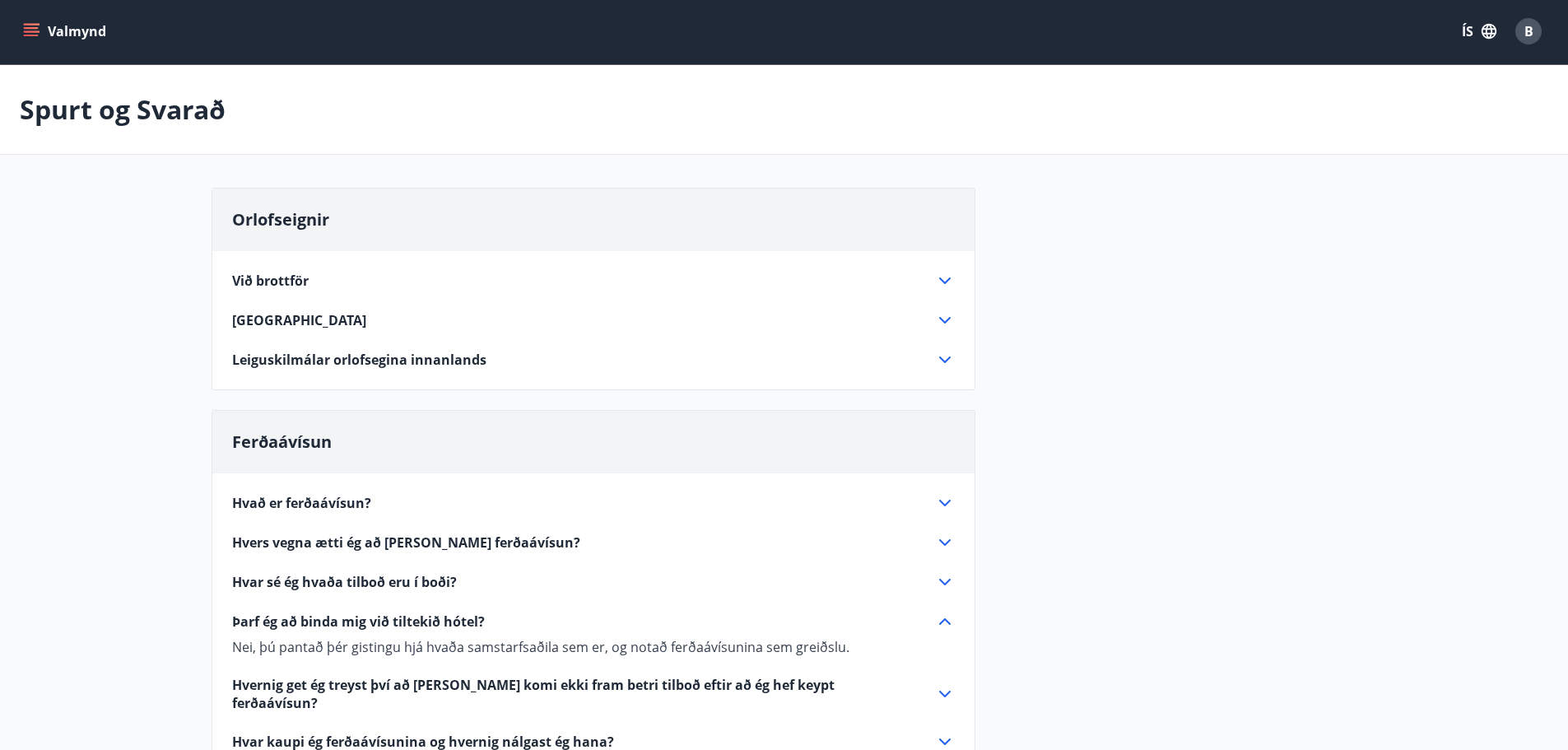
scroll to position [0, 0]
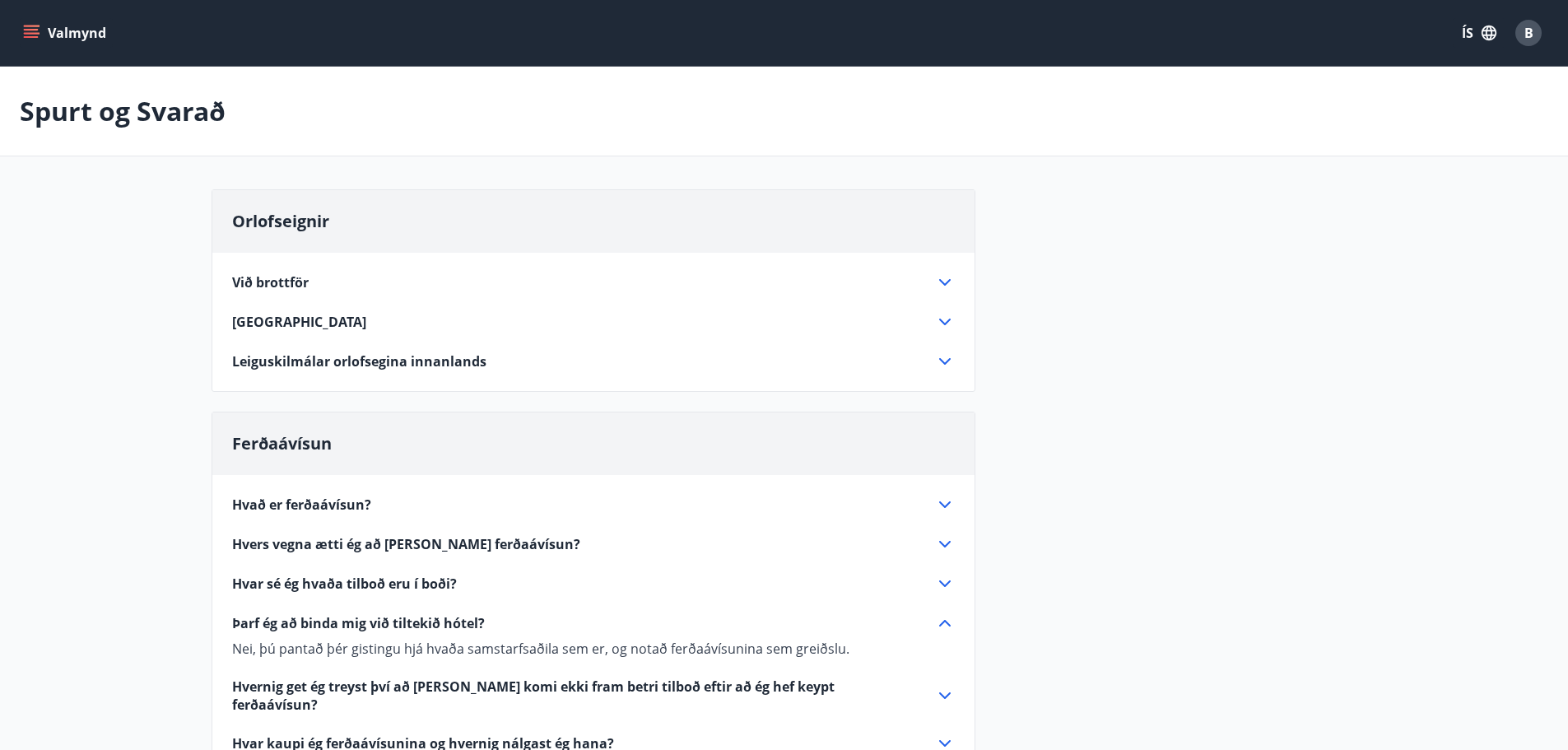
click at [39, 42] on button "Valmynd" at bounding box center [66, 33] width 93 height 30
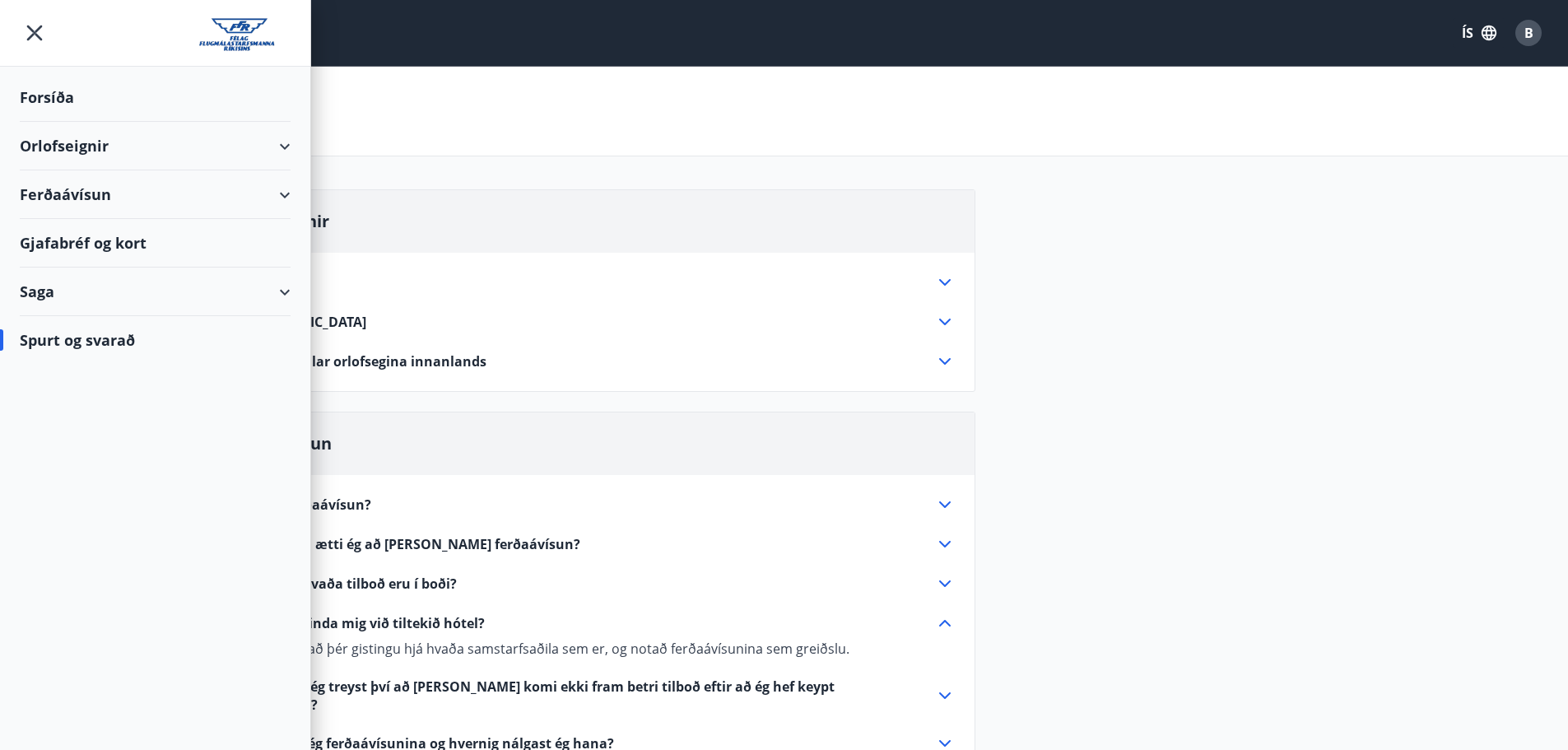
click at [100, 231] on div "Gjafabréf og kort" at bounding box center [155, 243] width 270 height 49
click at [255, 182] on div "Ferðaávísun" at bounding box center [155, 195] width 270 height 49
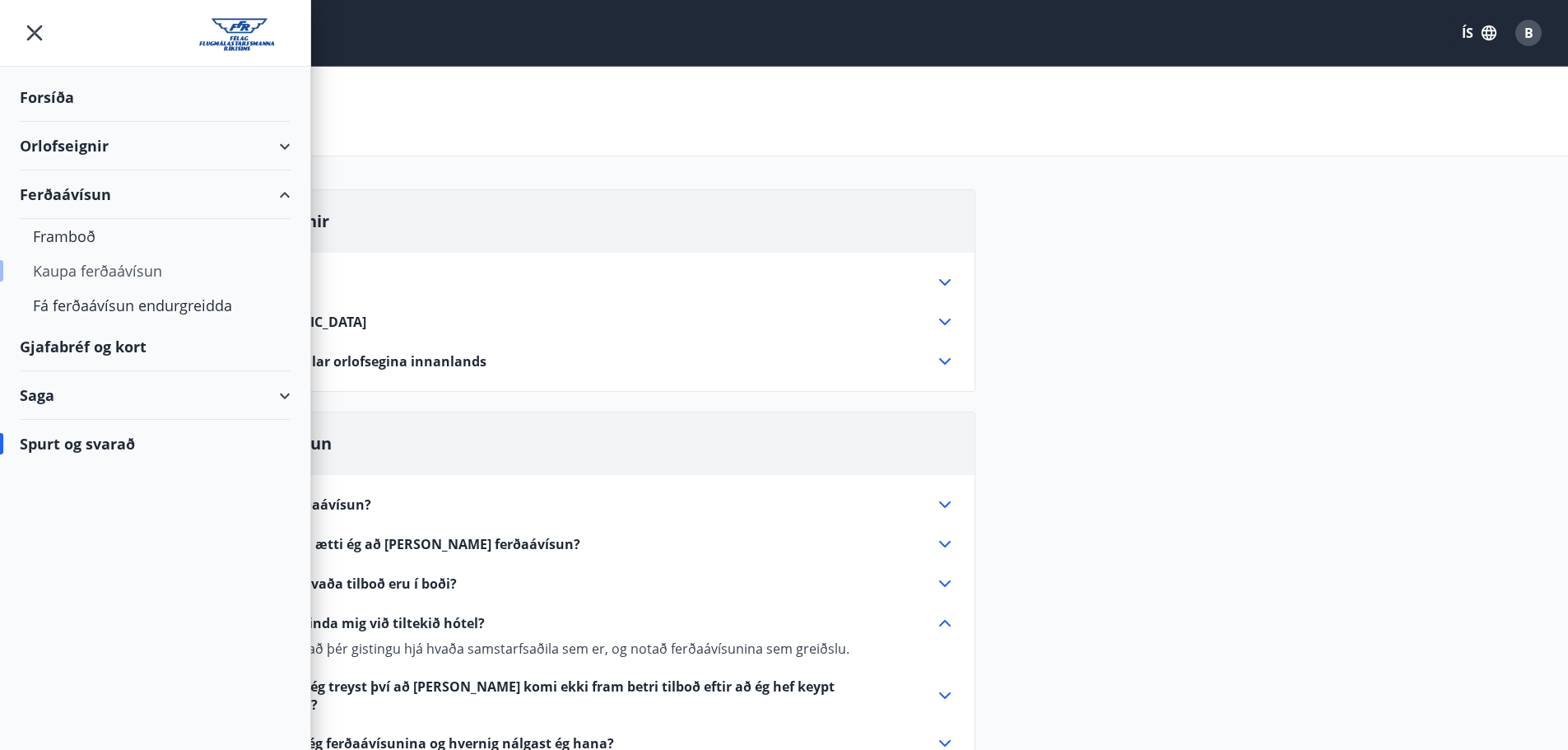
click at [130, 272] on div "Kaupa ferðaávísun" at bounding box center [154, 270] width 245 height 35
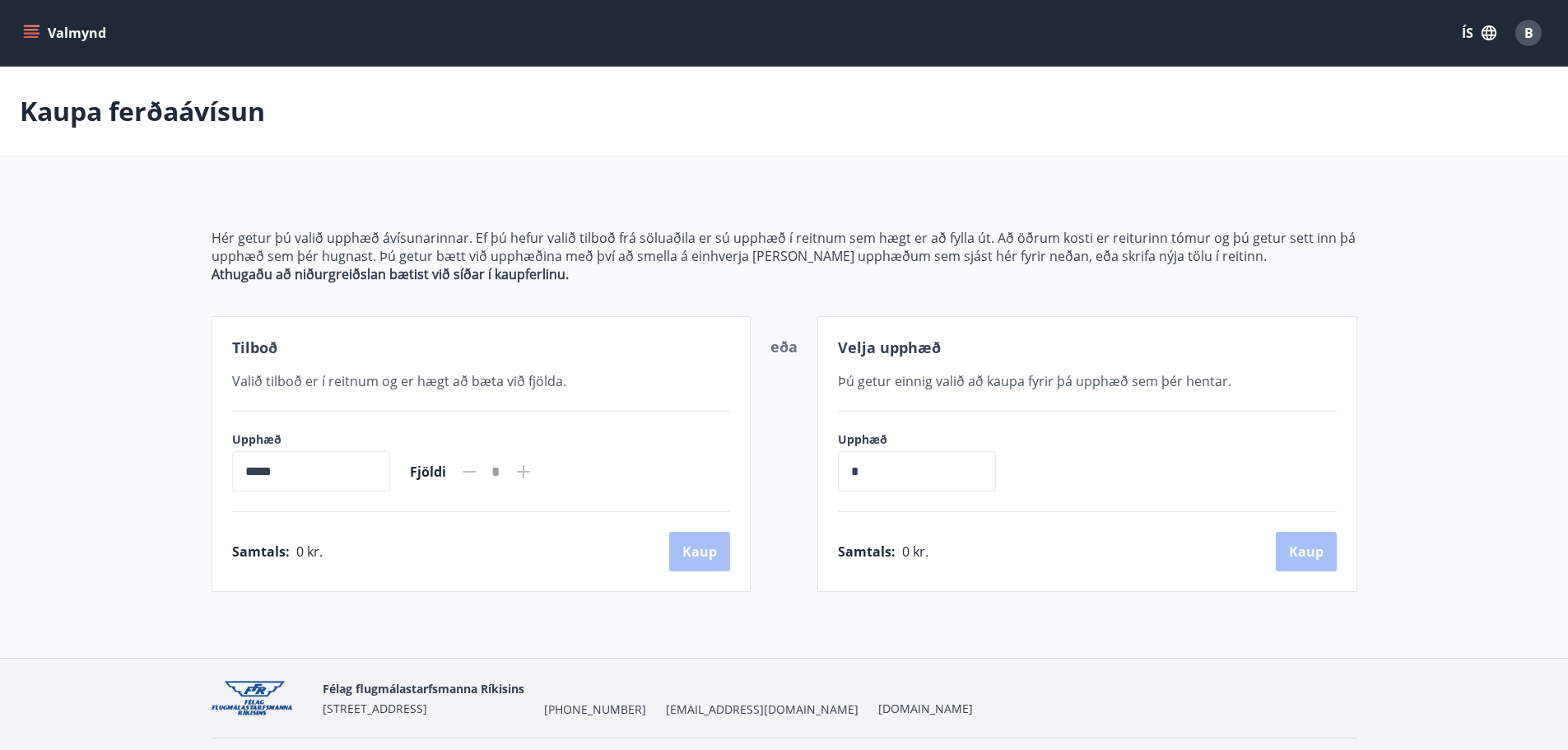
click at [324, 459] on input "*****" at bounding box center [311, 471] width 158 height 40
click at [324, 468] on input "*****" at bounding box center [311, 471] width 158 height 40
click at [281, 470] on input "*****" at bounding box center [311, 471] width 158 height 40
click at [265, 472] on input "*****" at bounding box center [311, 471] width 158 height 40
click at [243, 472] on input "*****" at bounding box center [311, 471] width 158 height 40
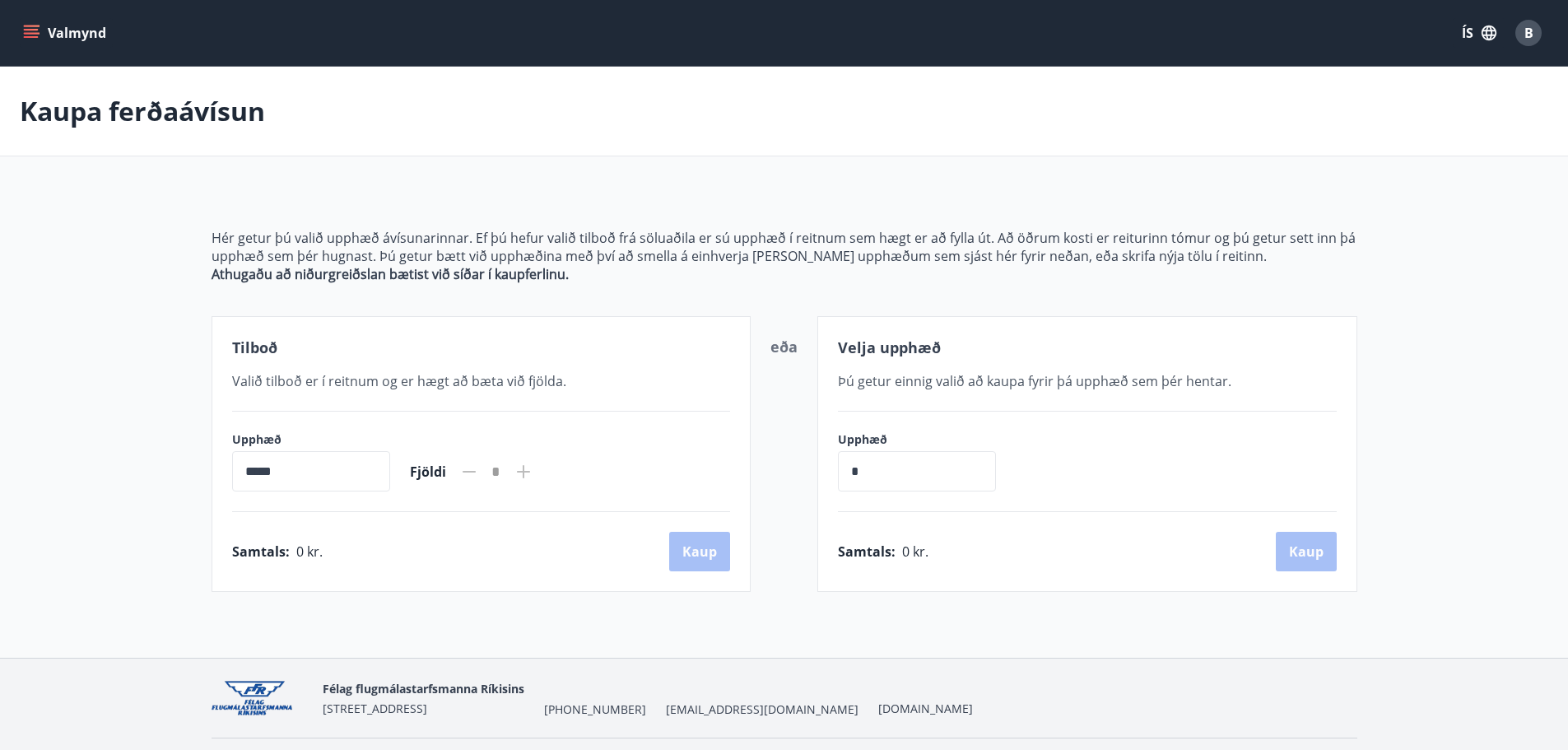
click at [19, 12] on div "Valmynd ÍS B" at bounding box center [784, 33] width 1568 height 66
click at [29, 26] on icon "menu" at bounding box center [33, 27] width 18 height 2
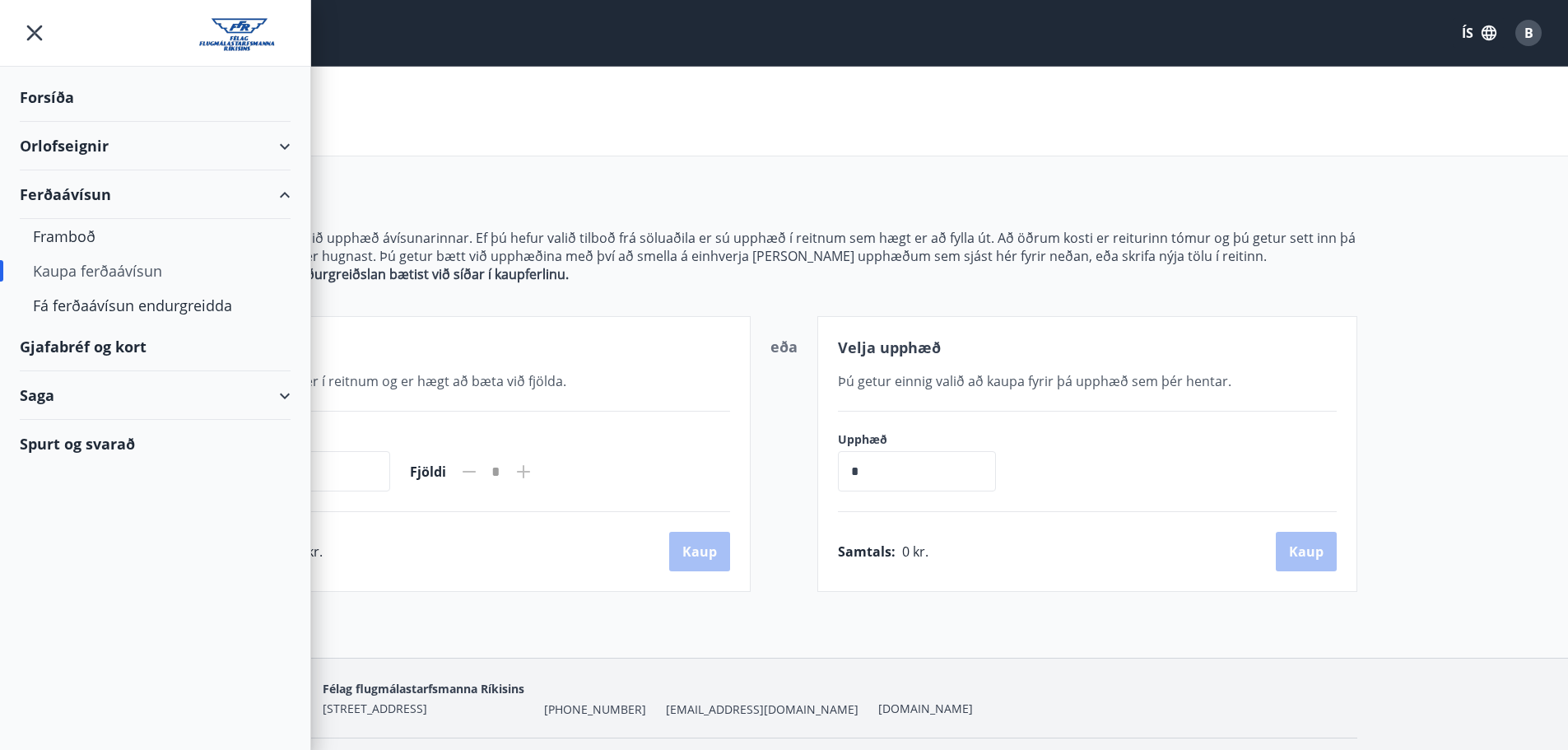
click at [104, 349] on div "Gjafabréf og kort" at bounding box center [155, 346] width 270 height 49
click at [79, 148] on div "Orlofseignir" at bounding box center [155, 146] width 270 height 49
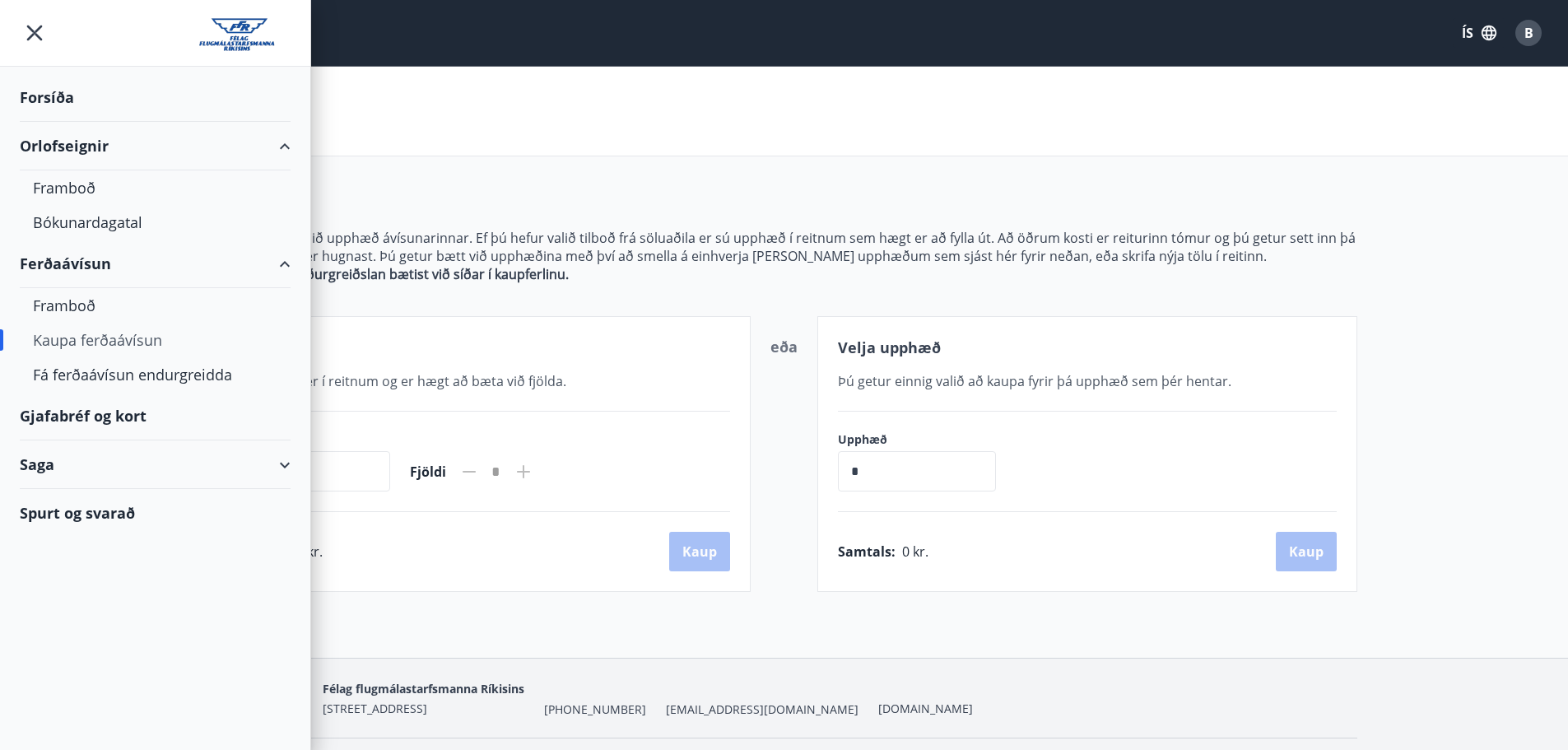
click at [68, 102] on div "Forsíða" at bounding box center [155, 97] width 270 height 49
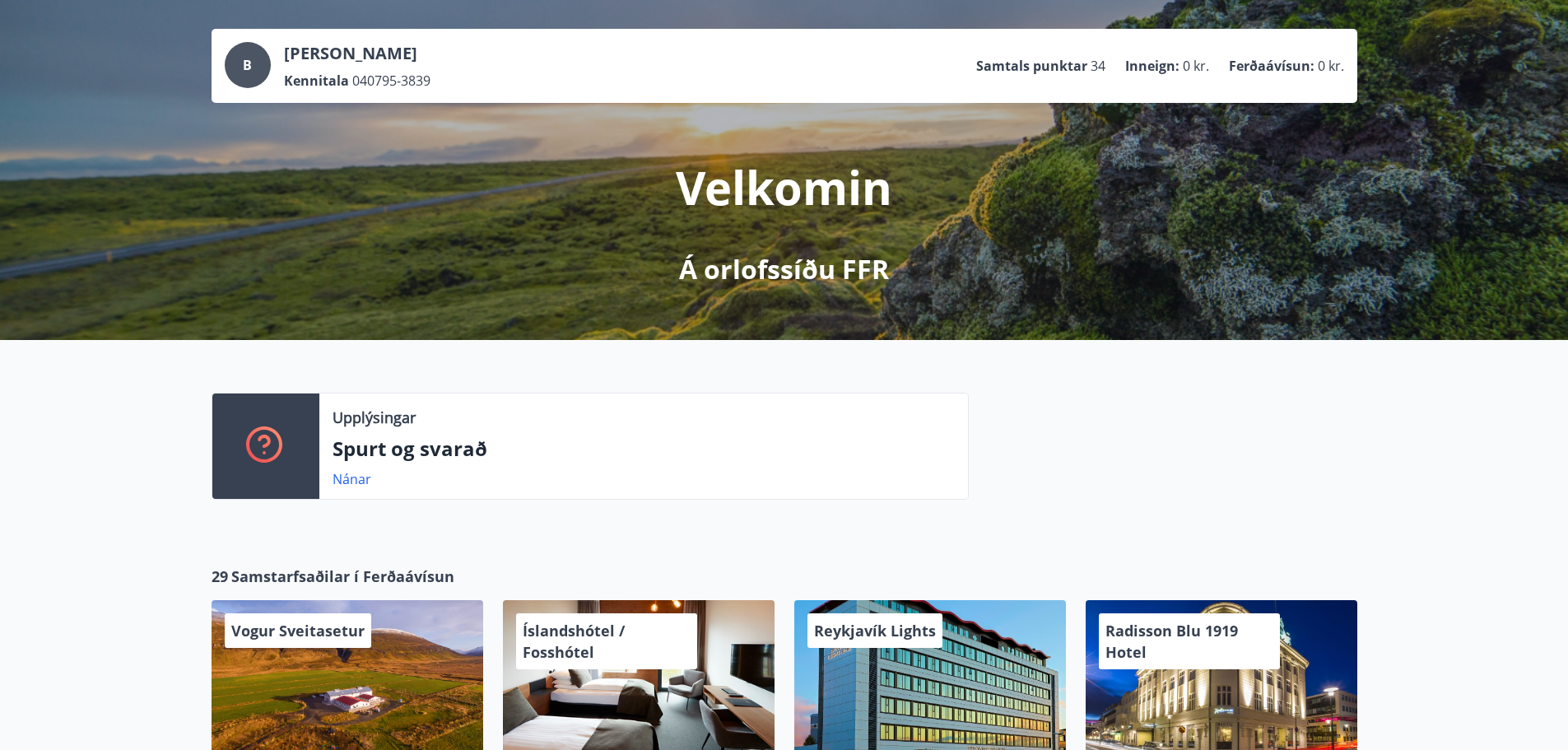
drag, startPoint x: 1124, startPoint y: 432, endPoint x: 1012, endPoint y: 491, distance: 126.6
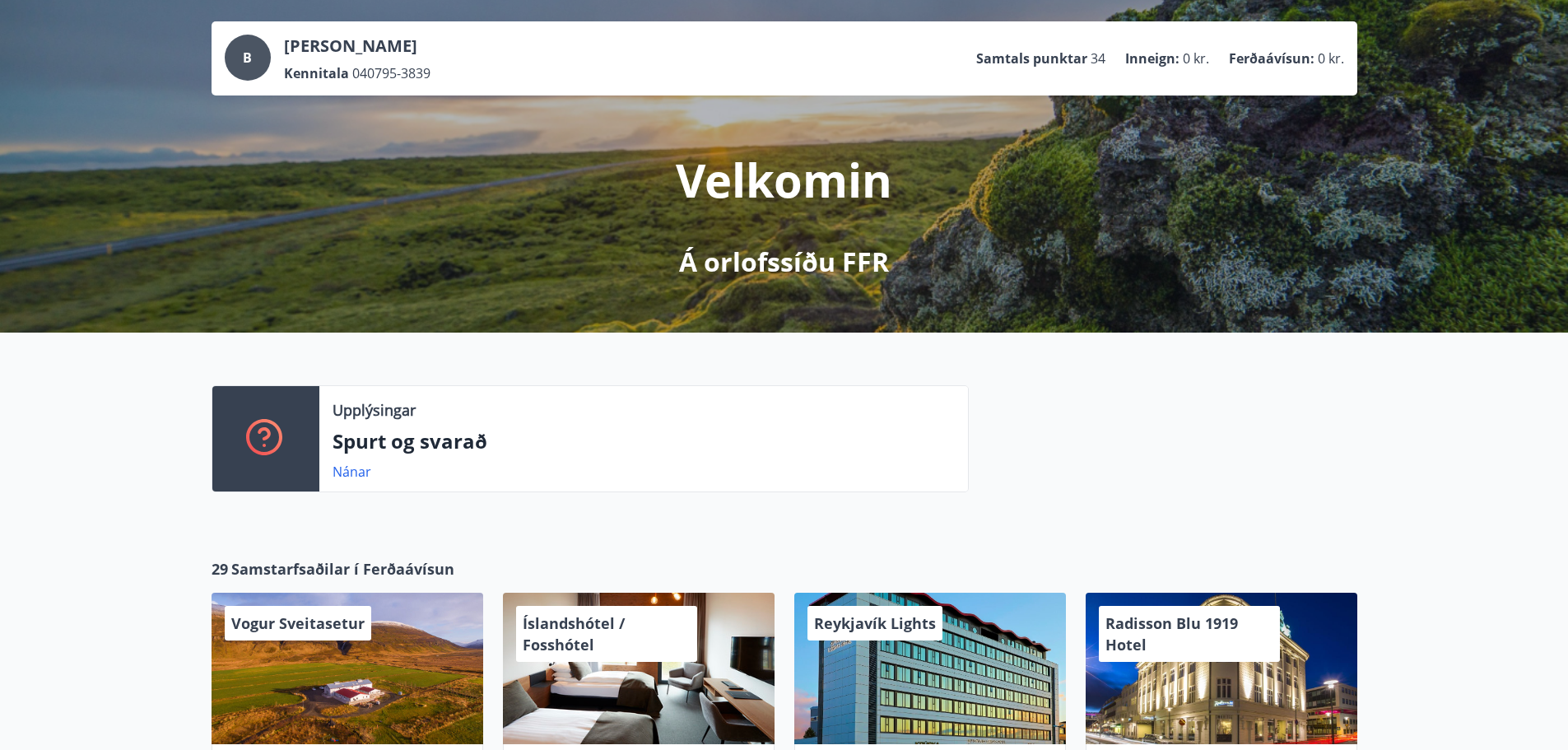
click at [372, 456] on div "Upplýsingar Spurt og svarað Nánar" at bounding box center [644, 439] width 648 height 105
click at [367, 466] on link "Nánar" at bounding box center [352, 471] width 38 height 18
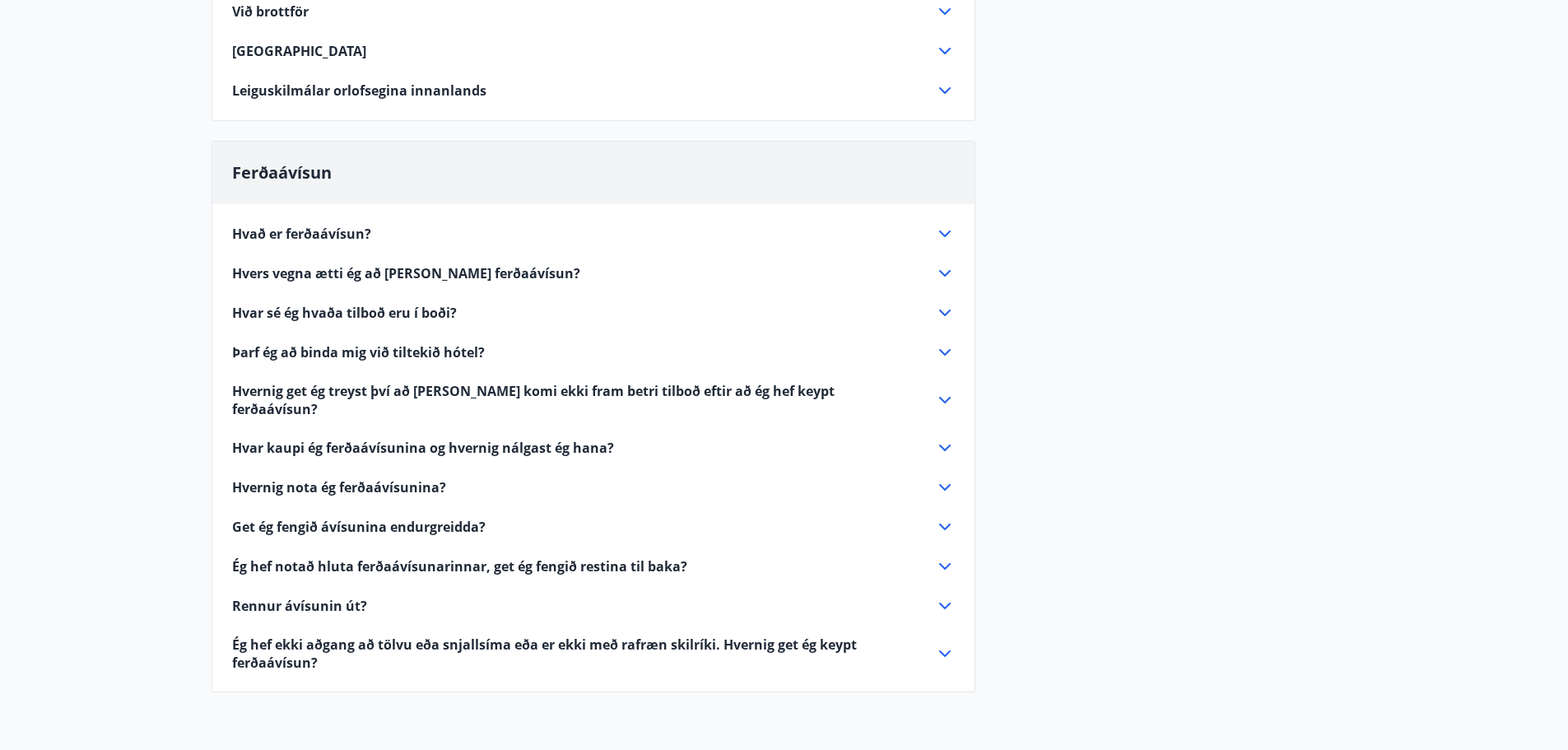
scroll to position [421, 0]
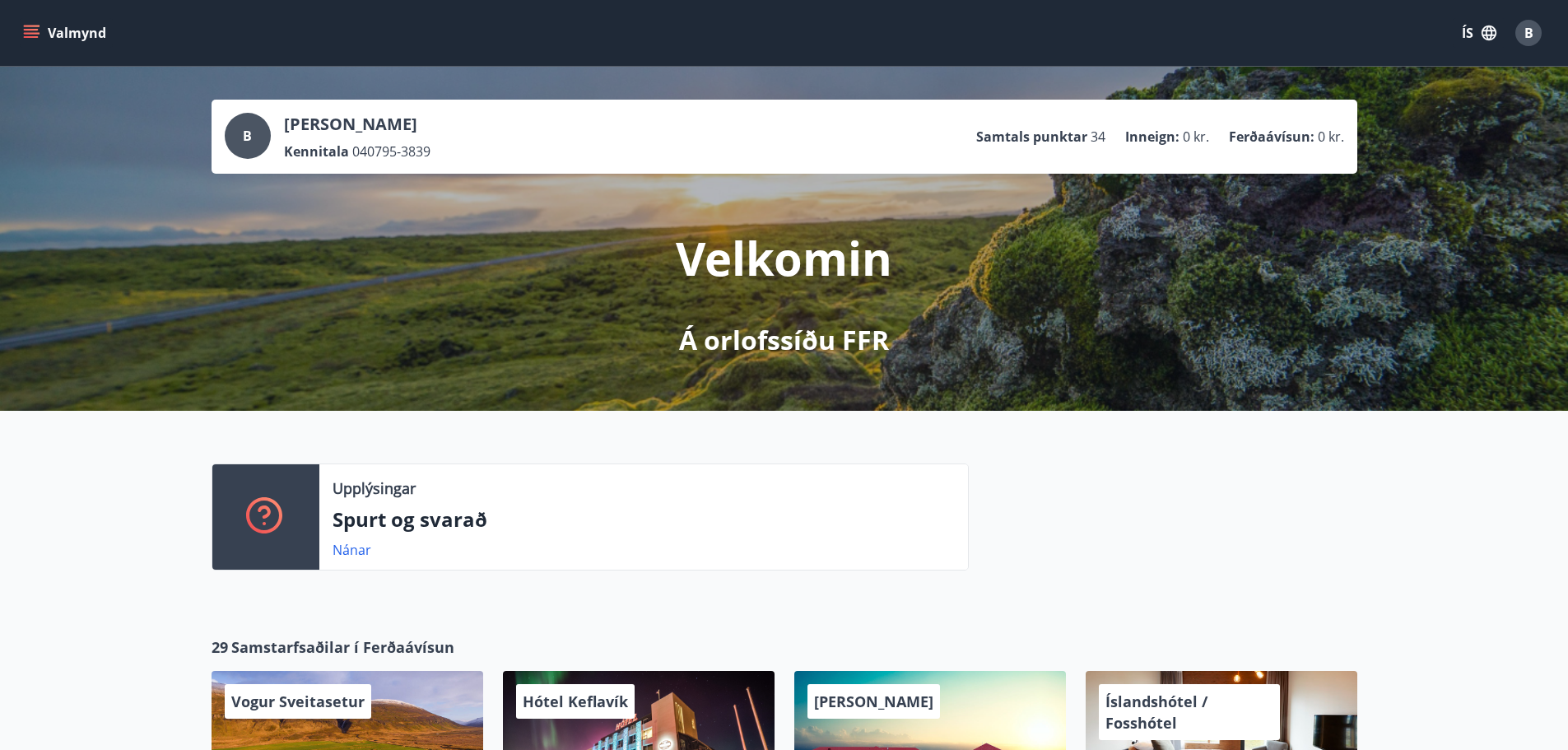
drag, startPoint x: 1174, startPoint y: 401, endPoint x: 715, endPoint y: 119, distance: 538.7
